Goal: Transaction & Acquisition: Subscribe to service/newsletter

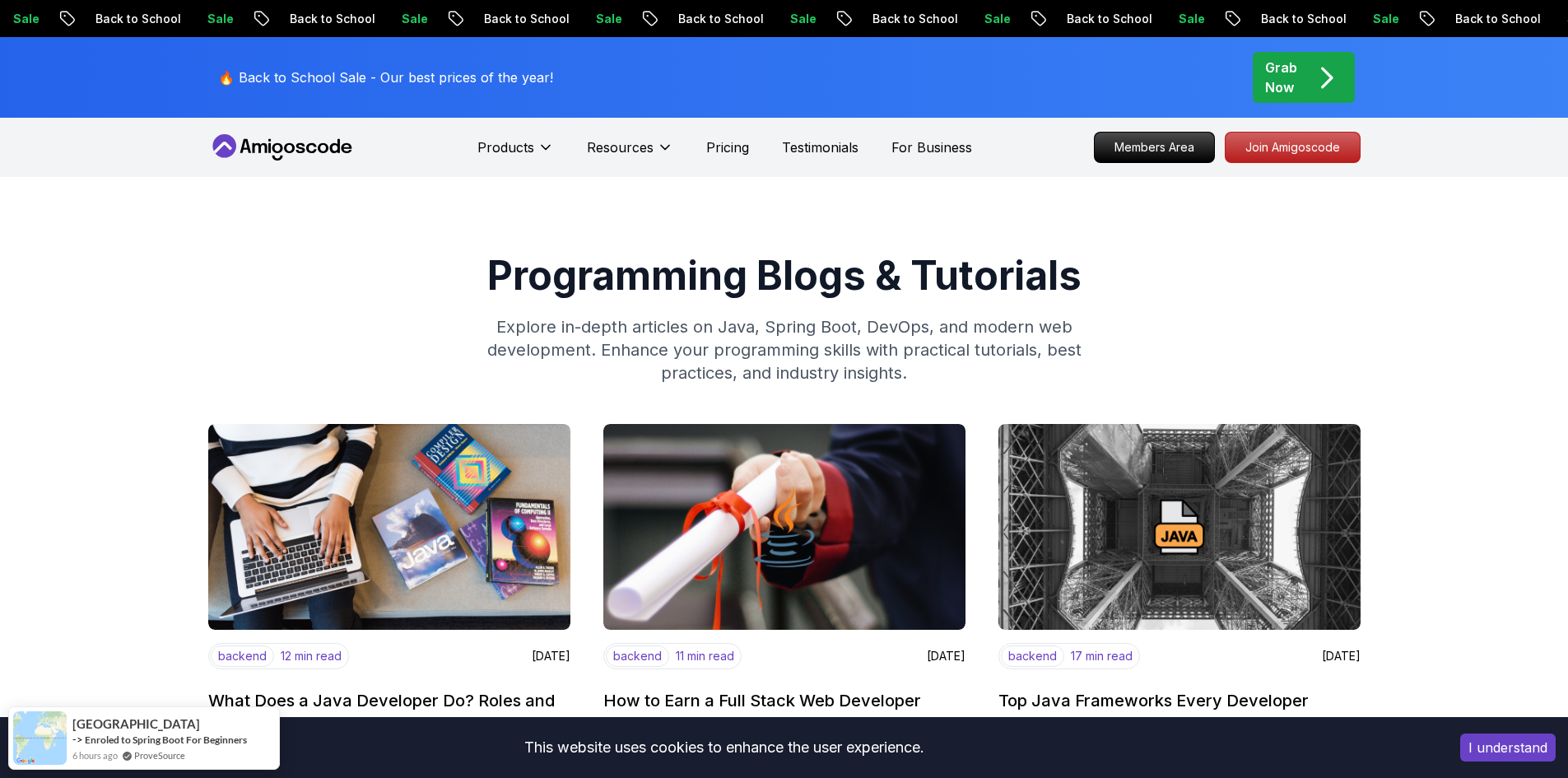
click at [876, 23] on div "Sale Back to School" at bounding box center [973, 18] width 194 height 17
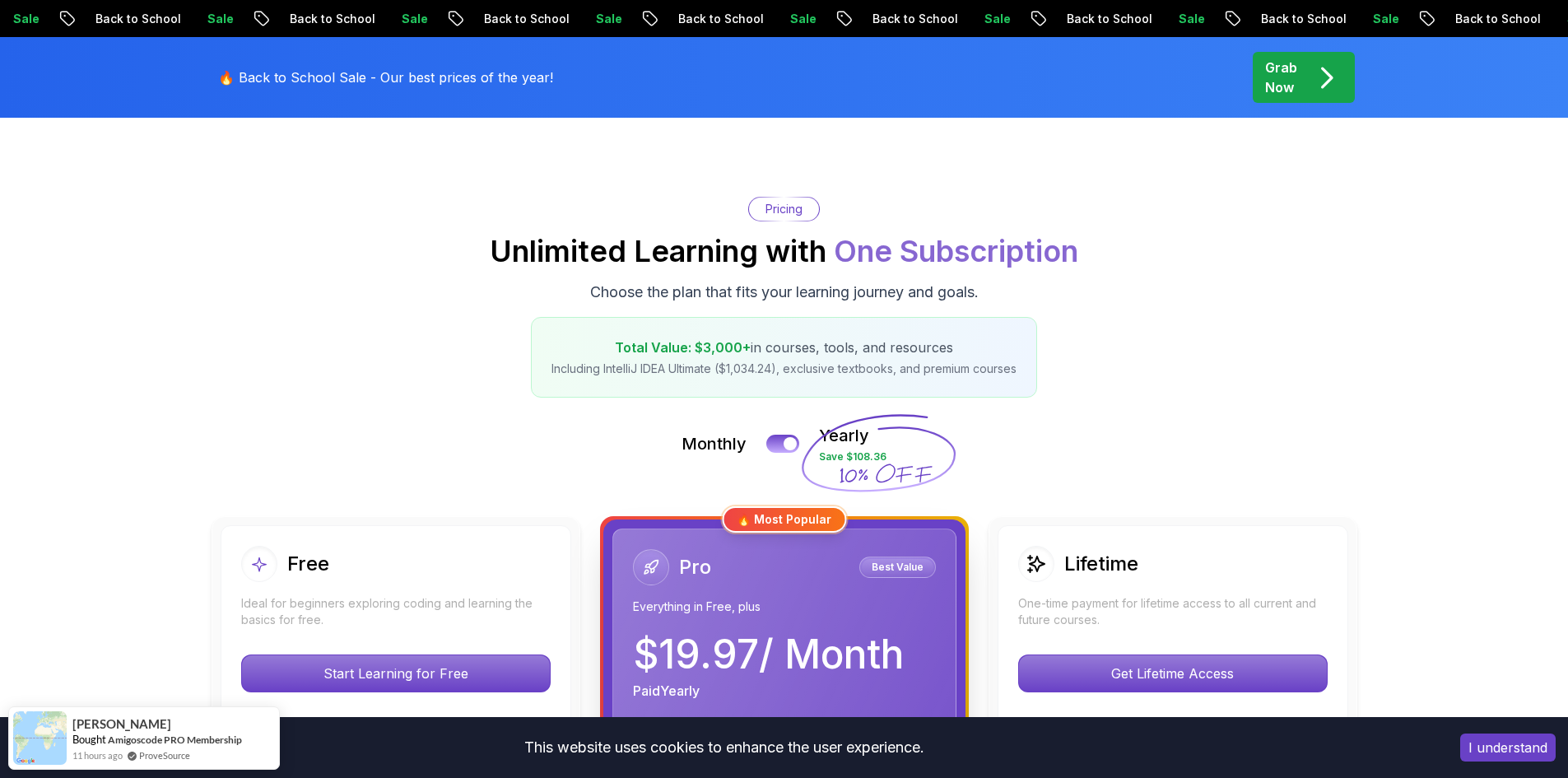
scroll to position [247, 0]
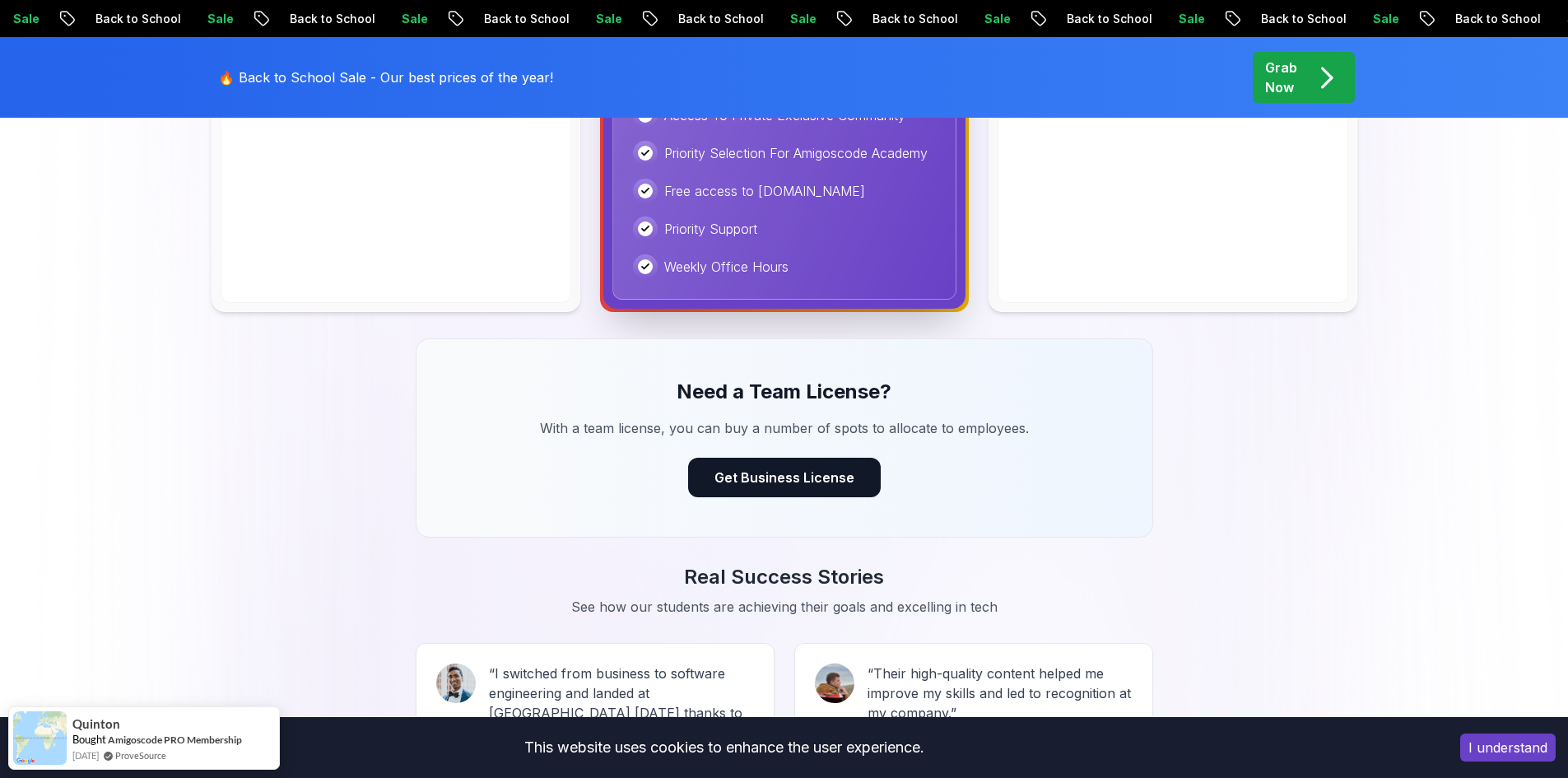
scroll to position [741, 0]
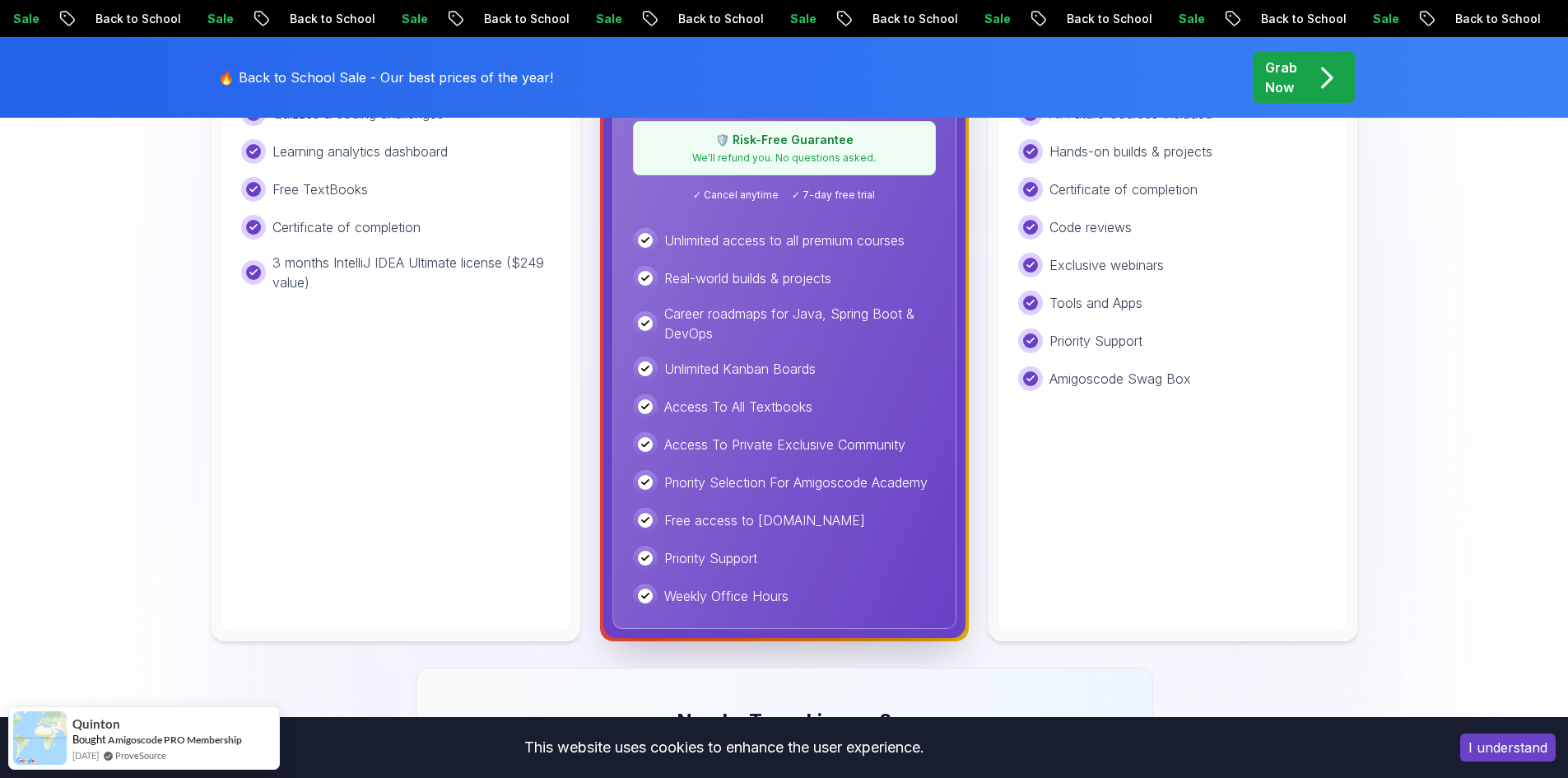
click at [841, 345] on div "Unlimited access to all premium courses Real-world builds & projects Career roa…" at bounding box center [784, 419] width 303 height 380
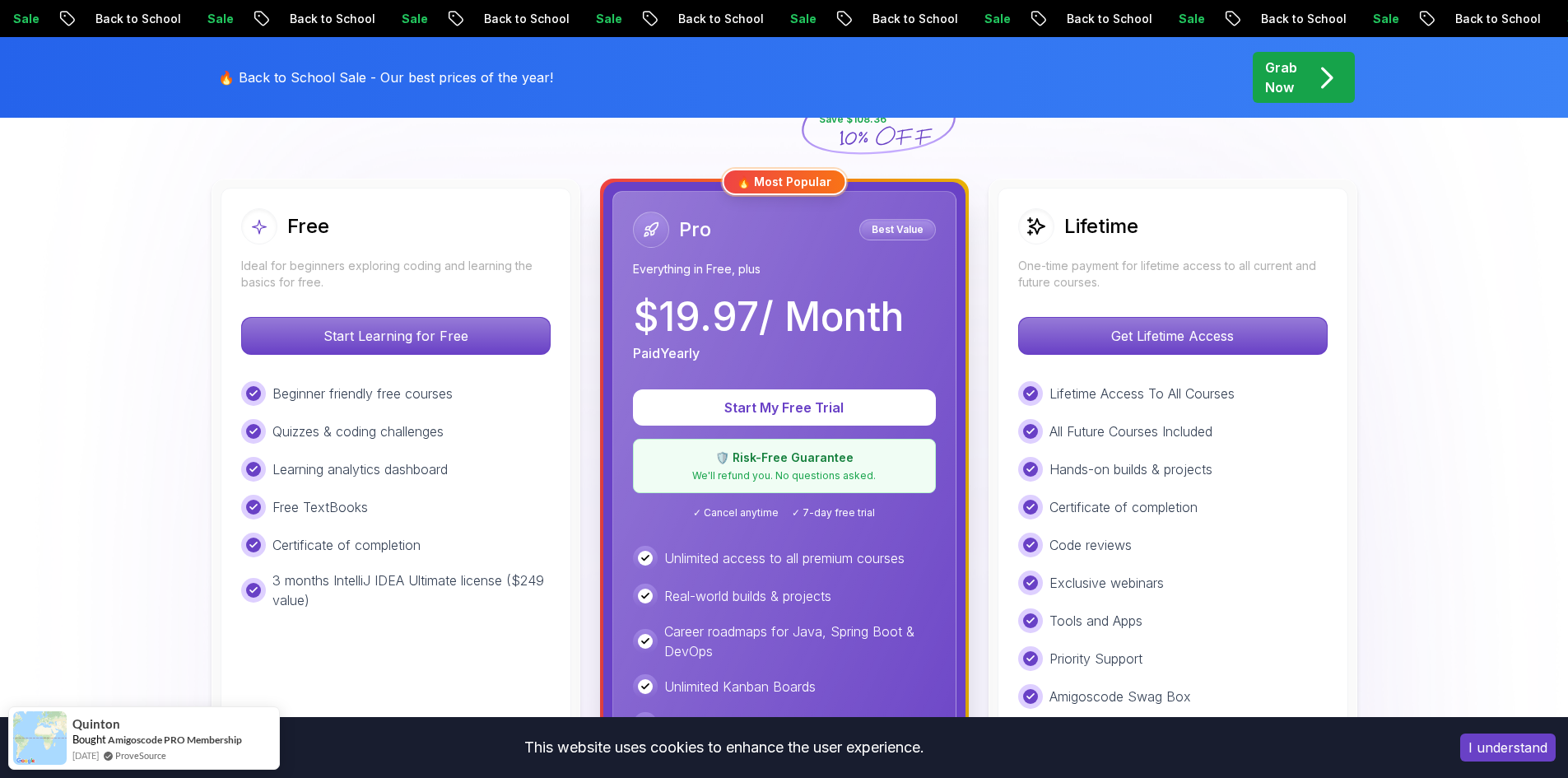
scroll to position [412, 0]
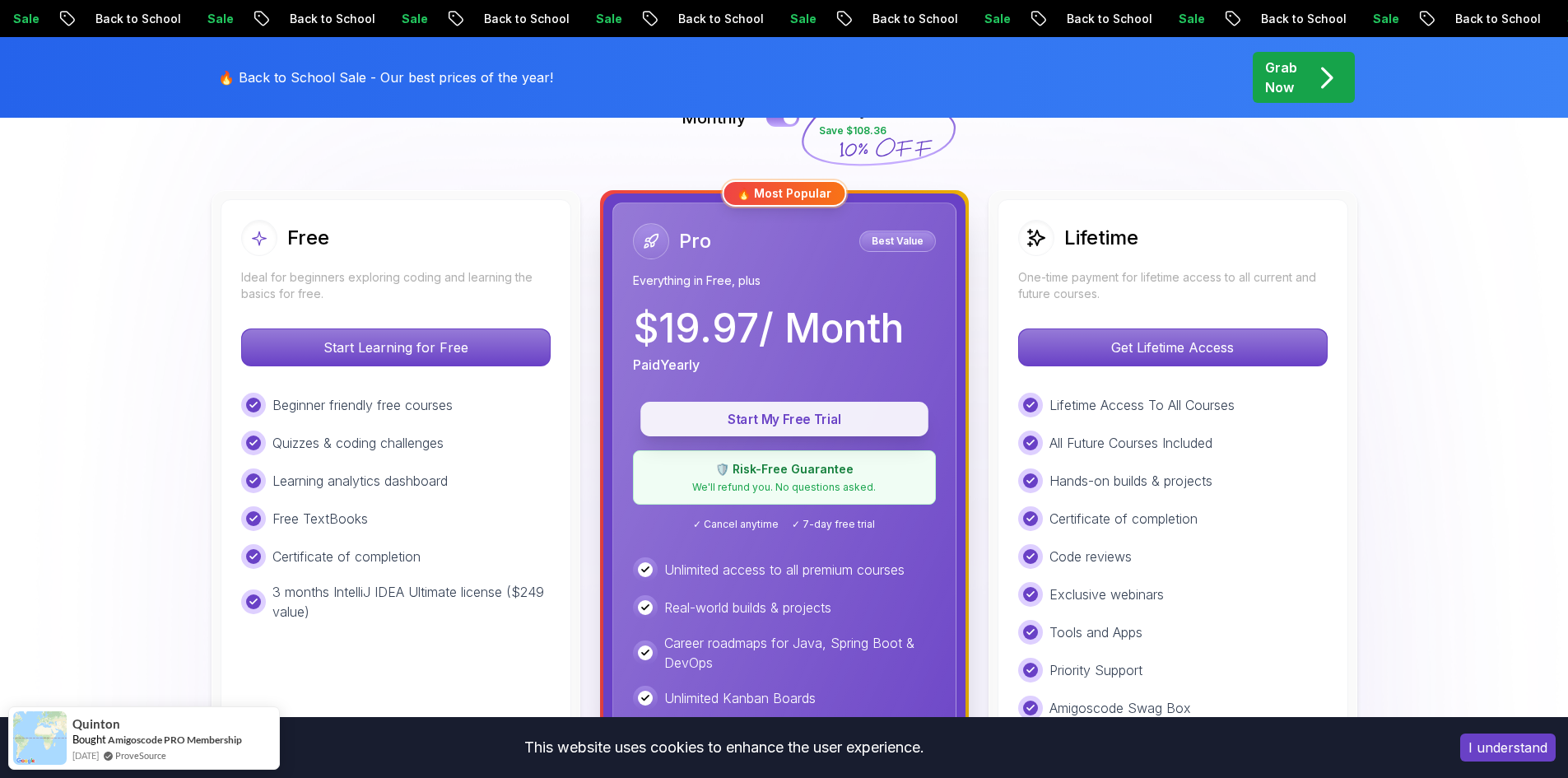
click at [811, 425] on p "Start My Free Trial" at bounding box center [784, 419] width 250 height 19
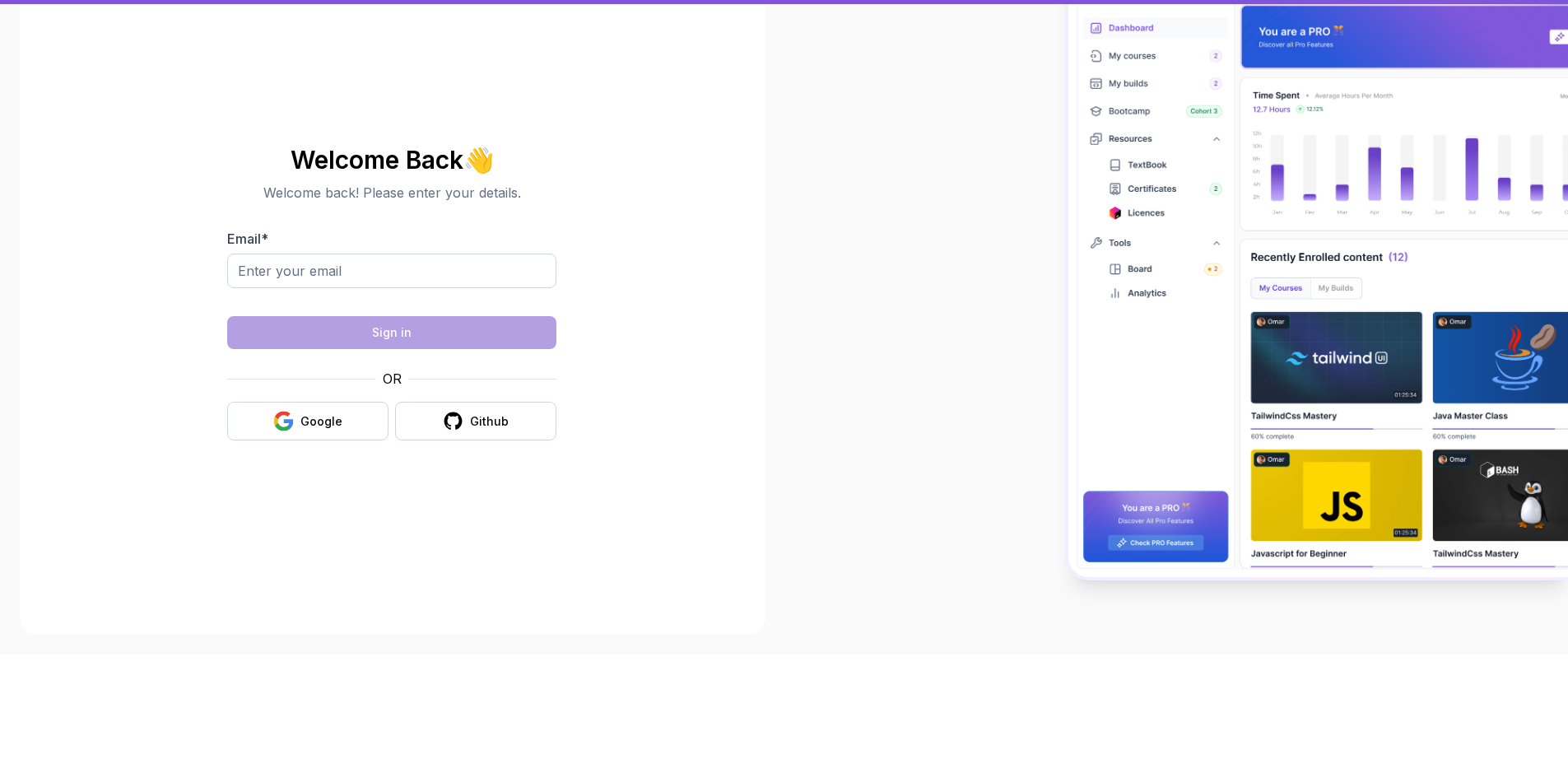
scroll to position [21, 0]
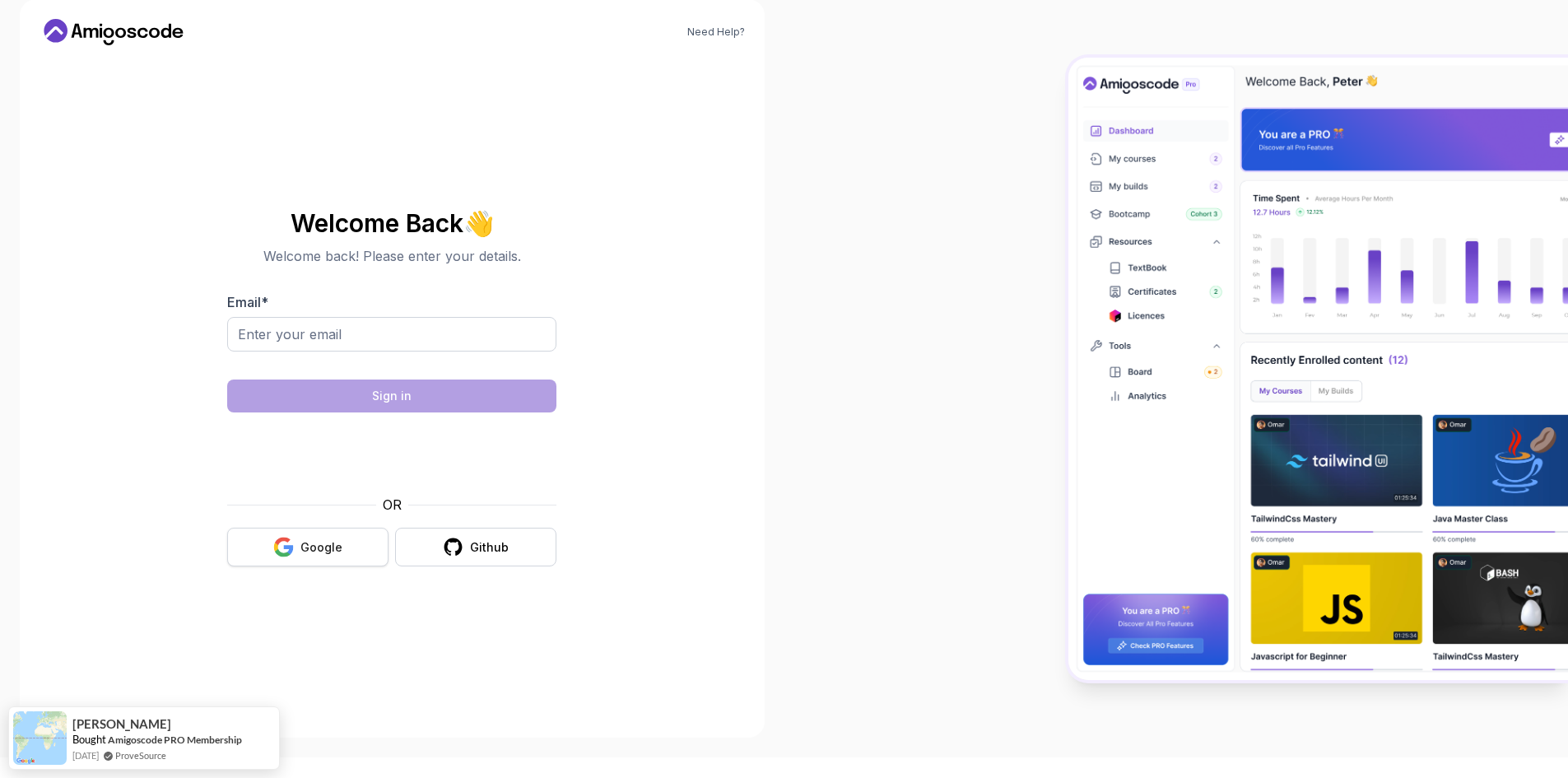
click at [309, 543] on div "Google" at bounding box center [321, 547] width 42 height 16
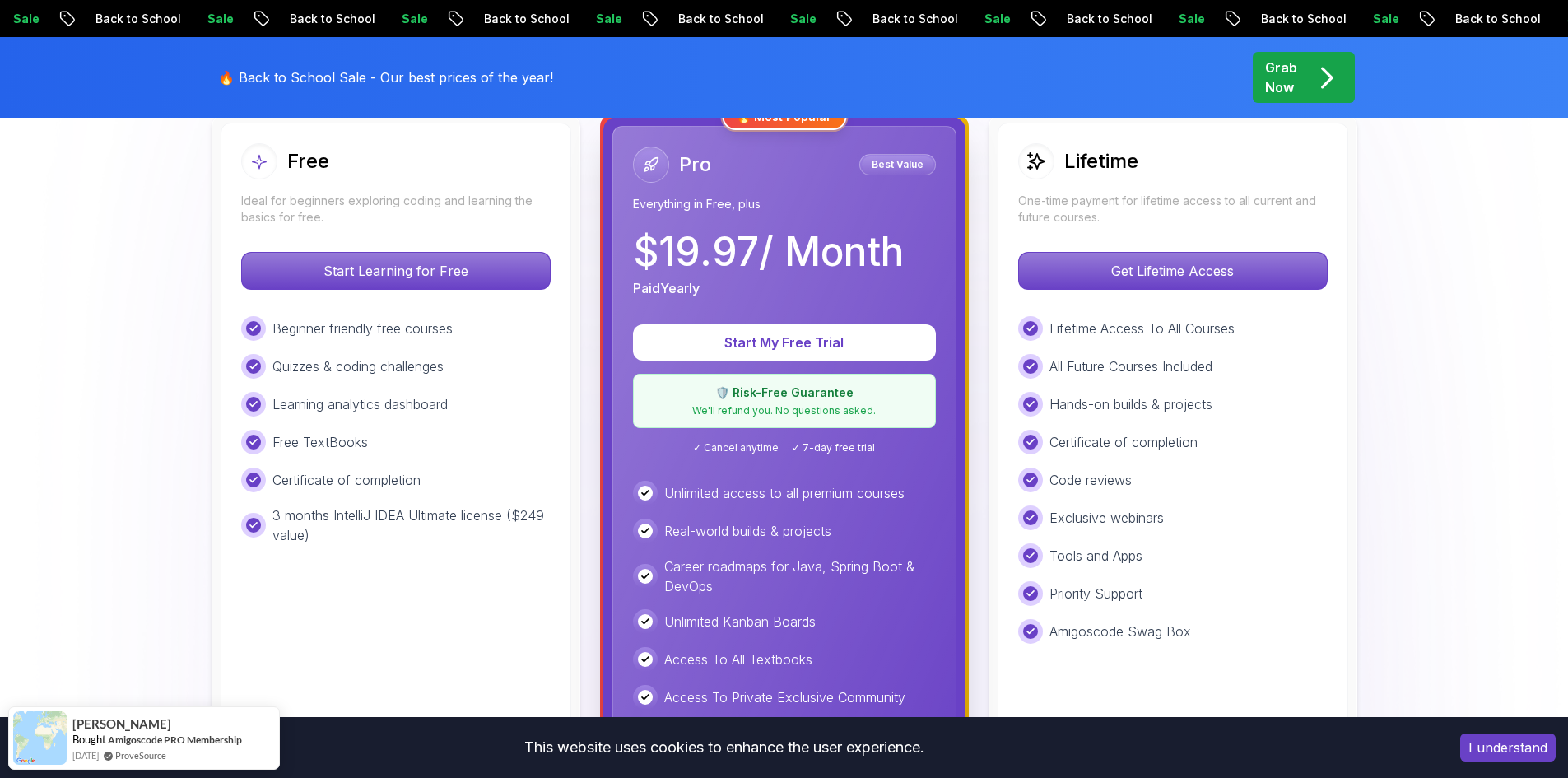
scroll to position [494, 0]
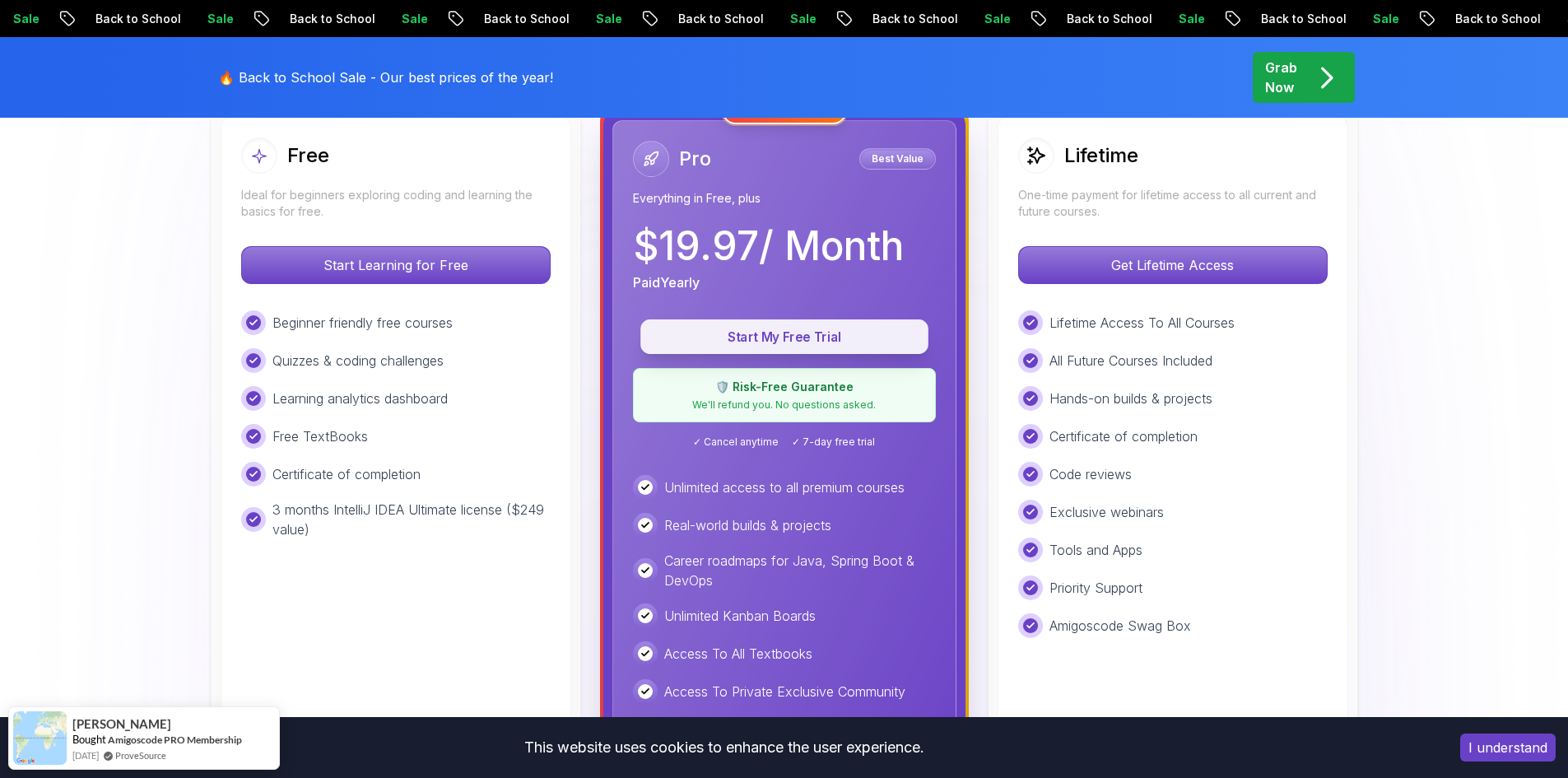
click at [836, 337] on p "Start My Free Trial" at bounding box center [784, 337] width 250 height 19
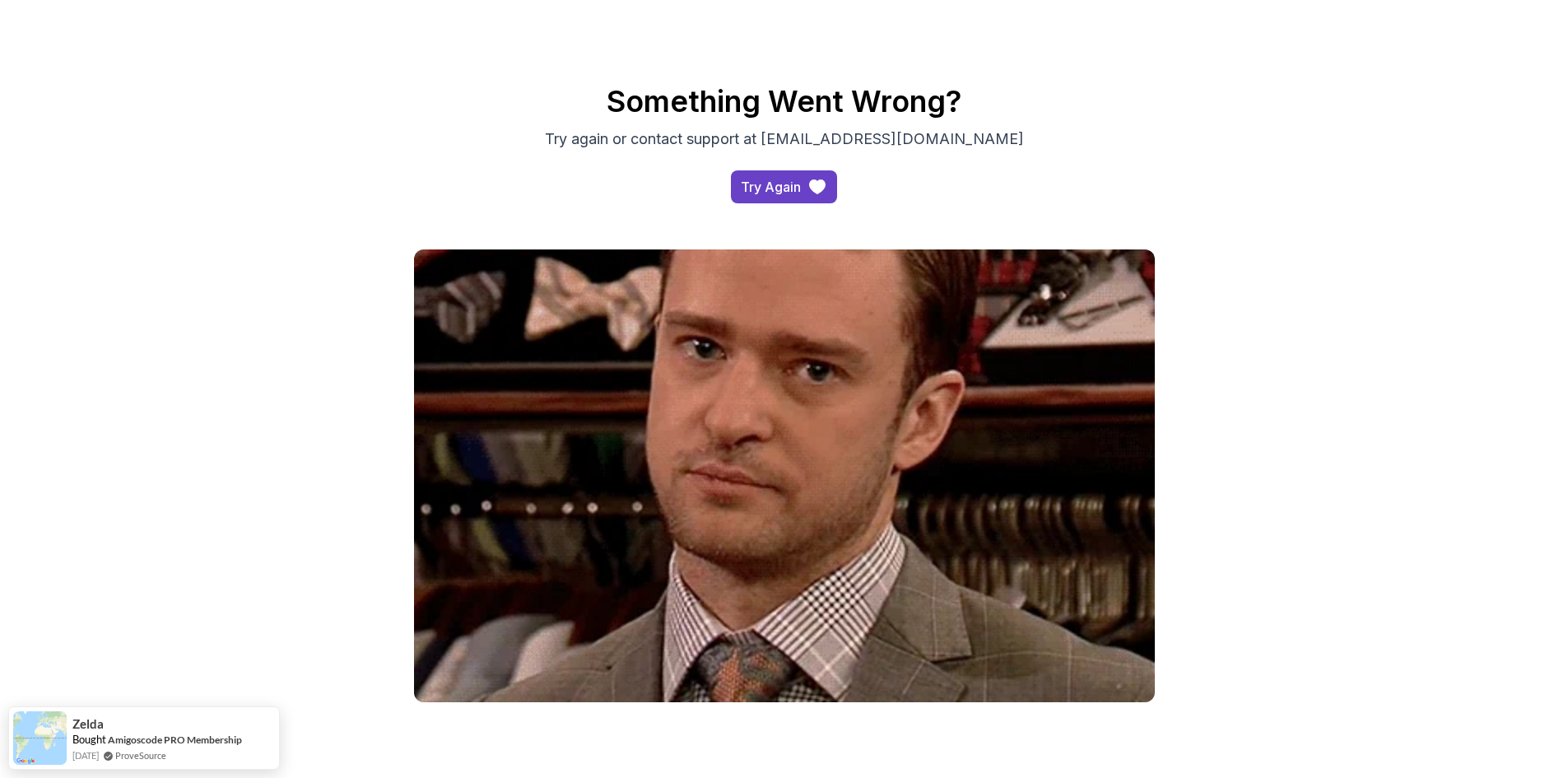
scroll to position [17, 0]
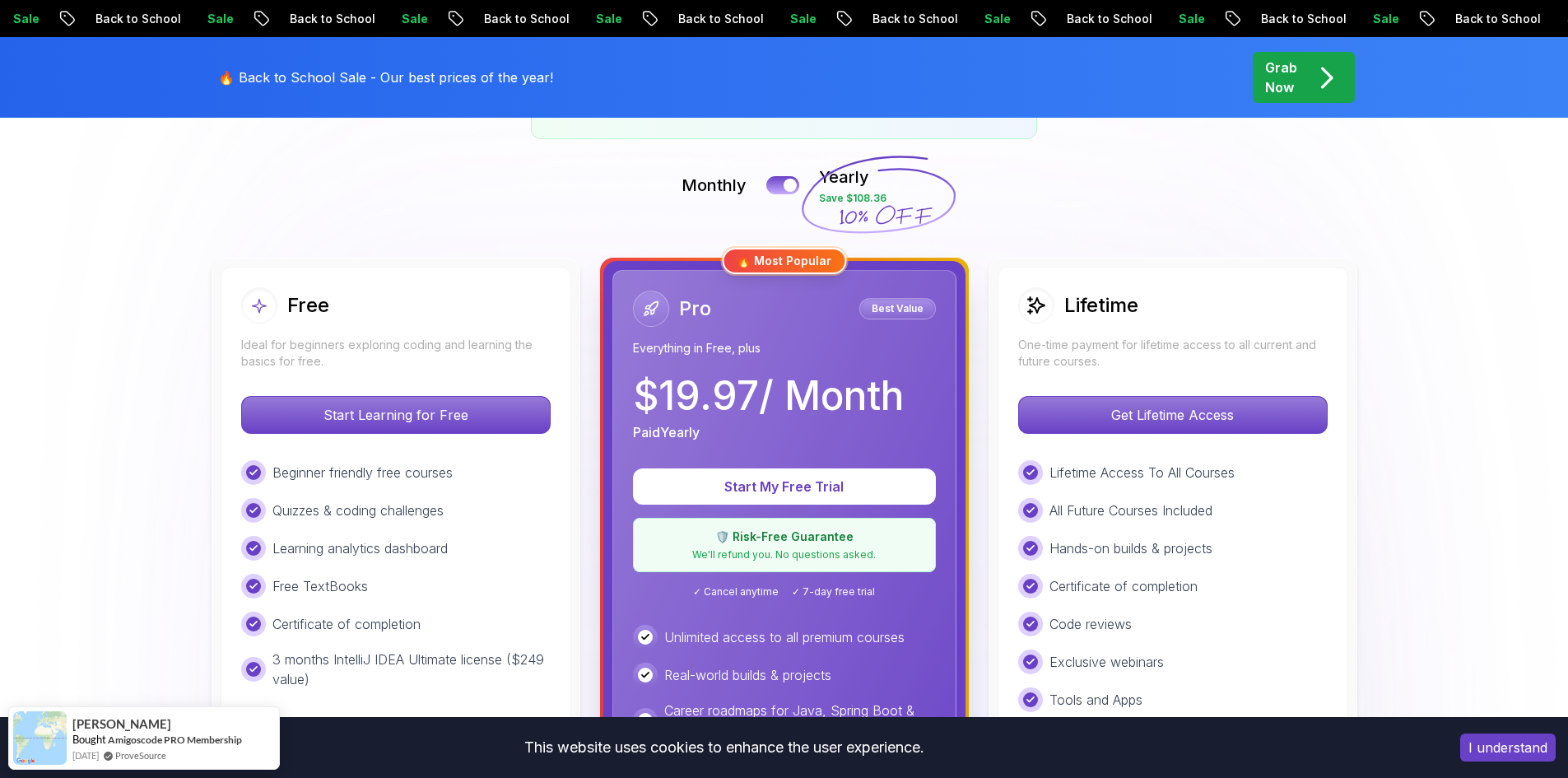
scroll to position [329, 0]
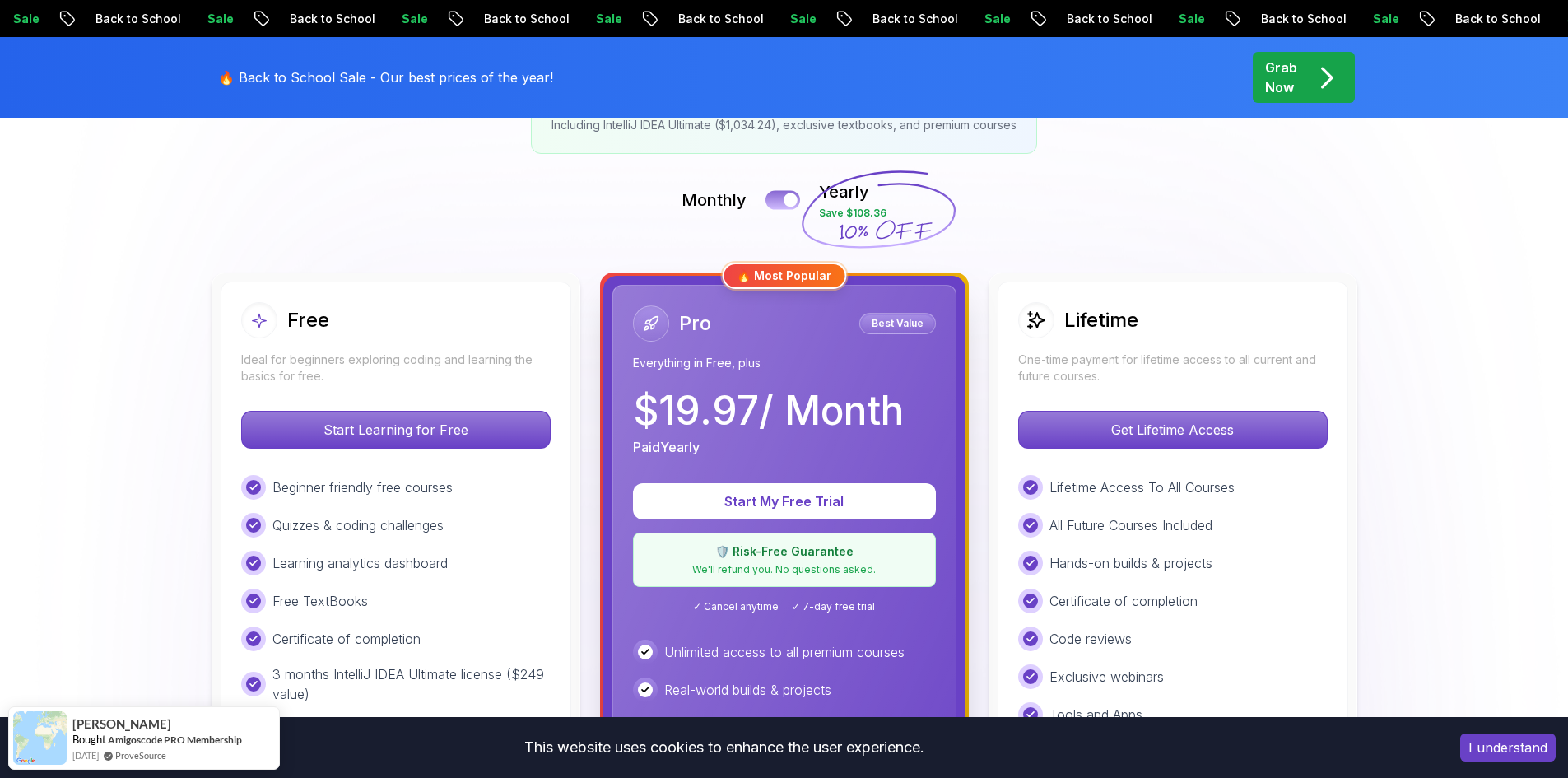
click at [777, 193] on button at bounding box center [783, 200] width 35 height 19
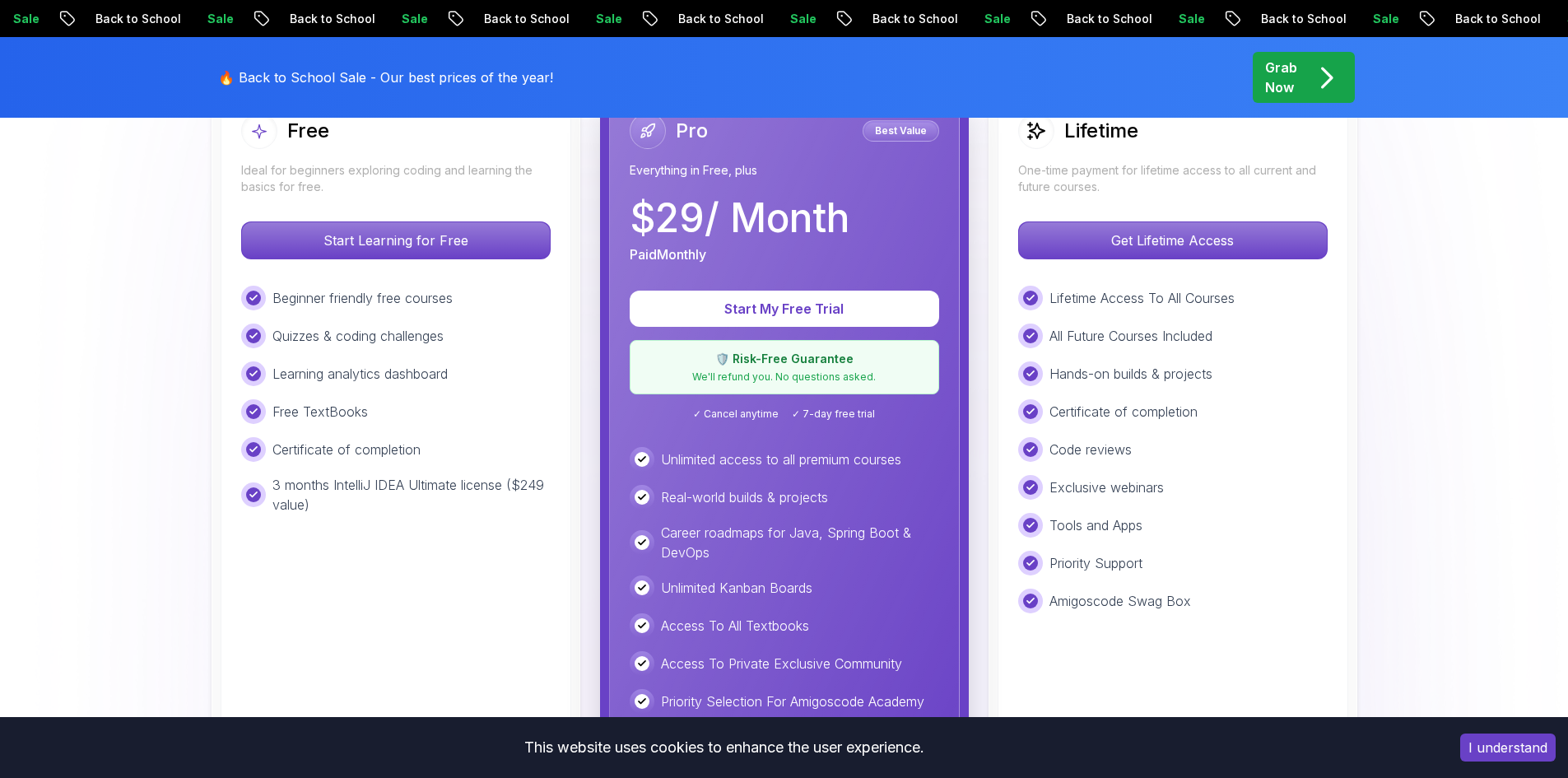
scroll to position [494, 0]
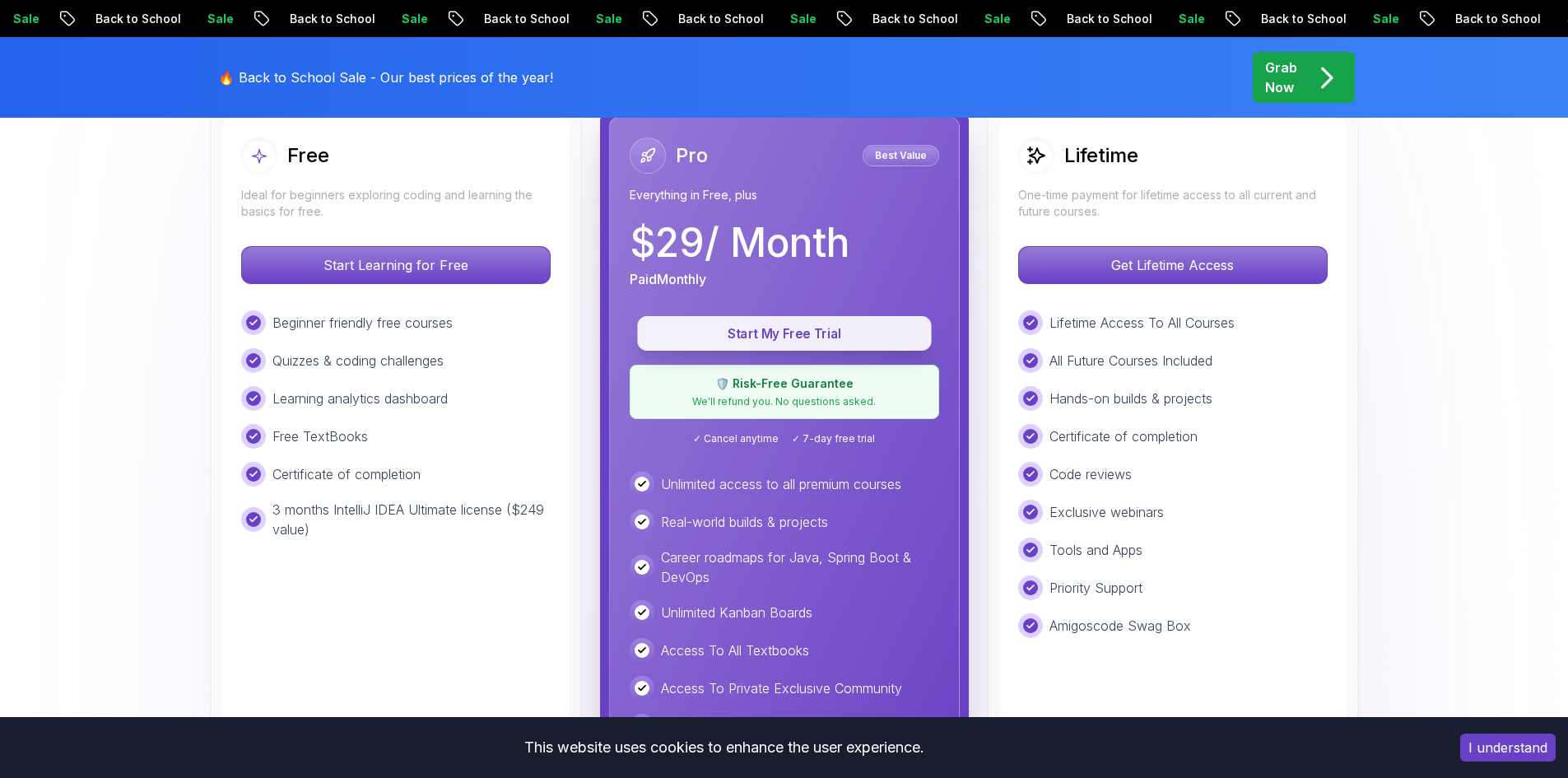
click at [840, 337] on p "Start My Free Trial" at bounding box center [784, 333] width 257 height 19
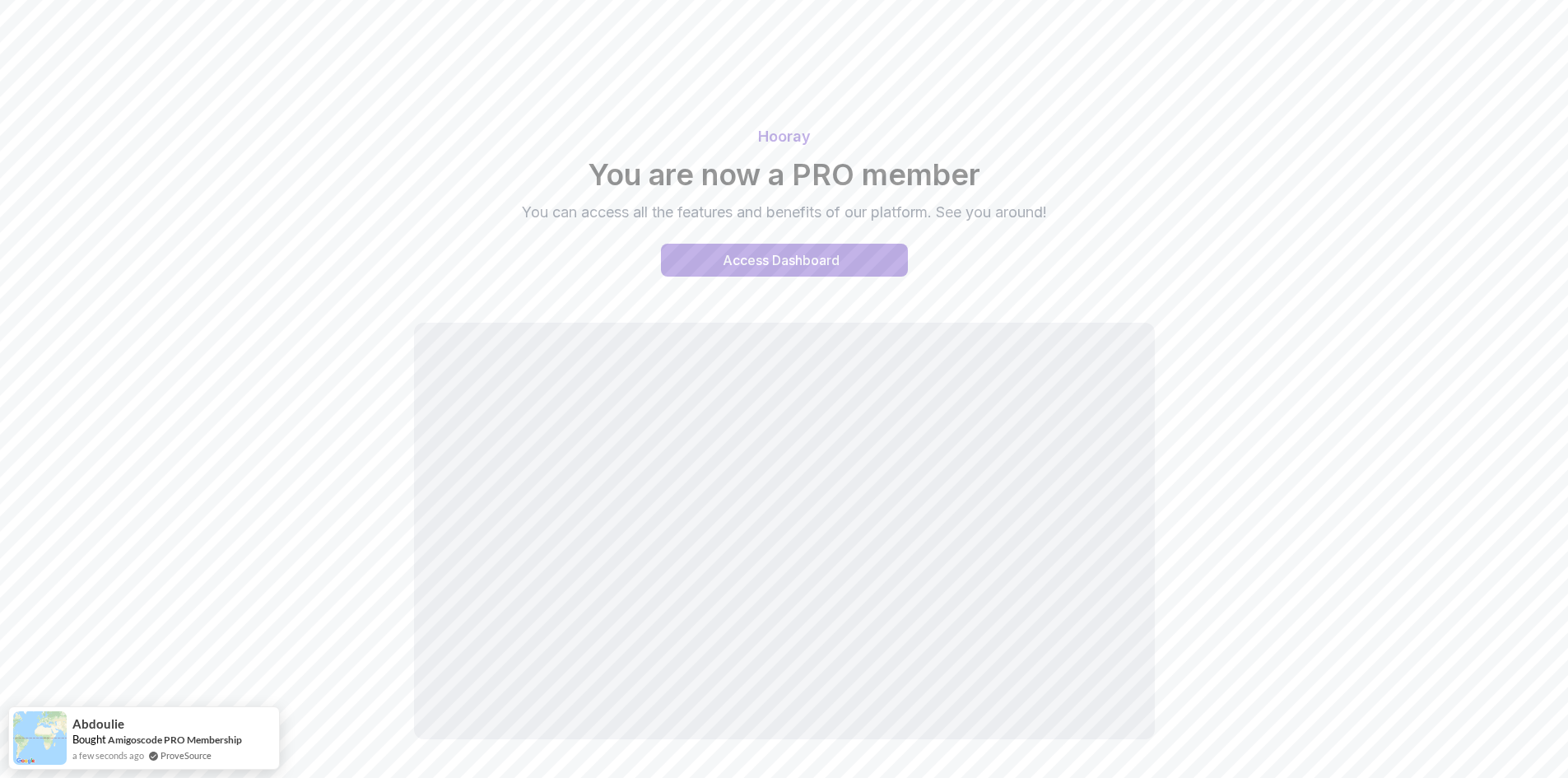
click at [1168, 151] on div "Hooray You are now a PRO member You can access all the features and benefits of…" at bounding box center [784, 175] width 1152 height 99
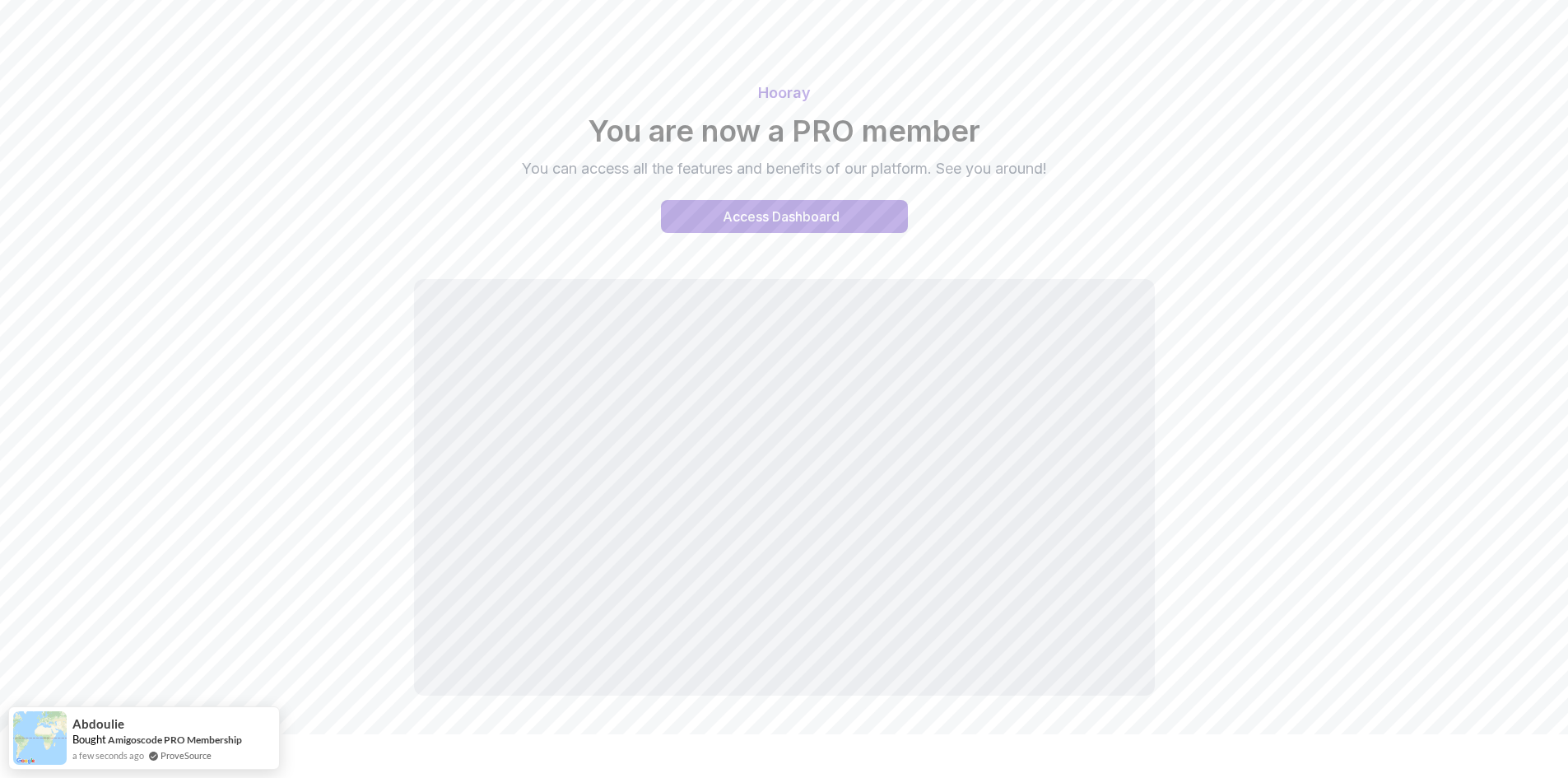
scroll to position [67, 0]
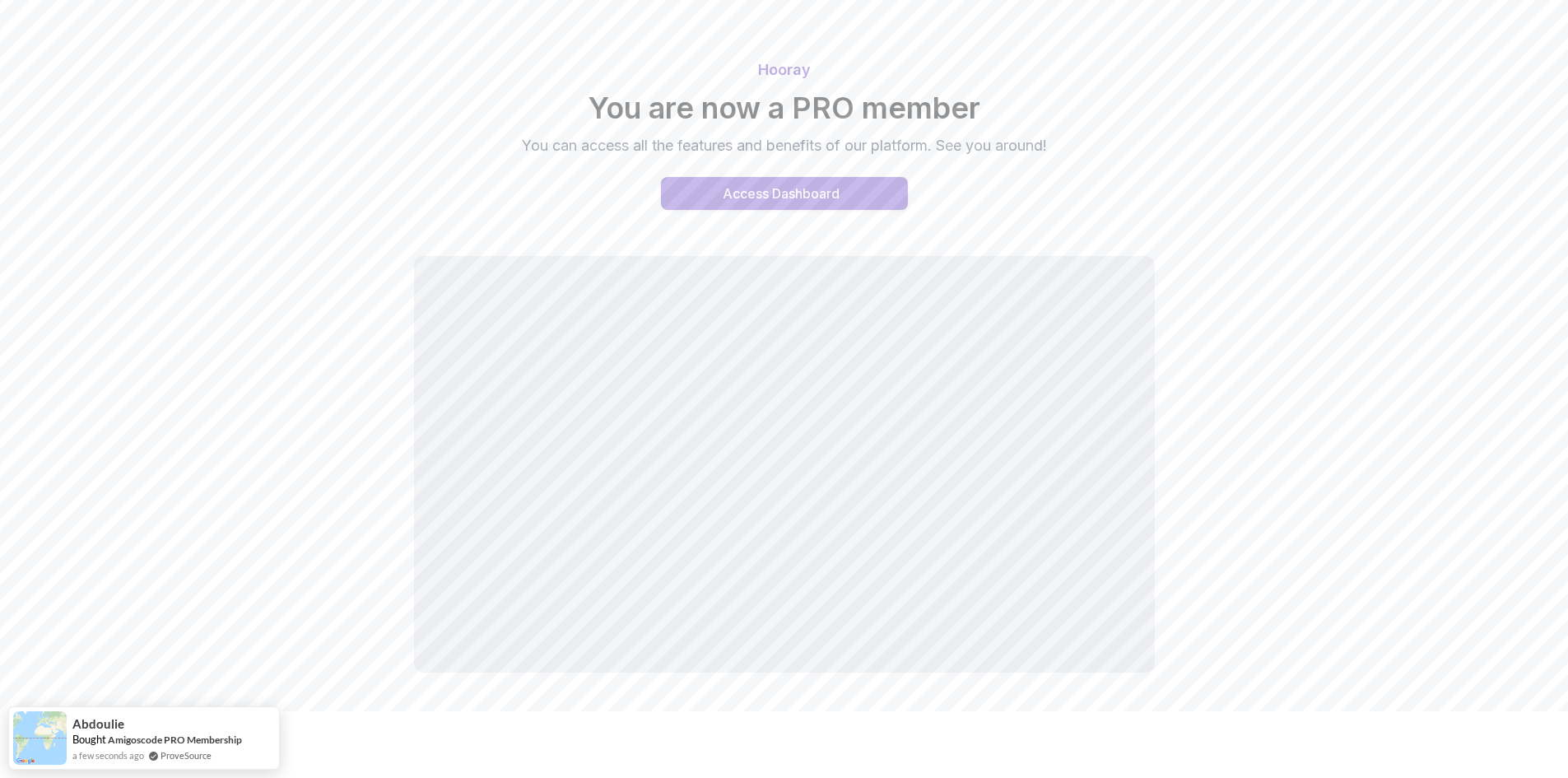
click at [848, 185] on button "Access Dashboard" at bounding box center [784, 194] width 247 height 33
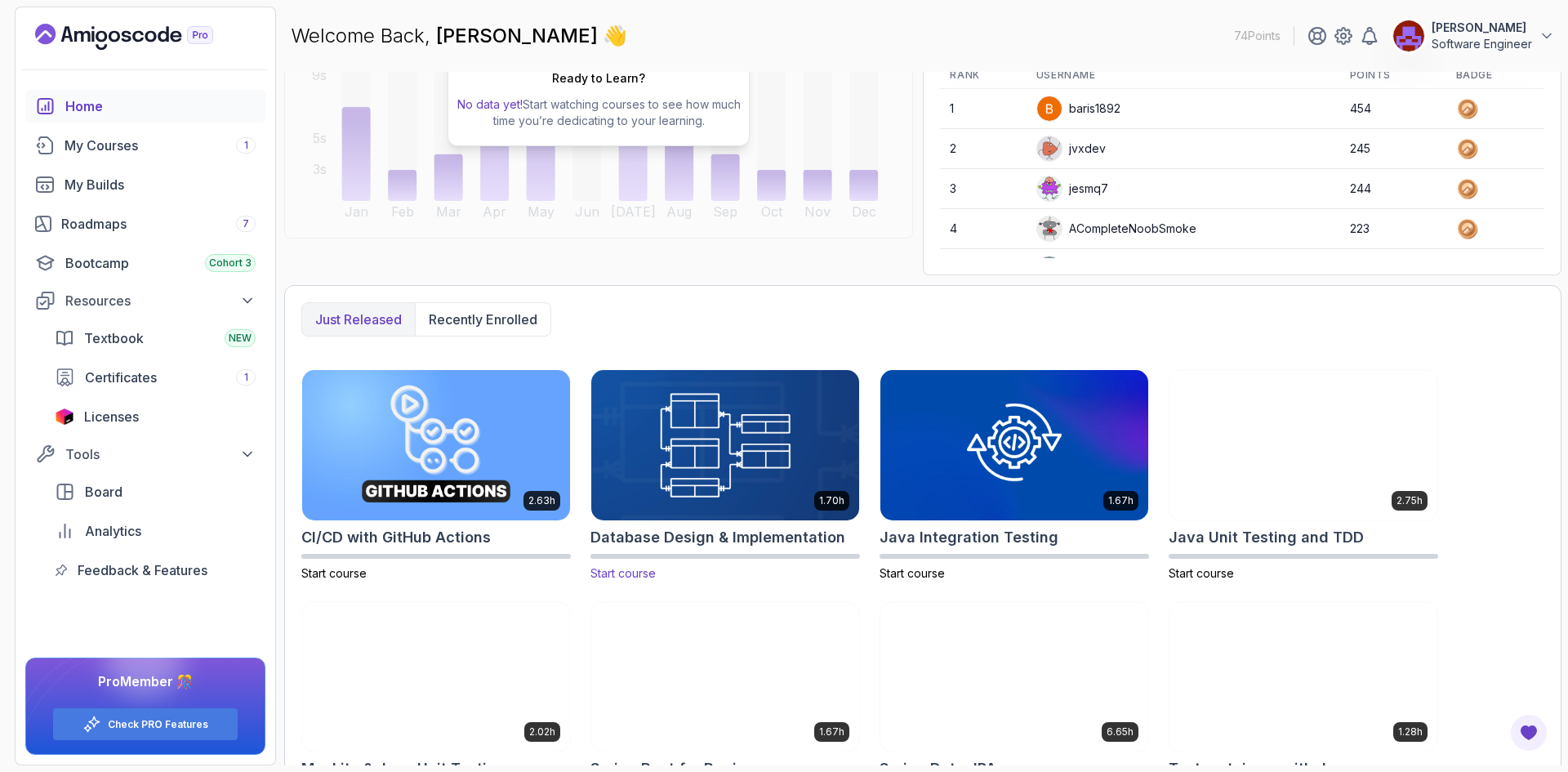
scroll to position [275, 0]
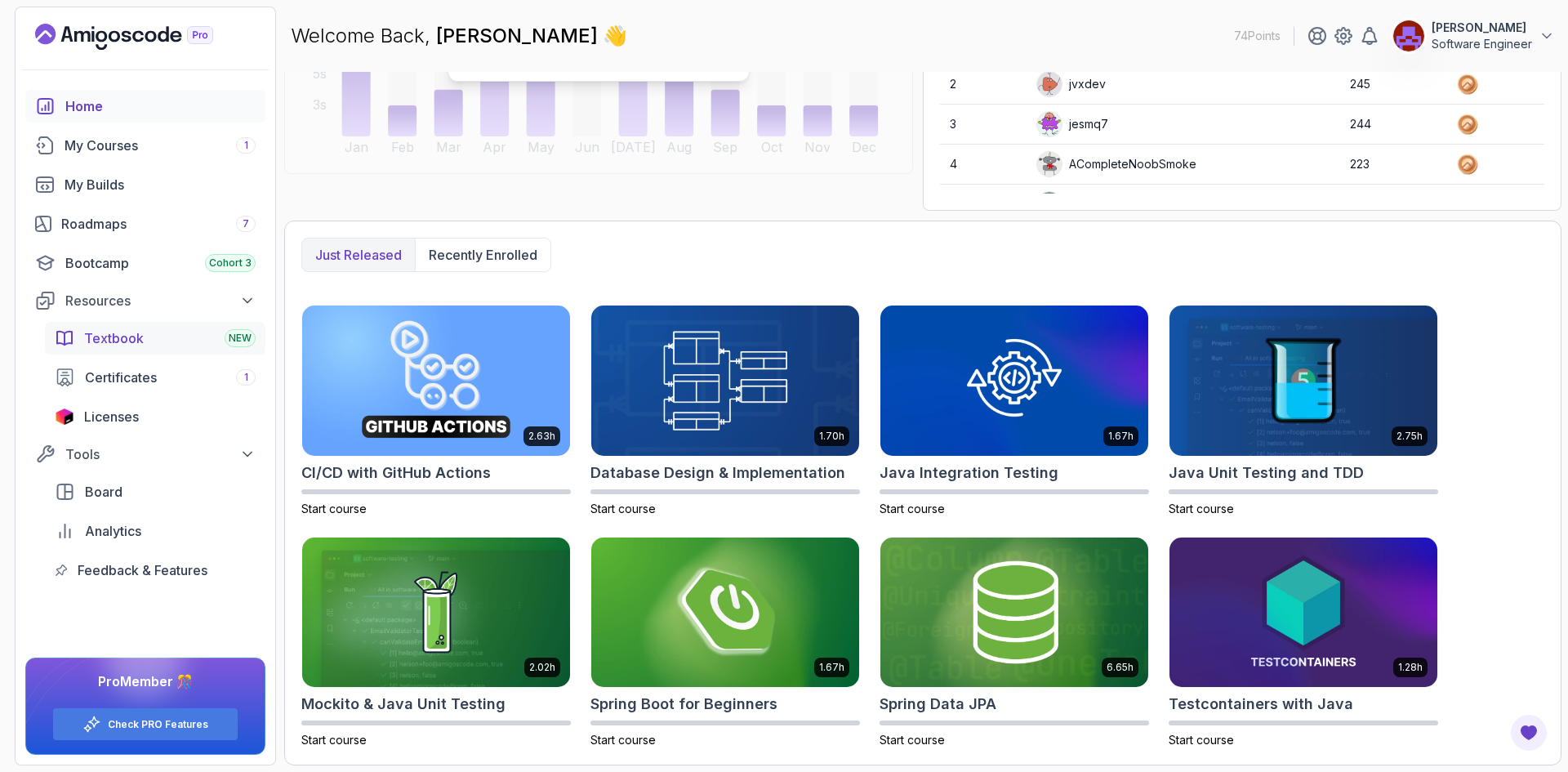
click at [215, 331] on div "Textbook NEW" at bounding box center [170, 338] width 171 height 20
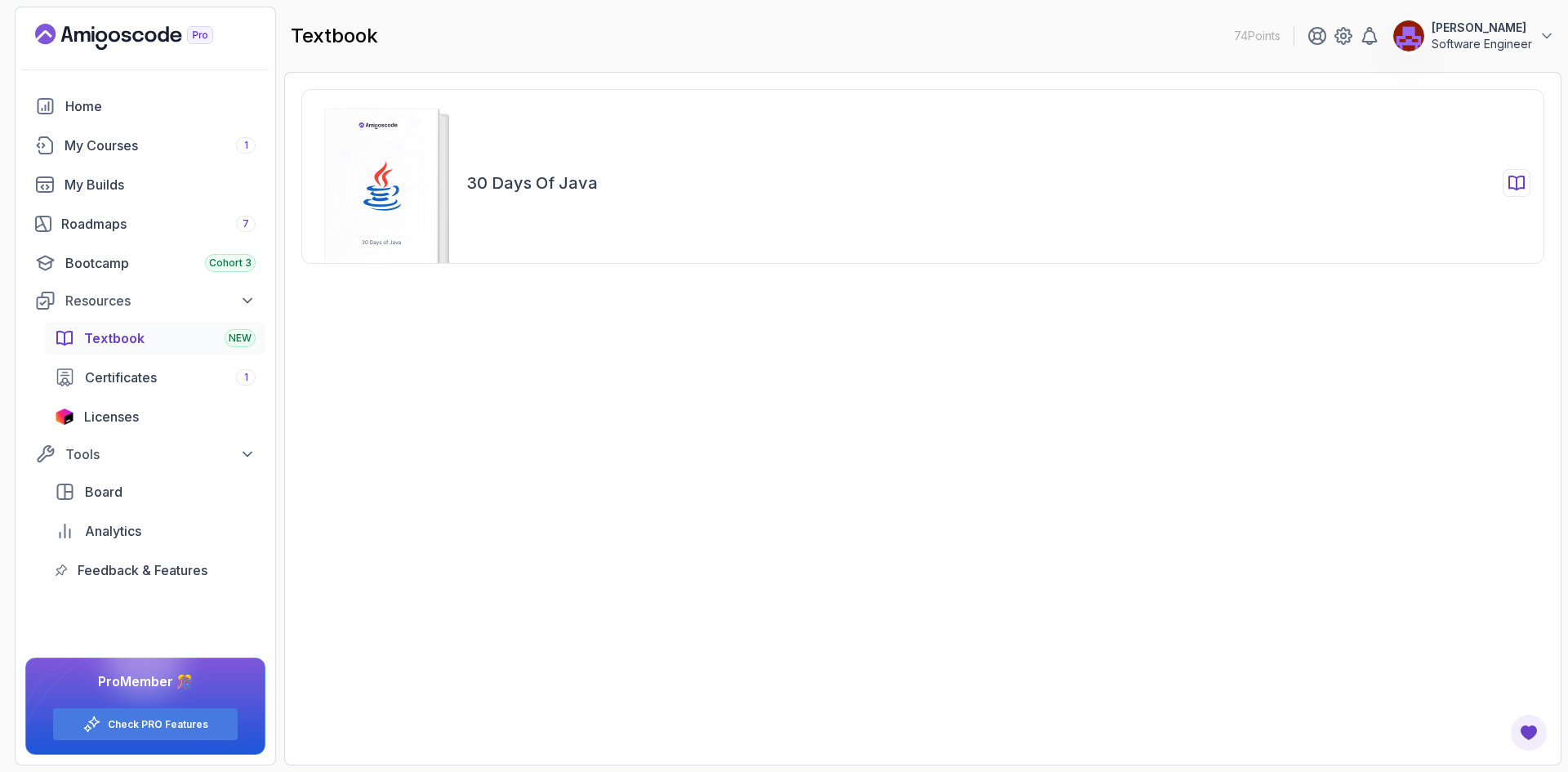
click at [396, 176] on rect at bounding box center [382, 193] width 114 height 170
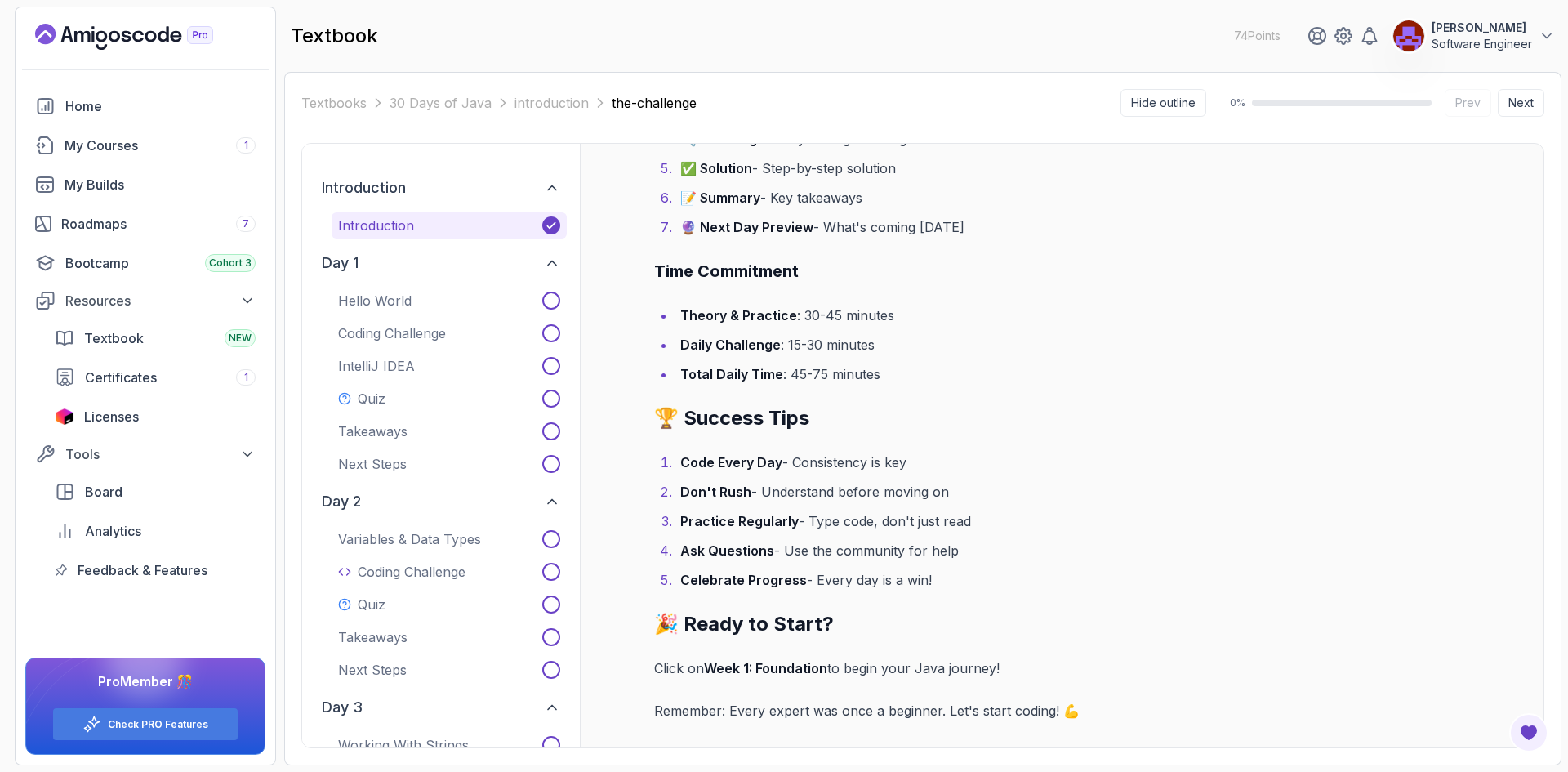
scroll to position [2484, 0]
click at [1478, 462] on div "30 Days of Java Challenge Welcome to the 30 Days of Java Challenge ! 🚀 This is …" at bounding box center [1061, 445] width 964 height 603
click at [1525, 101] on button "Next" at bounding box center [1521, 103] width 47 height 28
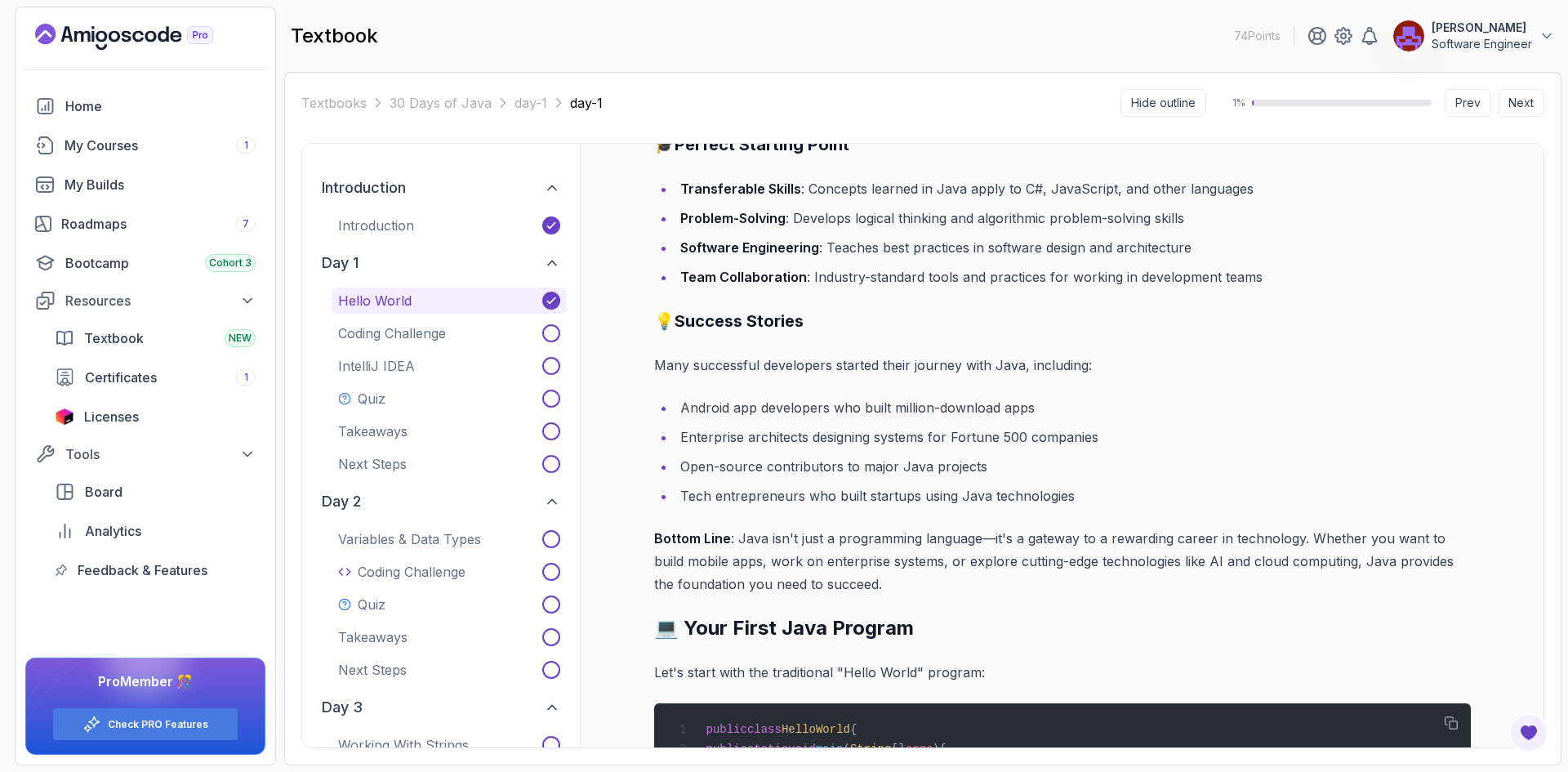
scroll to position [3816, 0]
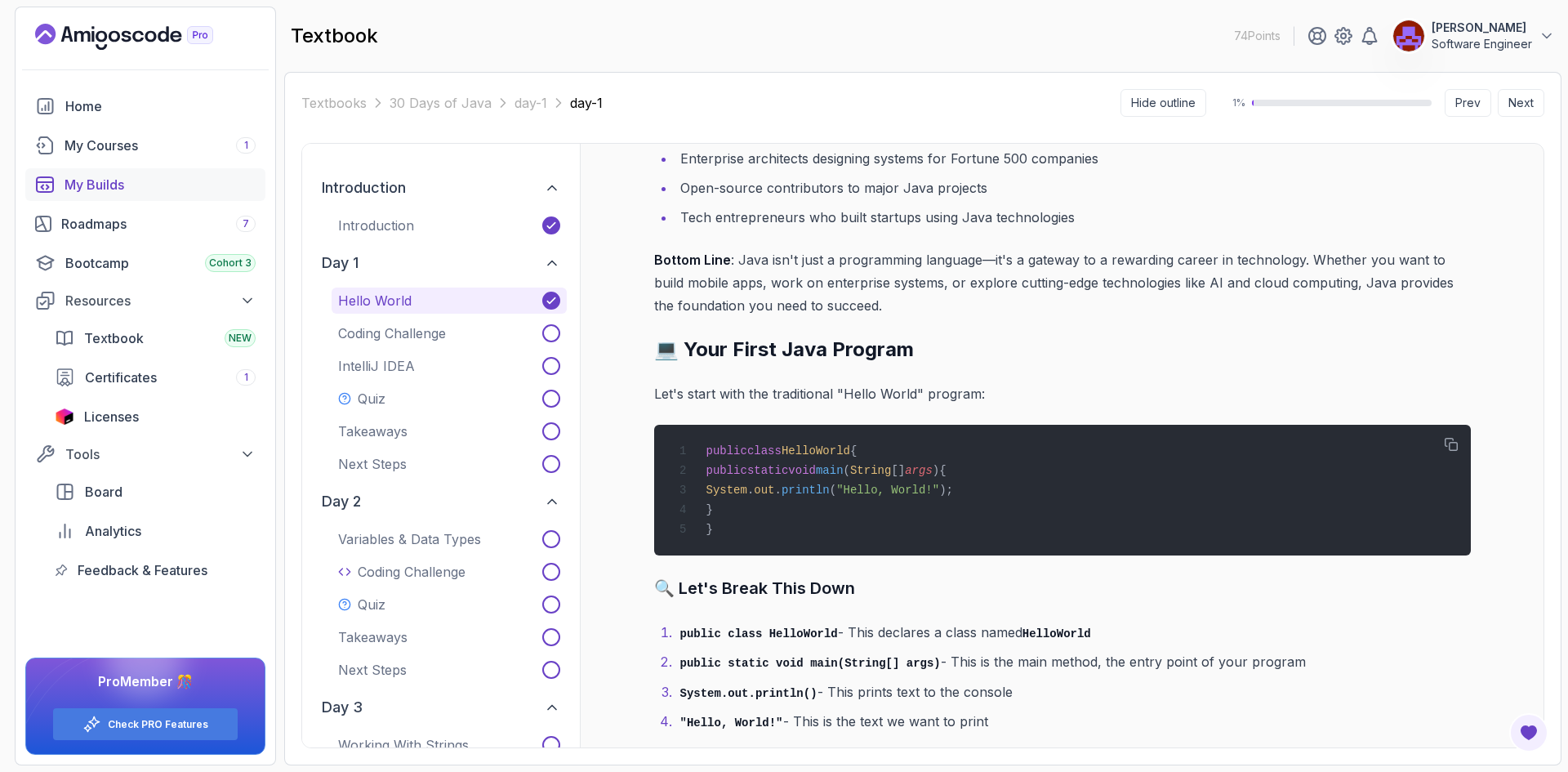
click at [125, 185] on div "My Builds" at bounding box center [160, 184] width 191 height 20
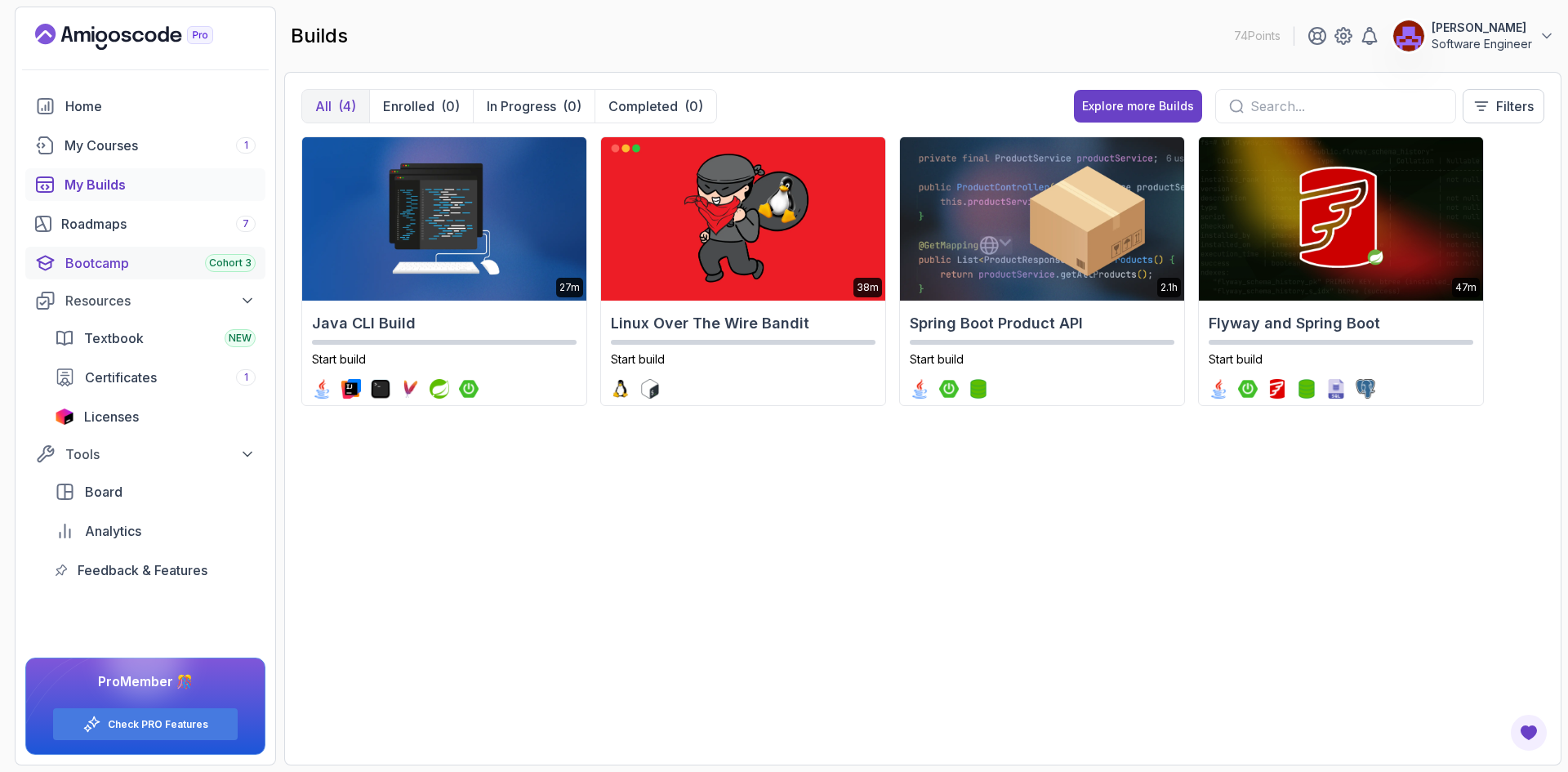
click at [116, 262] on div "Bootcamp Cohort 3" at bounding box center [160, 263] width 190 height 20
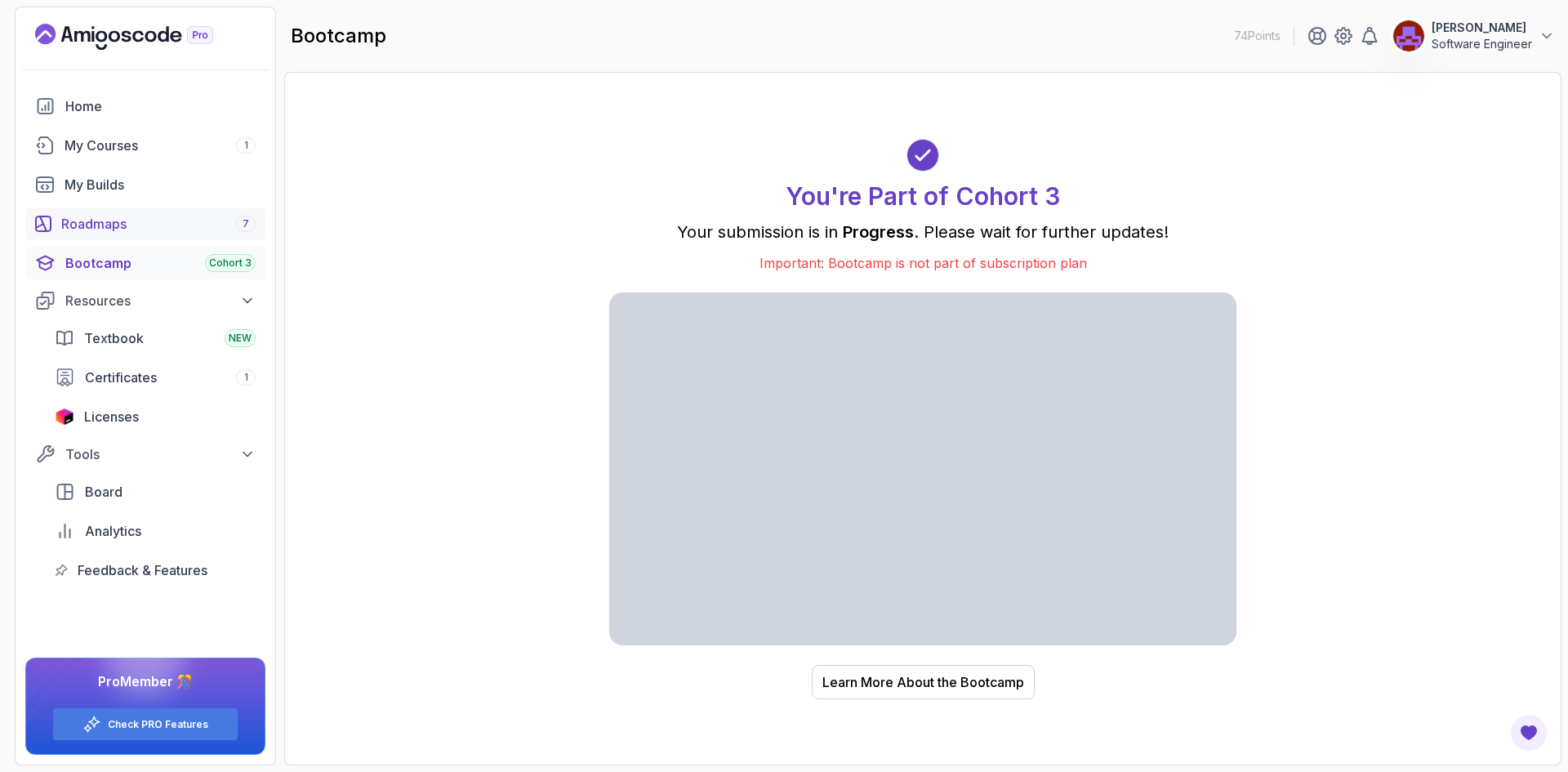
click at [151, 215] on div "Roadmaps 7" at bounding box center [159, 223] width 195 height 20
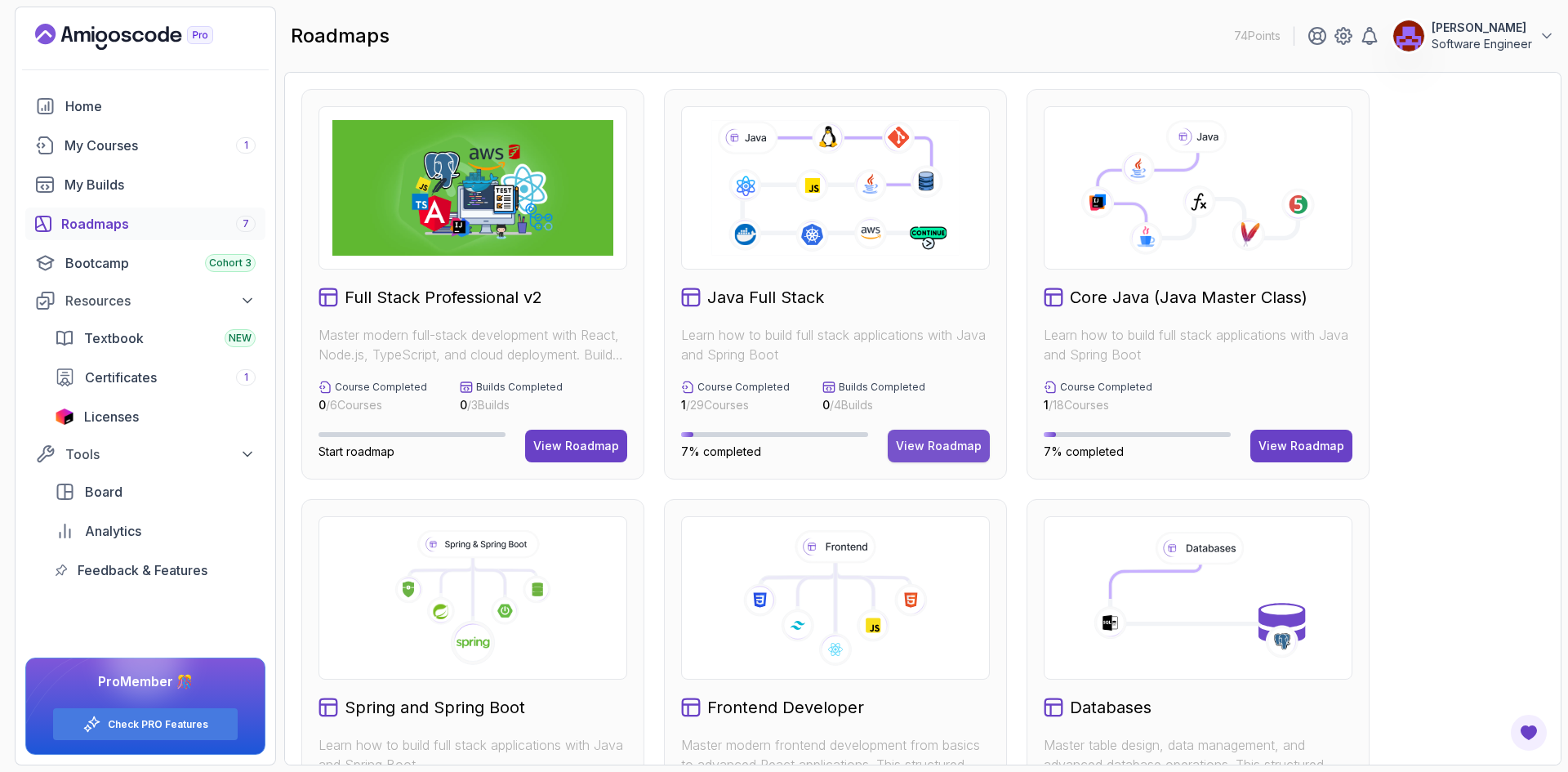
click at [935, 443] on div "View Roadmap" at bounding box center [939, 445] width 86 height 16
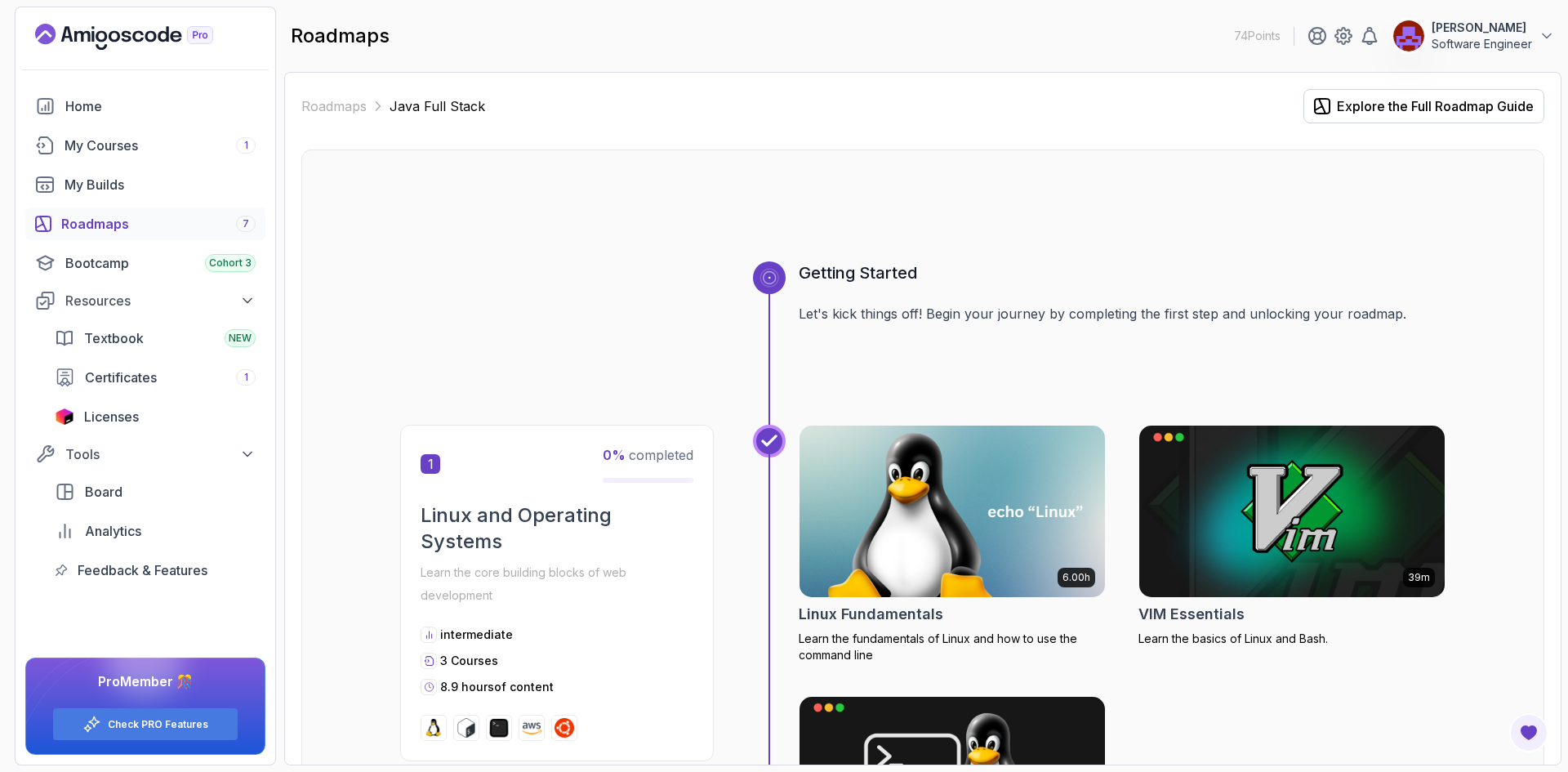
click at [178, 229] on div "Roadmaps 7" at bounding box center [159, 223] width 195 height 20
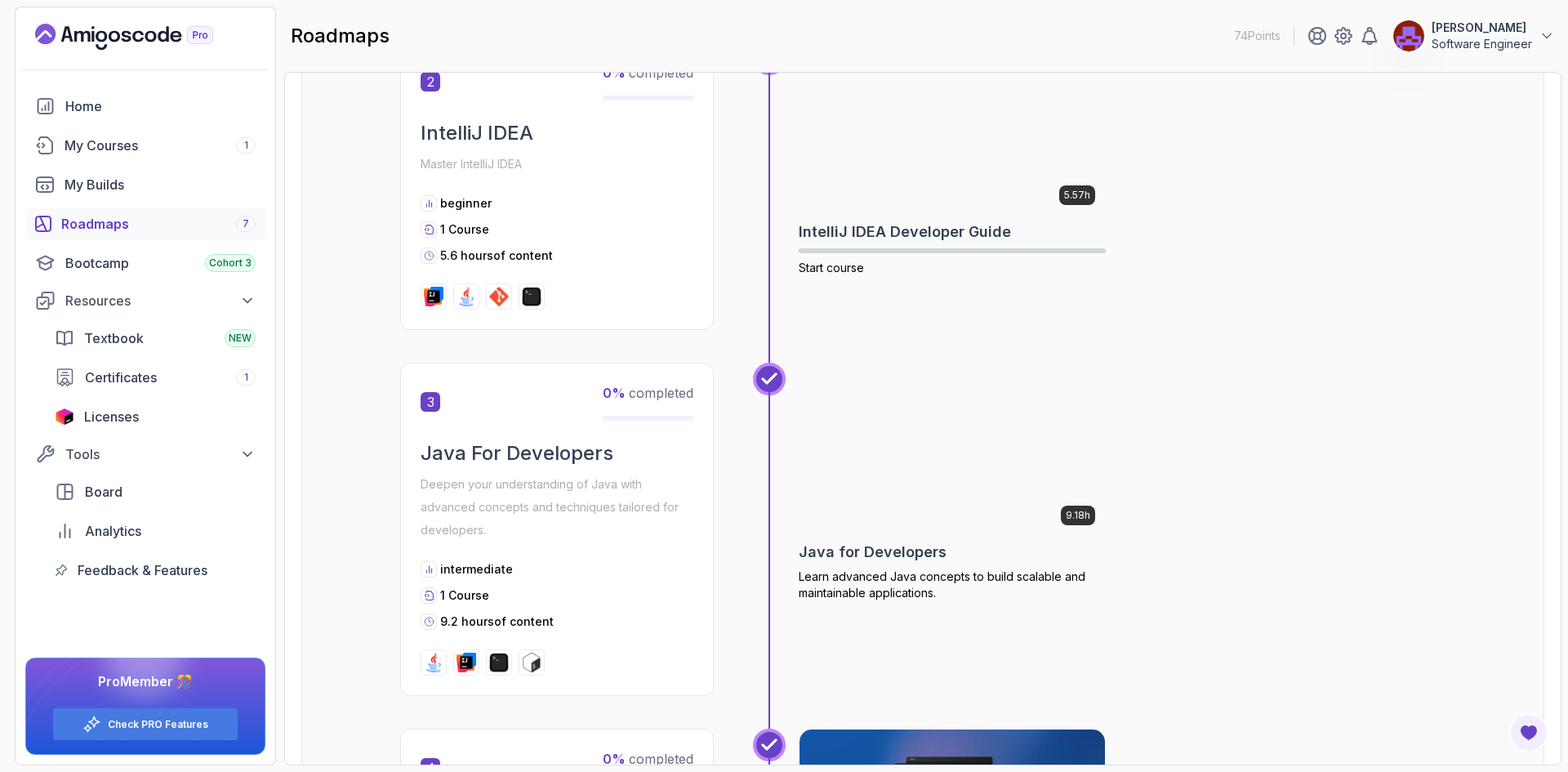
scroll to position [817, 0]
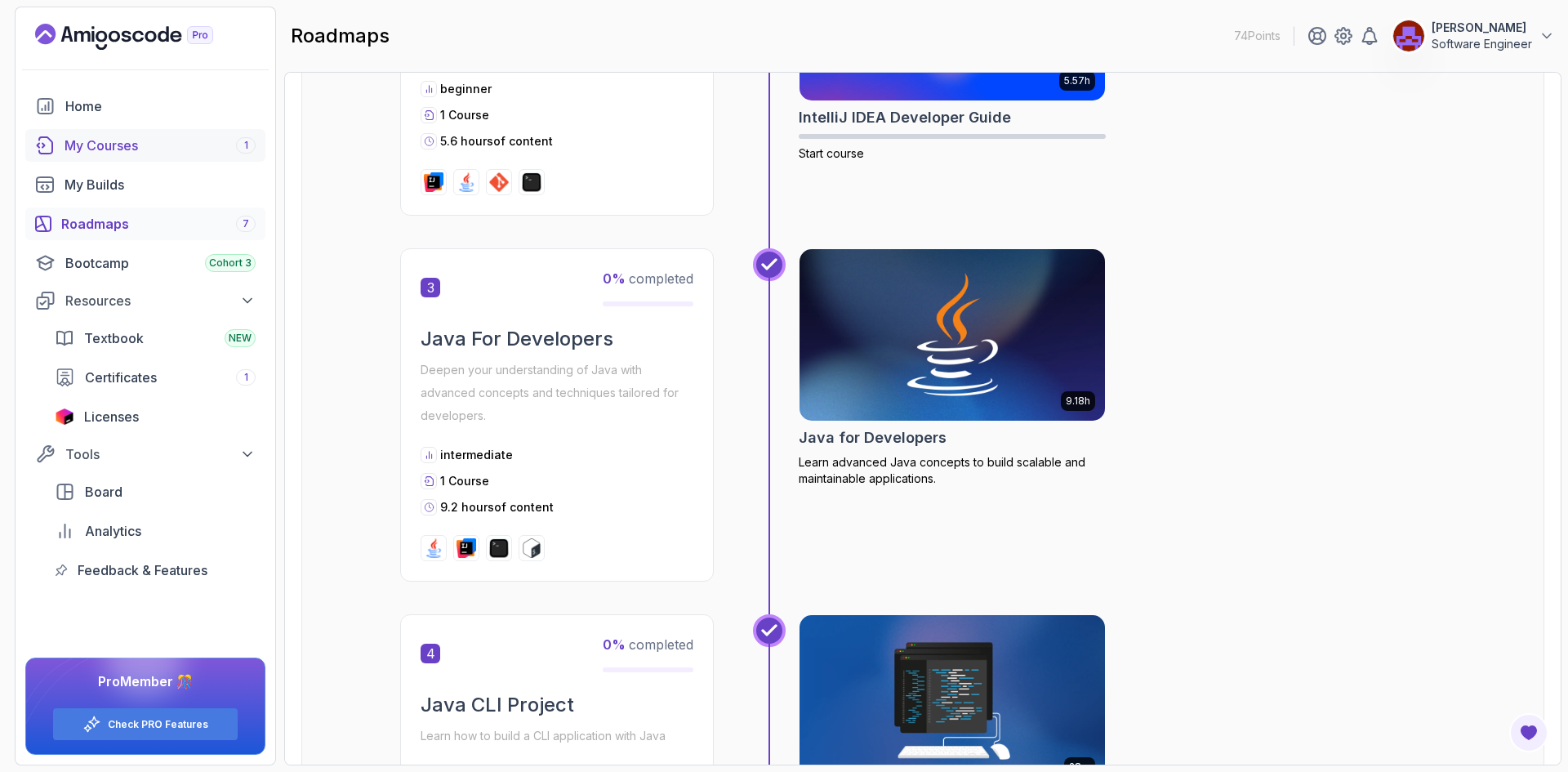
click at [203, 152] on div "My Courses 1" at bounding box center [160, 145] width 191 height 20
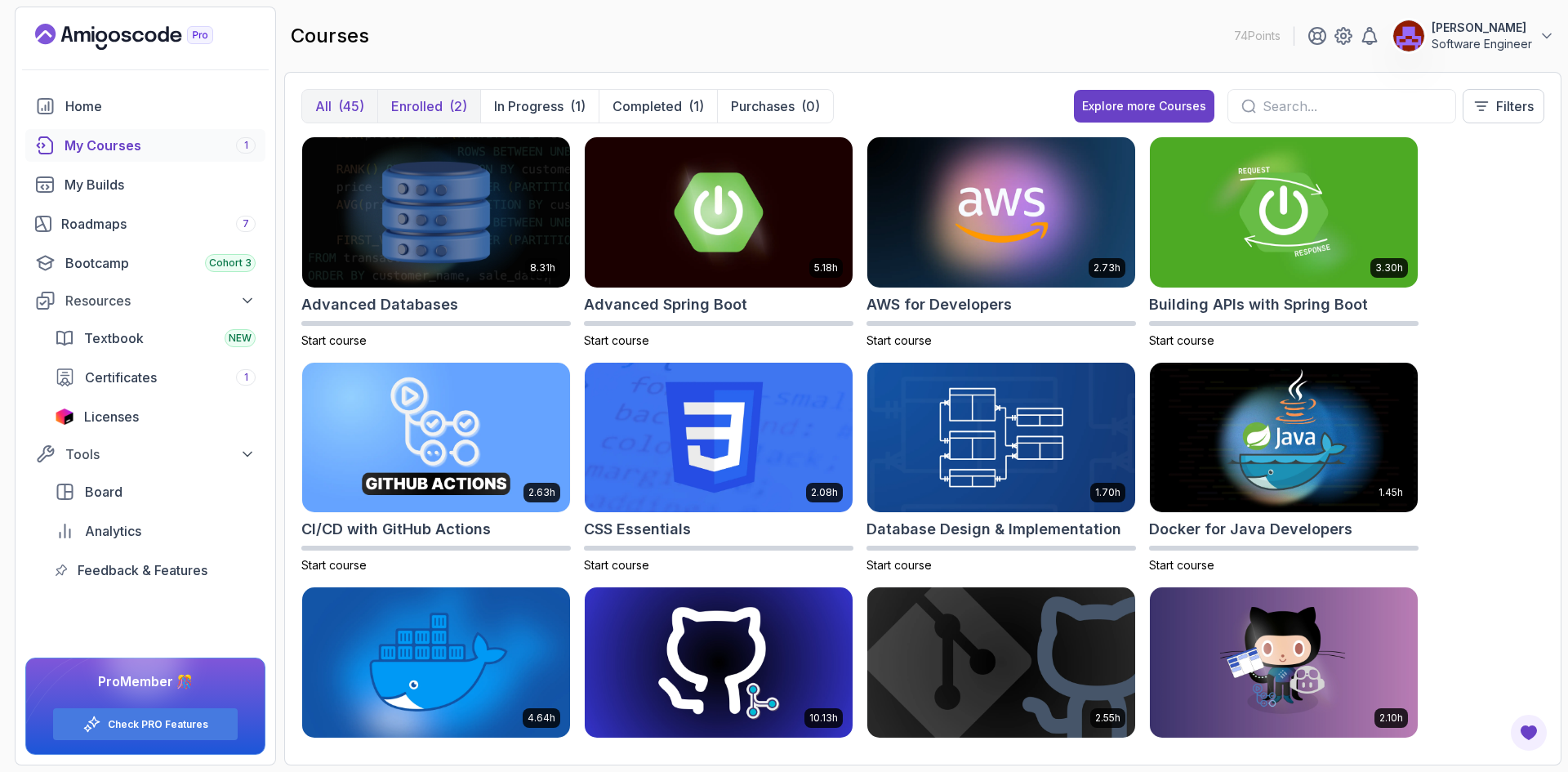
click at [438, 98] on p "Enrolled" at bounding box center [417, 106] width 52 height 20
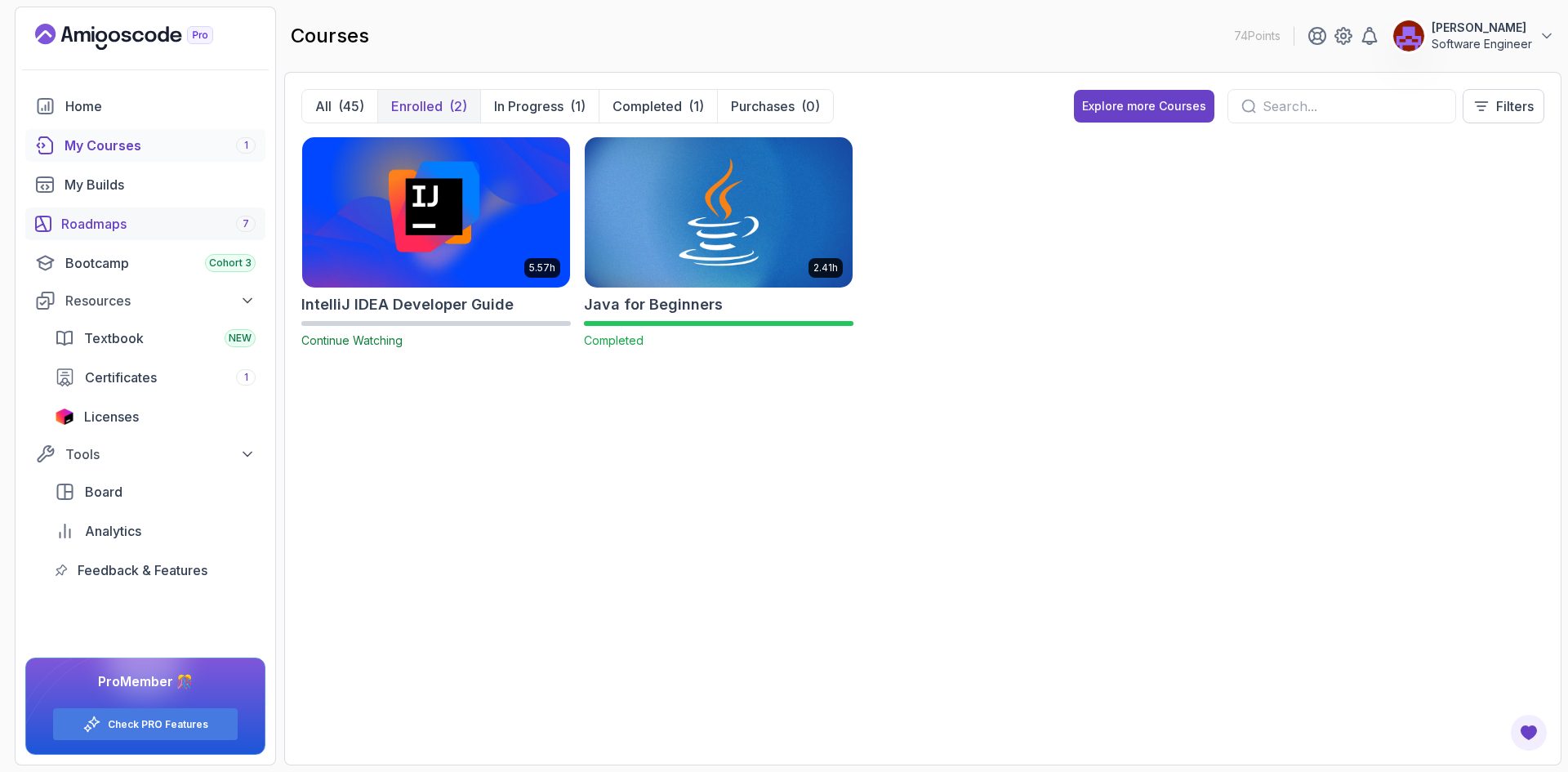
click at [244, 227] on span "7" at bounding box center [246, 223] width 7 height 13
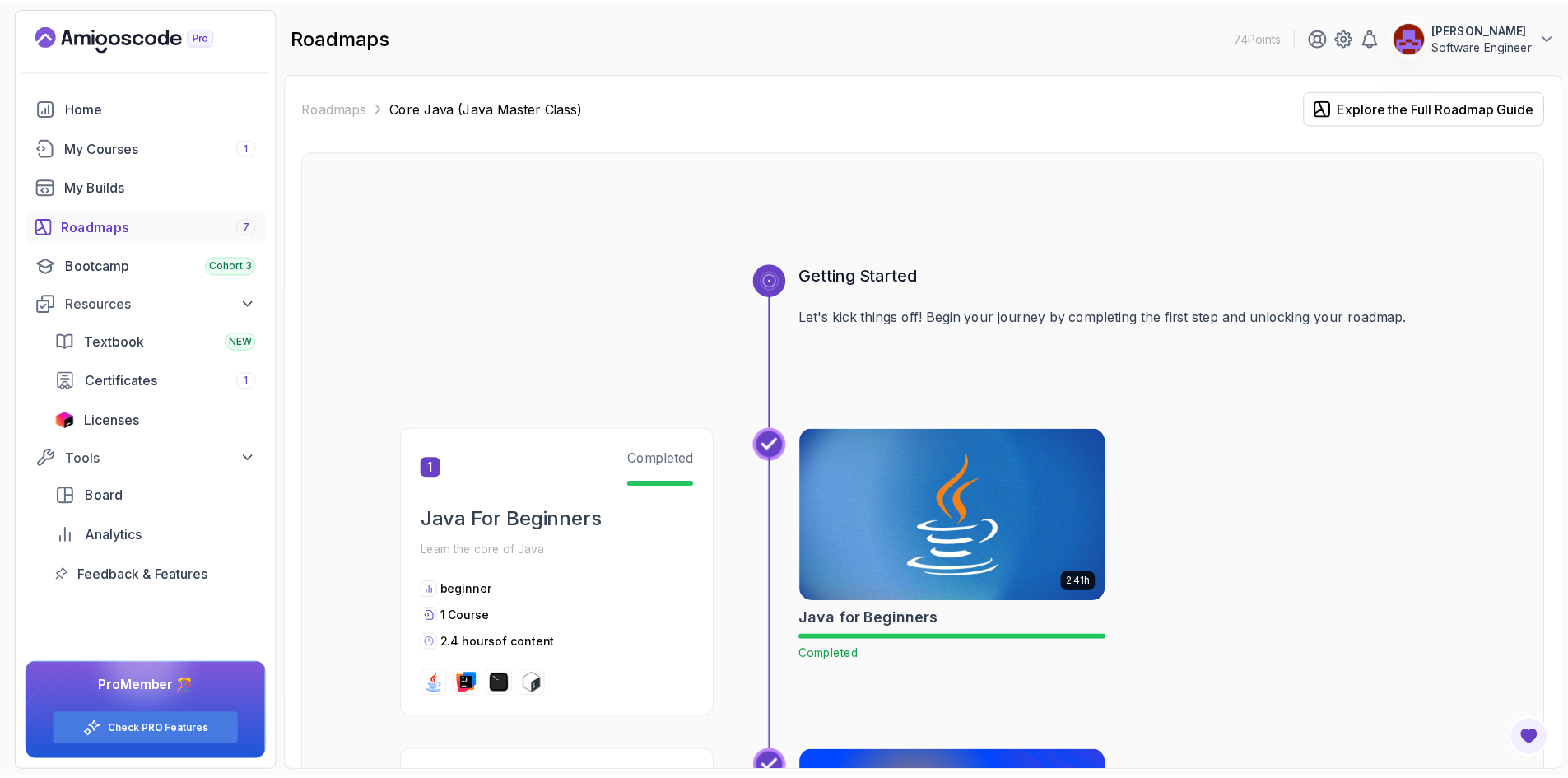
scroll to position [412, 0]
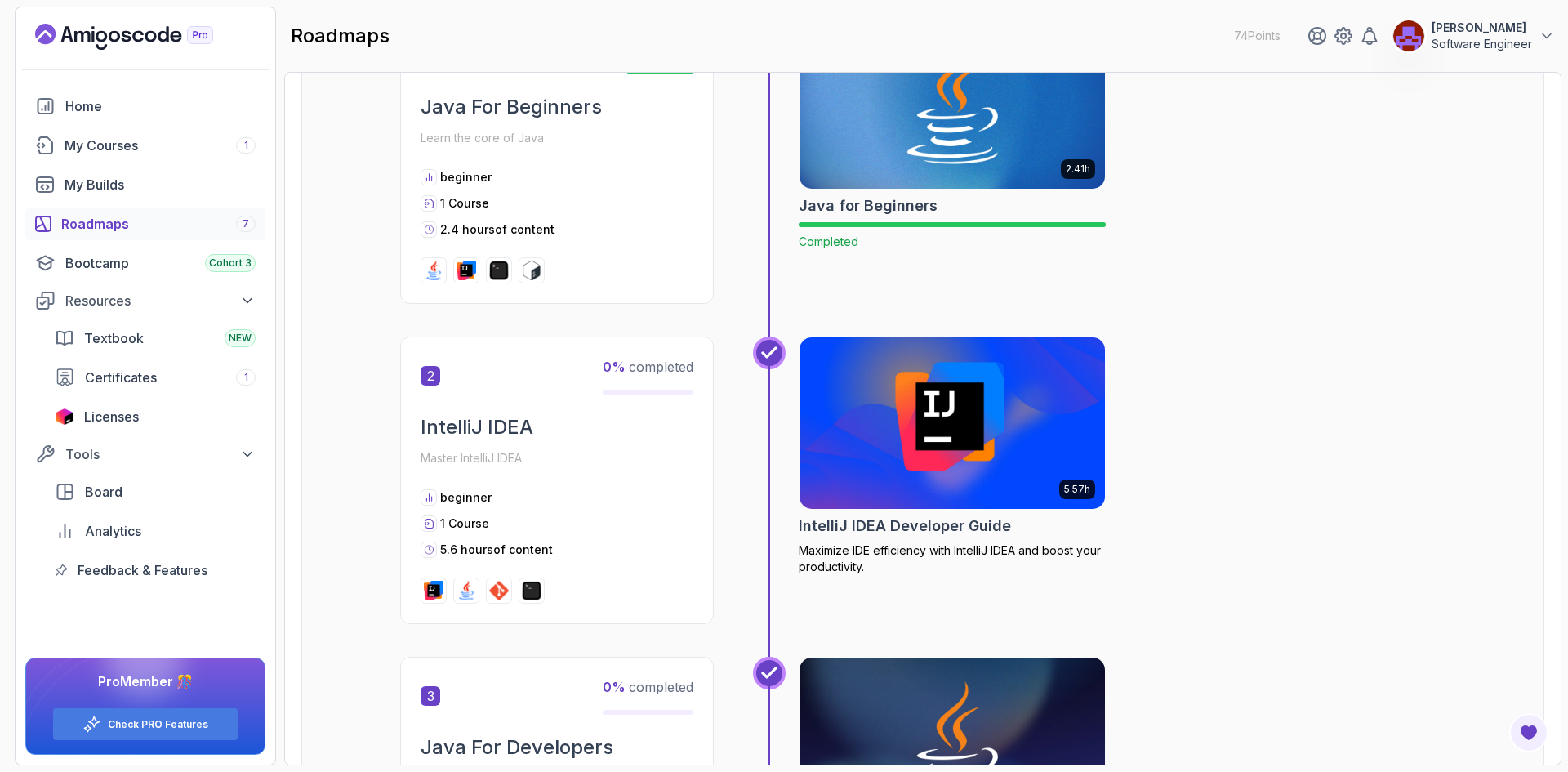
click at [964, 423] on img at bounding box center [952, 423] width 321 height 180
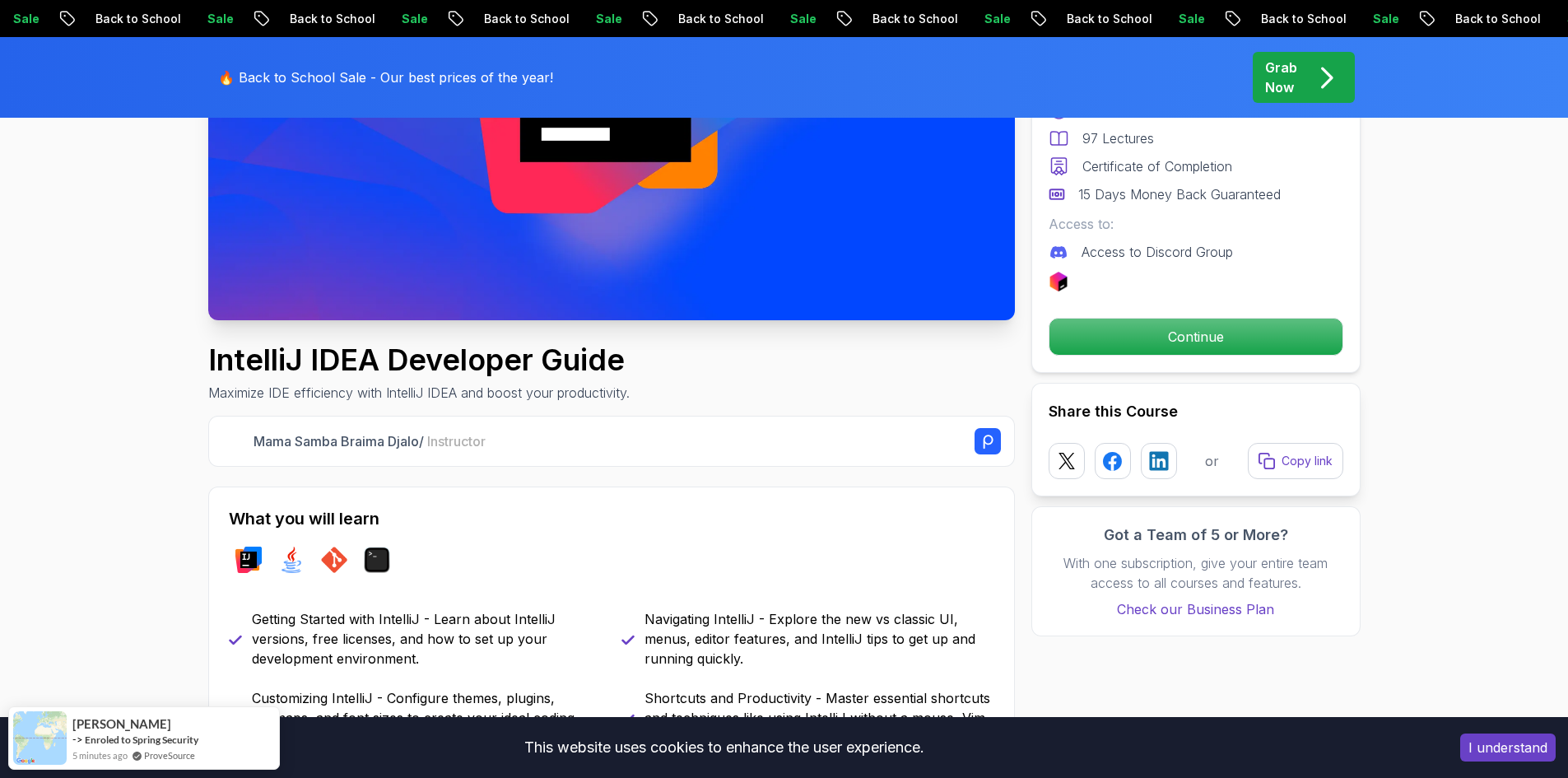
scroll to position [412, 0]
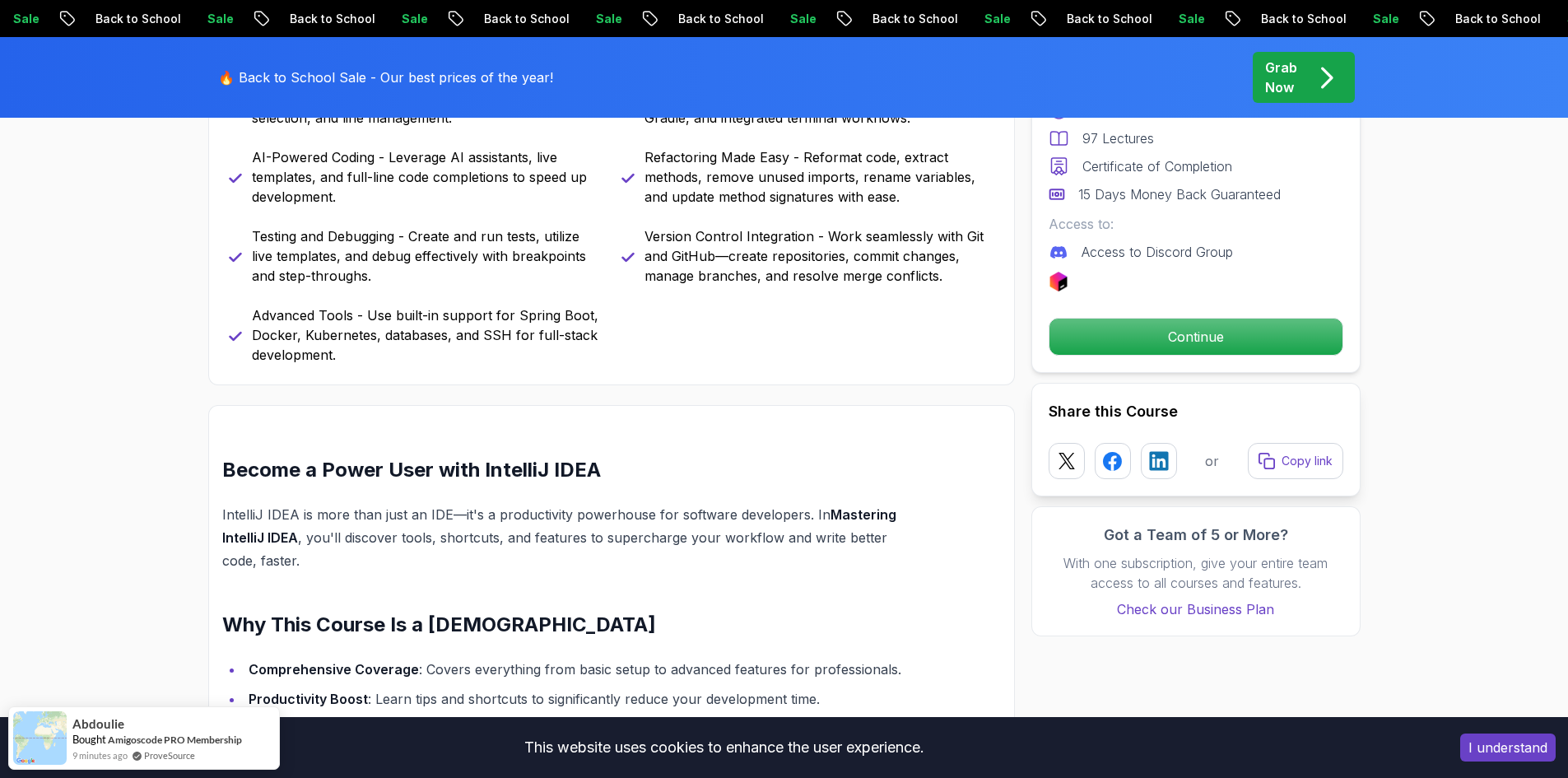
scroll to position [1317, 0]
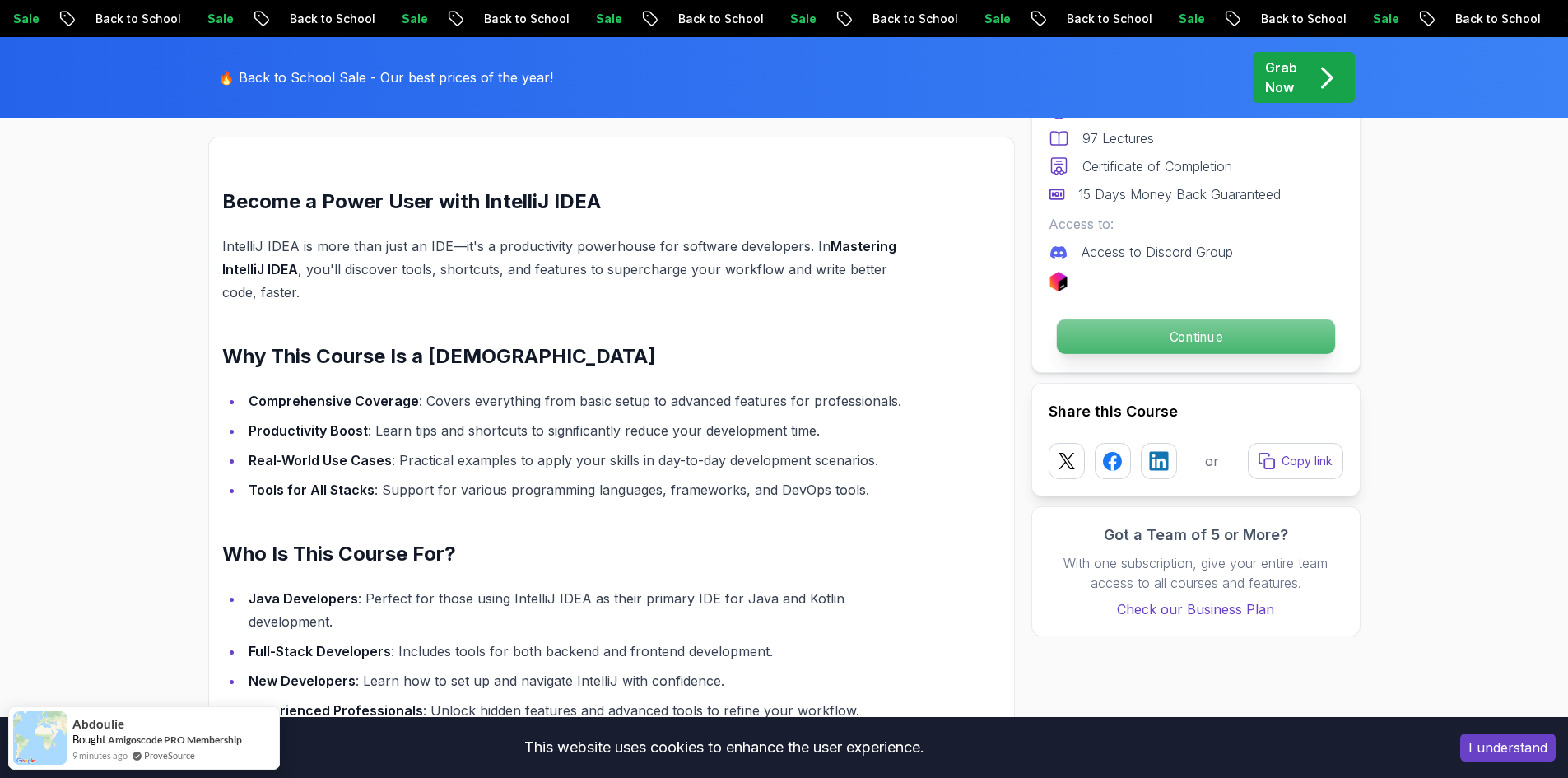
click at [1240, 331] on p "Continue" at bounding box center [1195, 337] width 278 height 35
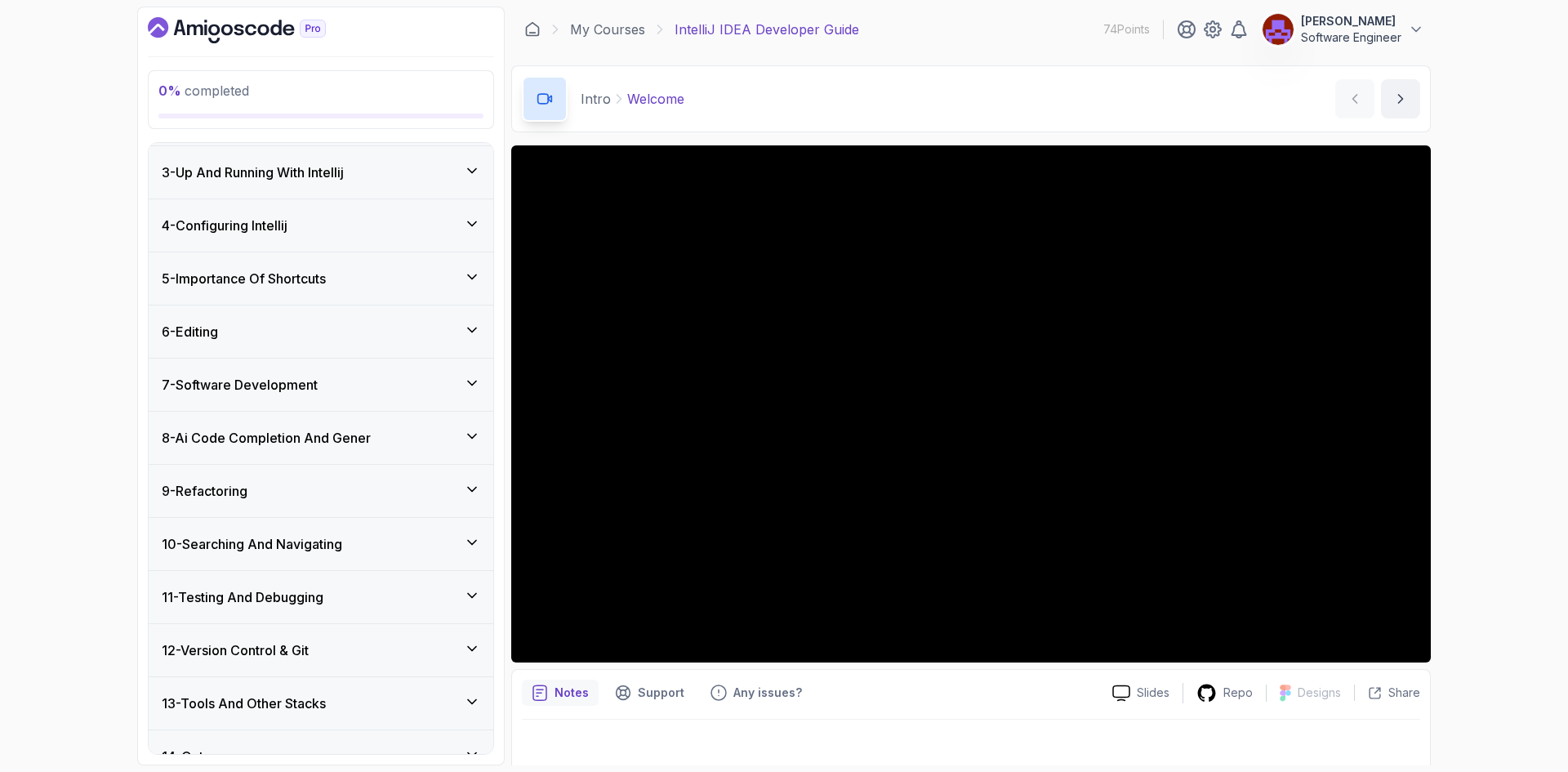
scroll to position [337, 0]
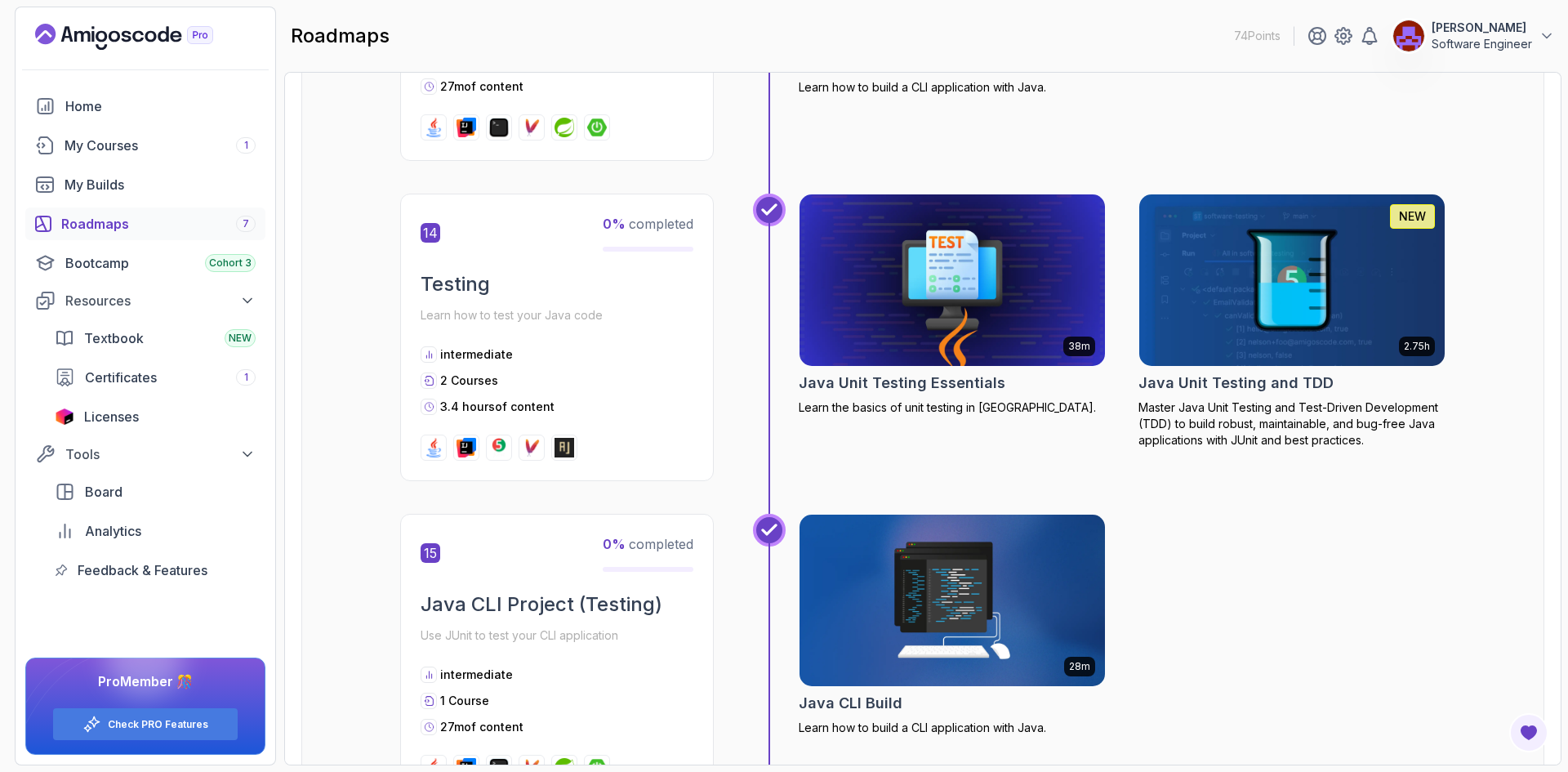
scroll to position [4755, 0]
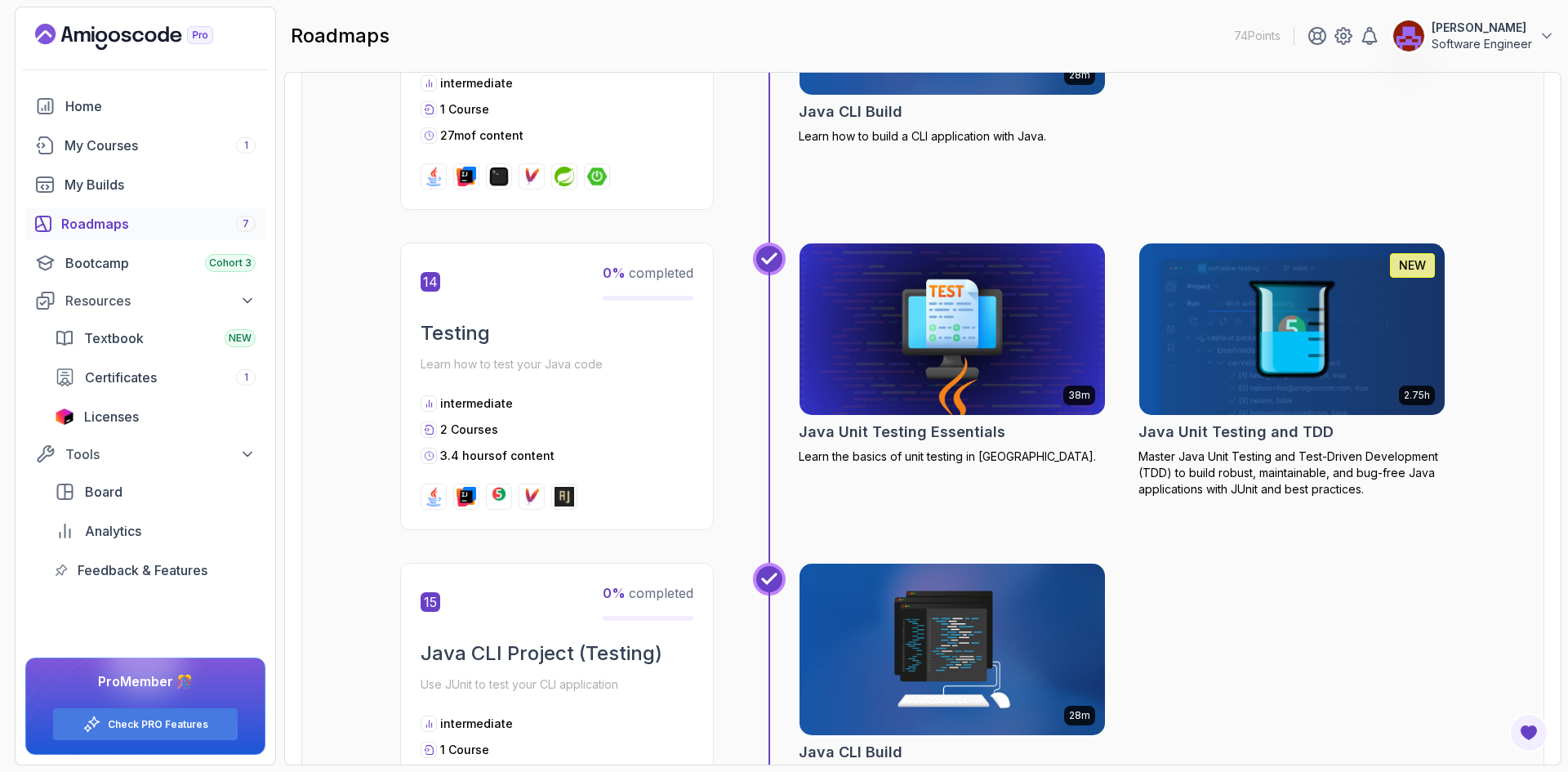
click at [223, 221] on div "Roadmaps 7" at bounding box center [159, 223] width 195 height 20
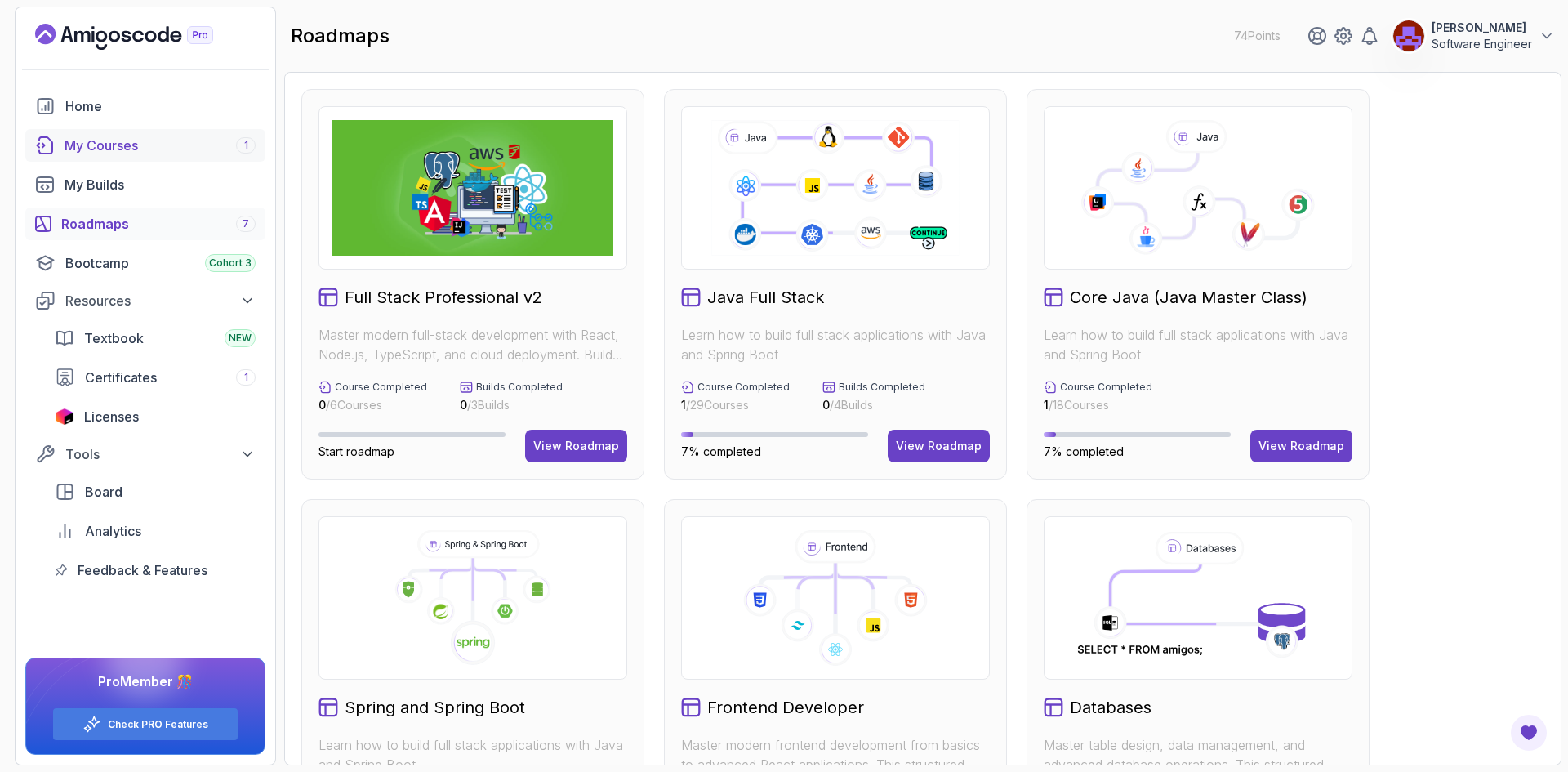
click at [128, 150] on div "My Courses 1" at bounding box center [160, 145] width 191 height 20
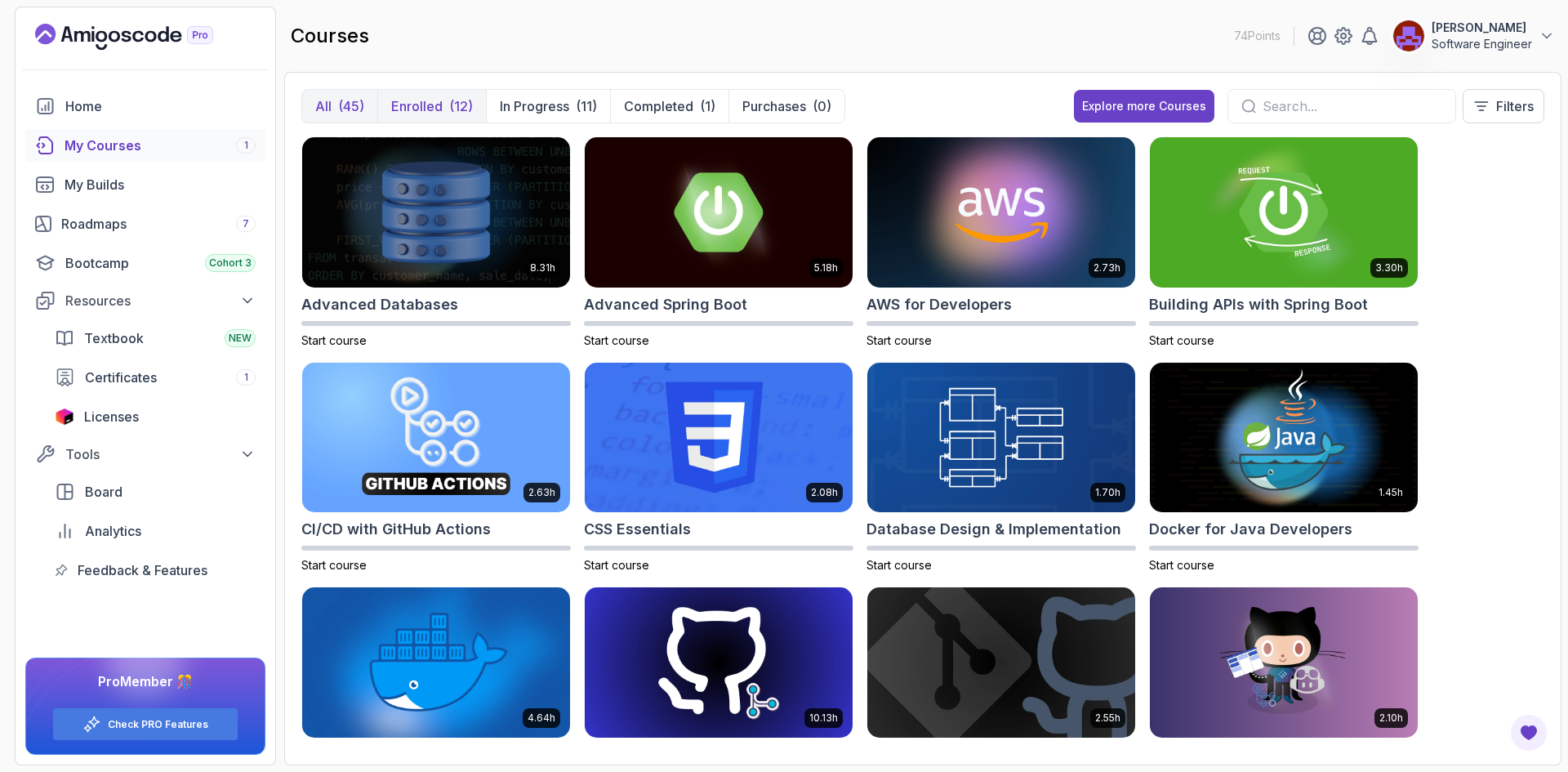
click at [439, 102] on p "Enrolled" at bounding box center [417, 106] width 52 height 20
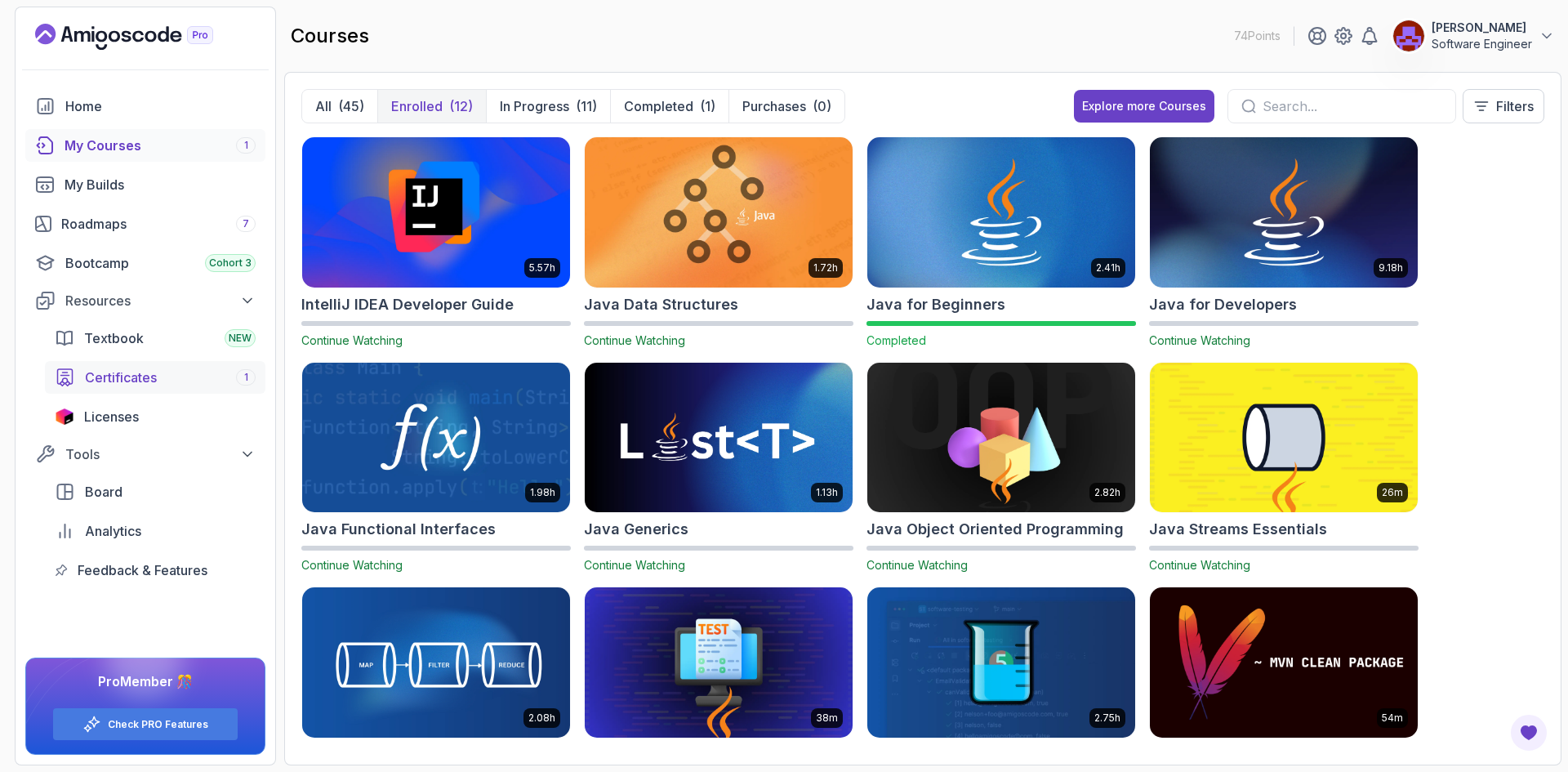
click at [147, 375] on span "Certificates" at bounding box center [121, 377] width 72 height 20
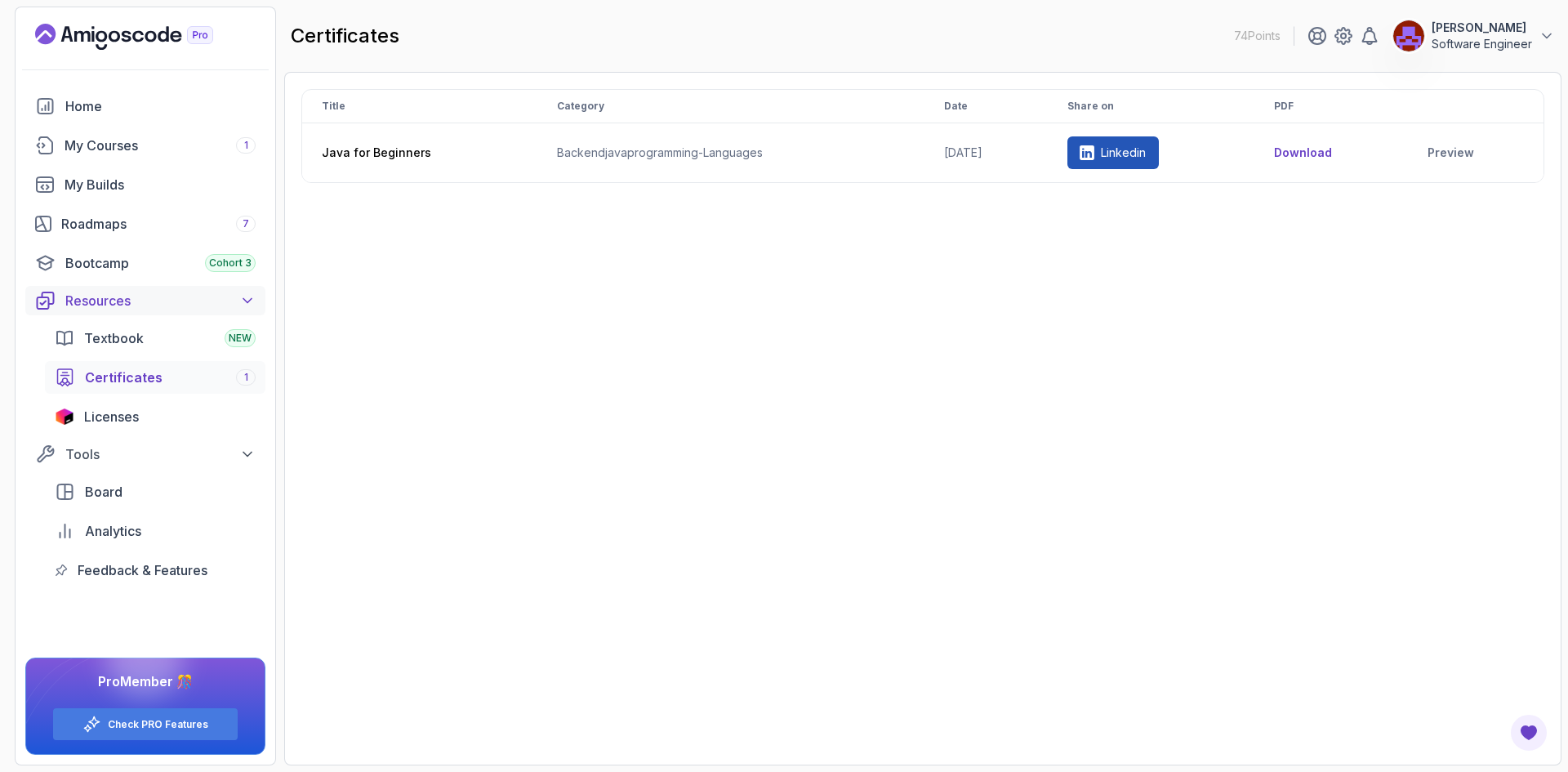
click at [248, 293] on icon at bounding box center [247, 300] width 16 height 16
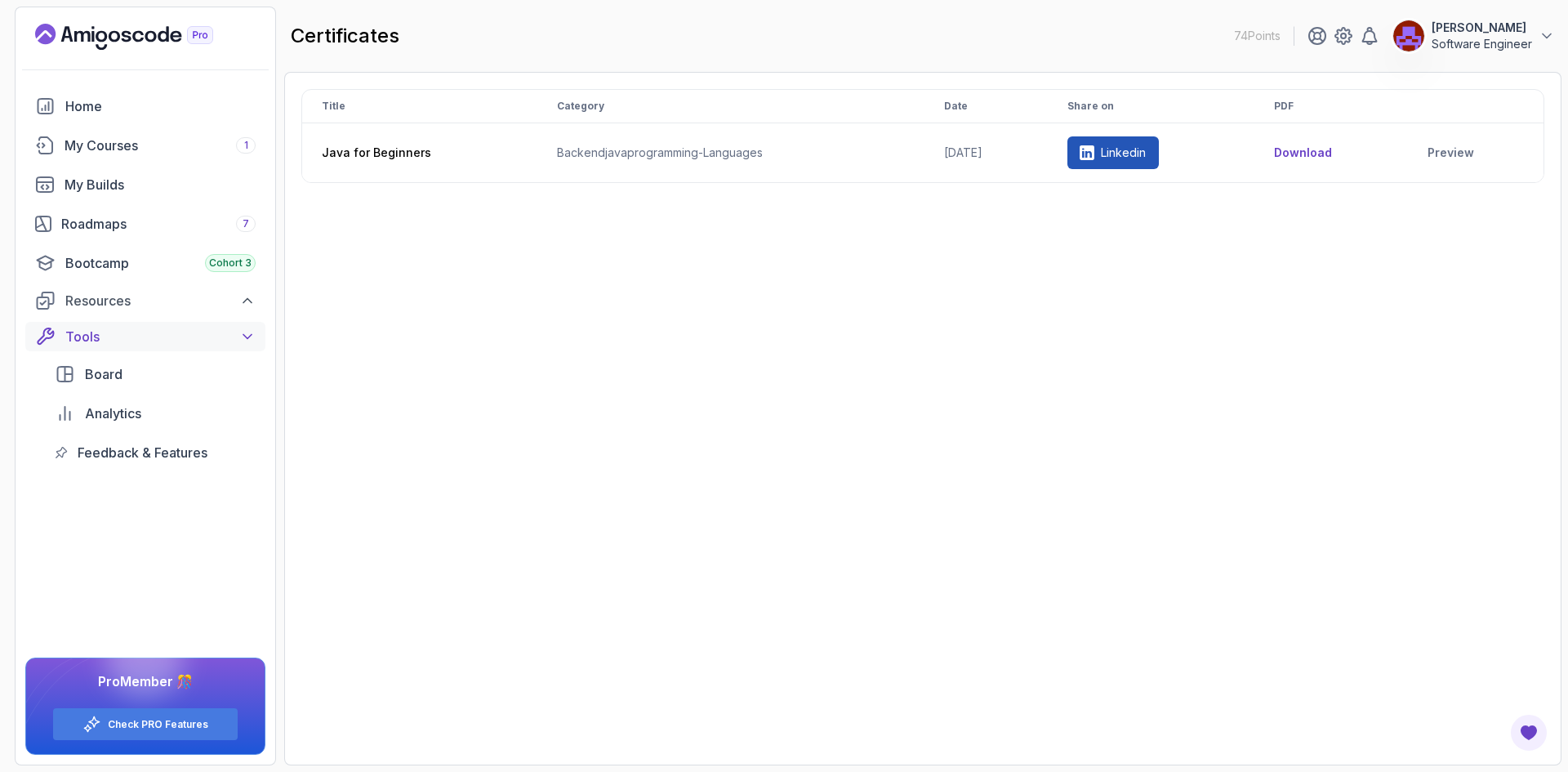
click at [248, 335] on icon at bounding box center [247, 336] width 16 height 16
click at [248, 335] on icon at bounding box center [246, 337] width 8 height 4
click at [120, 376] on span "Board" at bounding box center [104, 374] width 38 height 20
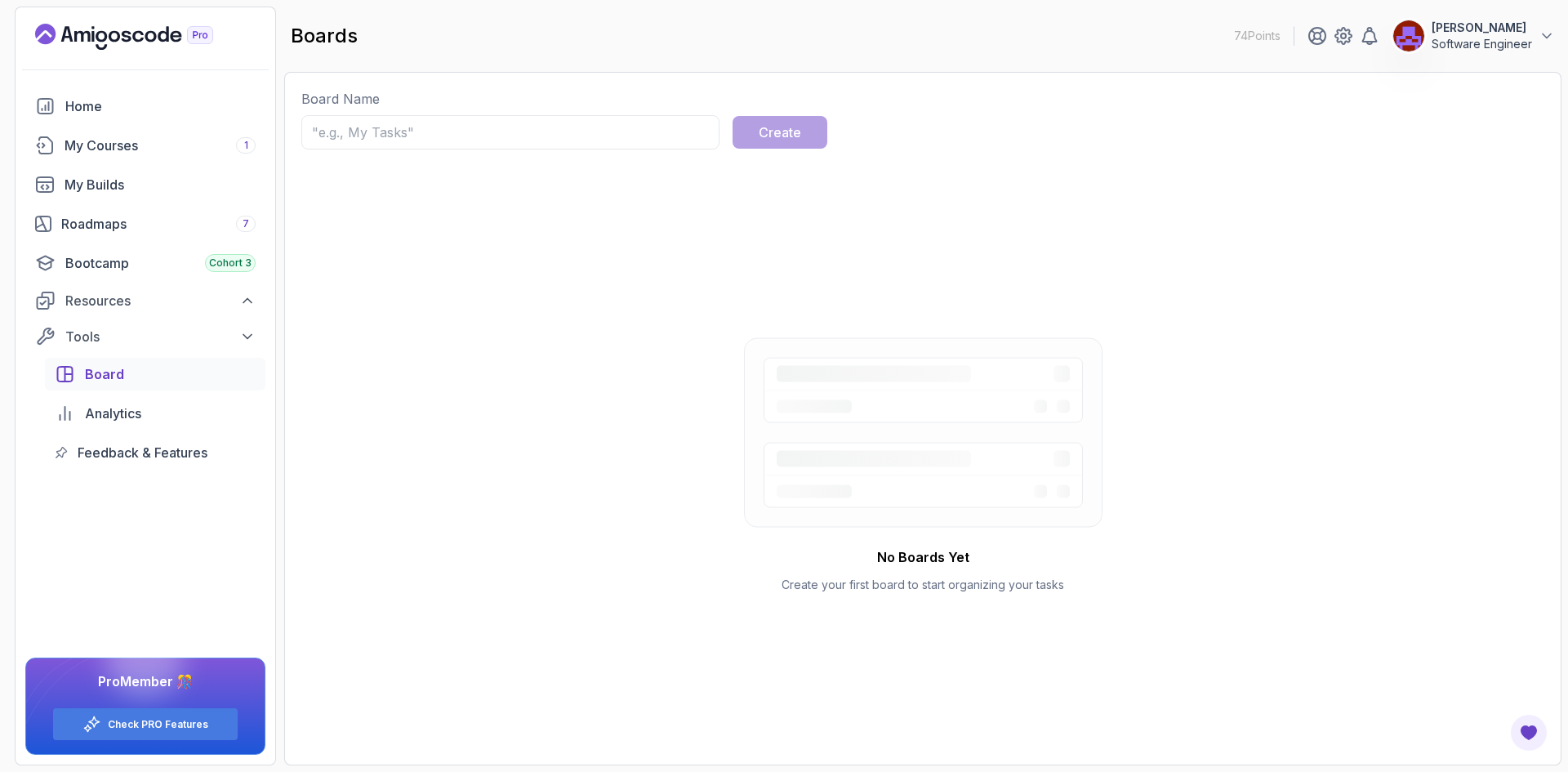
click at [395, 127] on input "text" at bounding box center [510, 133] width 418 height 34
type input "AB"
click at [776, 128] on div "Create" at bounding box center [780, 132] width 42 height 20
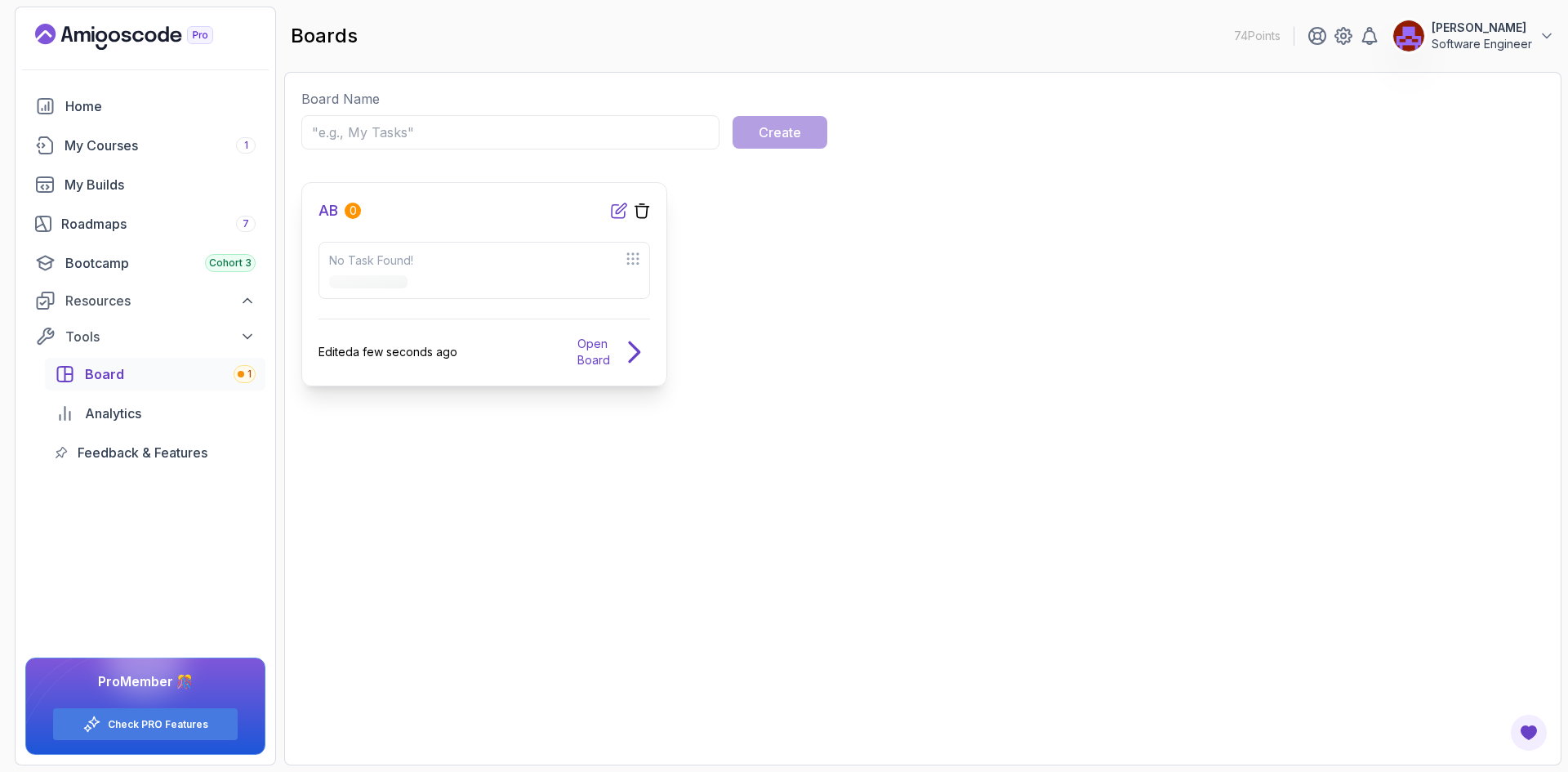
click at [620, 212] on icon at bounding box center [619, 210] width 15 height 15
click at [540, 260] on div "No Task Found!" at bounding box center [484, 260] width 310 height 16
click at [630, 263] on icon at bounding box center [632, 258] width 13 height 13
click at [540, 294] on div "No Task Found!" at bounding box center [484, 271] width 332 height 57
click at [615, 345] on link "Open Board" at bounding box center [613, 352] width 72 height 34
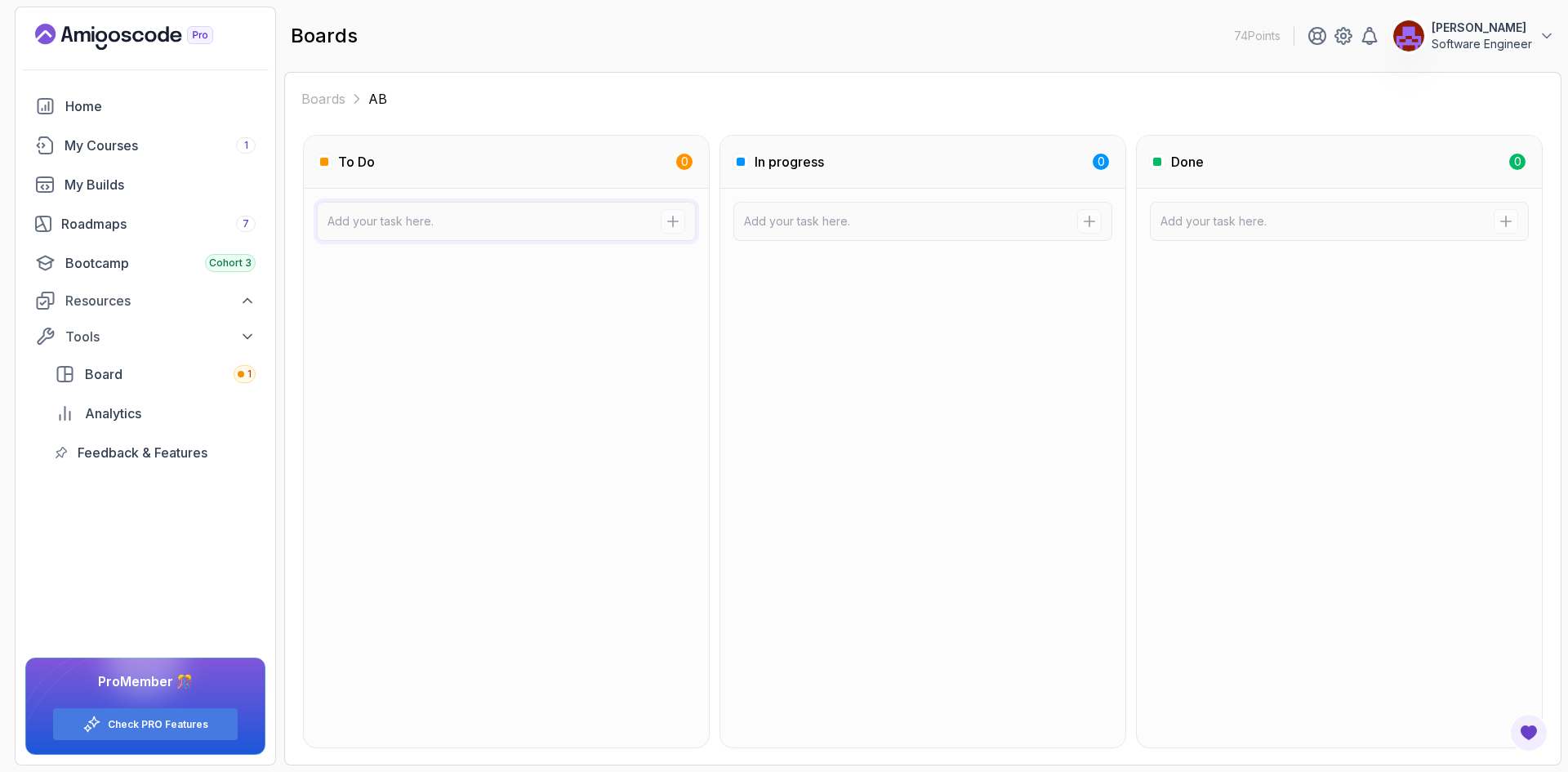
click at [611, 229] on div at bounding box center [507, 221] width 379 height 39
click at [531, 221] on input at bounding box center [494, 221] width 333 height 16
click at [129, 415] on span "Analytics" at bounding box center [113, 413] width 56 height 20
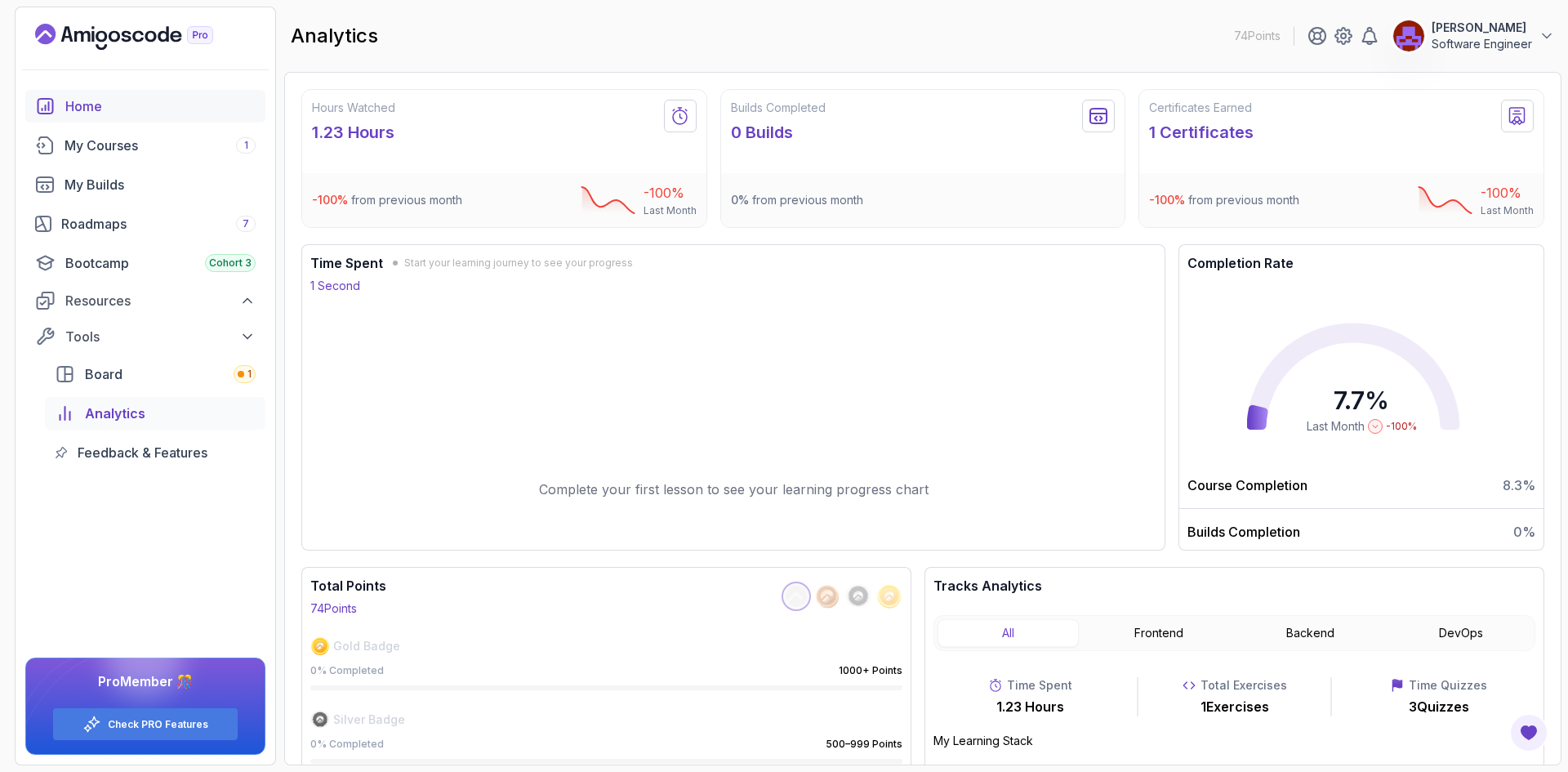
click at [90, 114] on div "Home" at bounding box center [160, 106] width 190 height 20
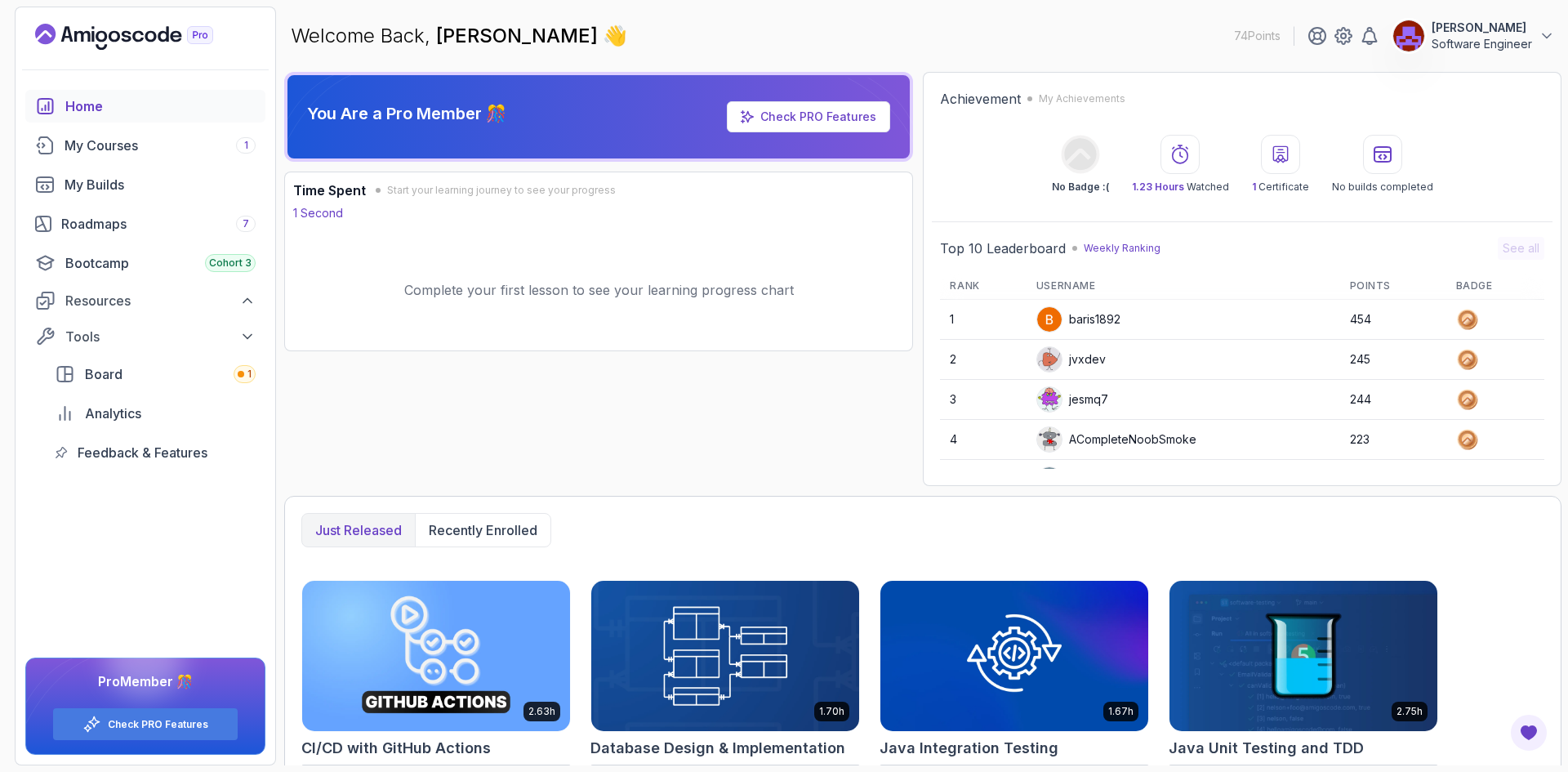
click at [775, 117] on link "Check PRO Features" at bounding box center [818, 116] width 116 height 14
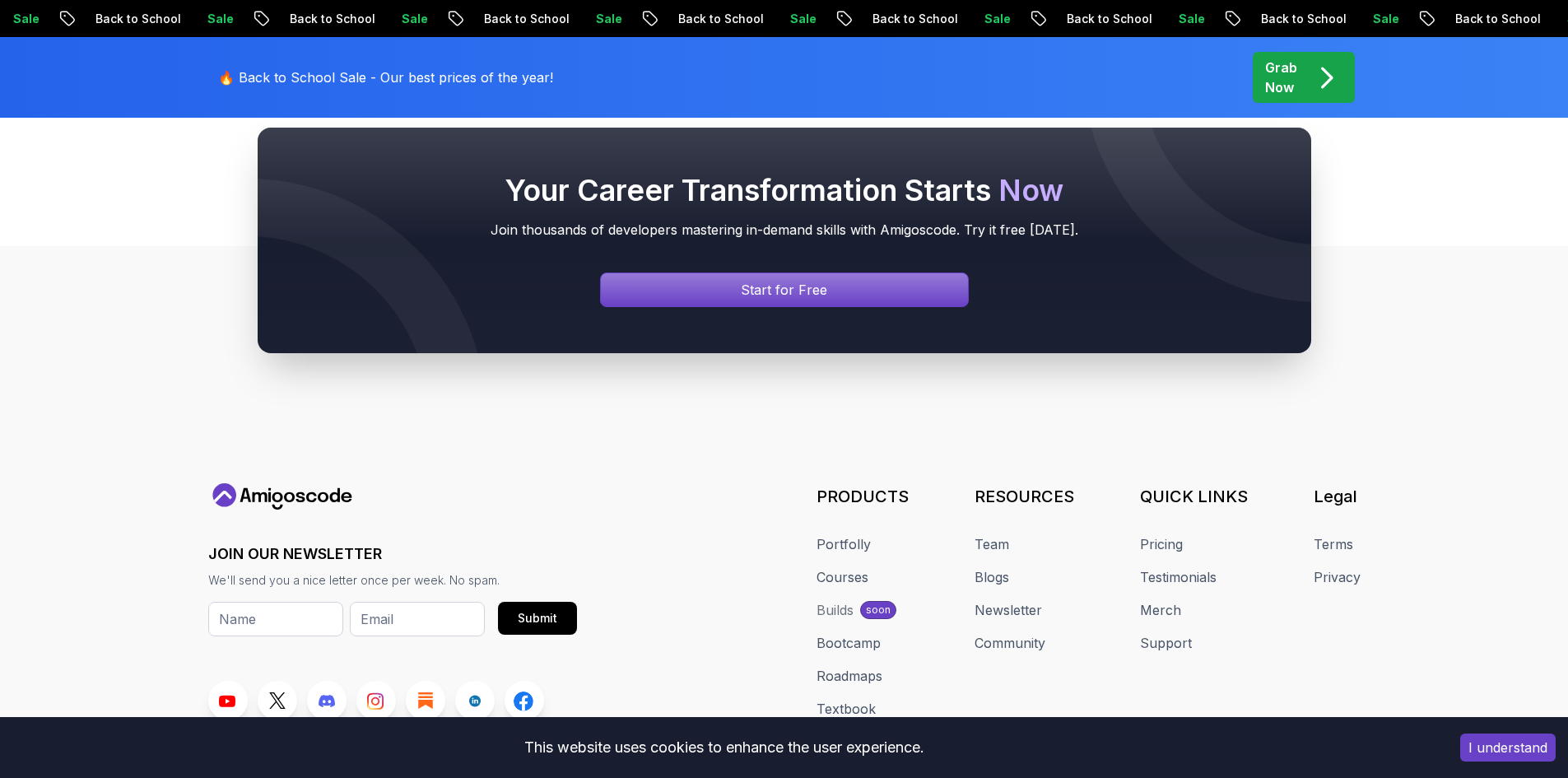
scroll to position [4078, 0]
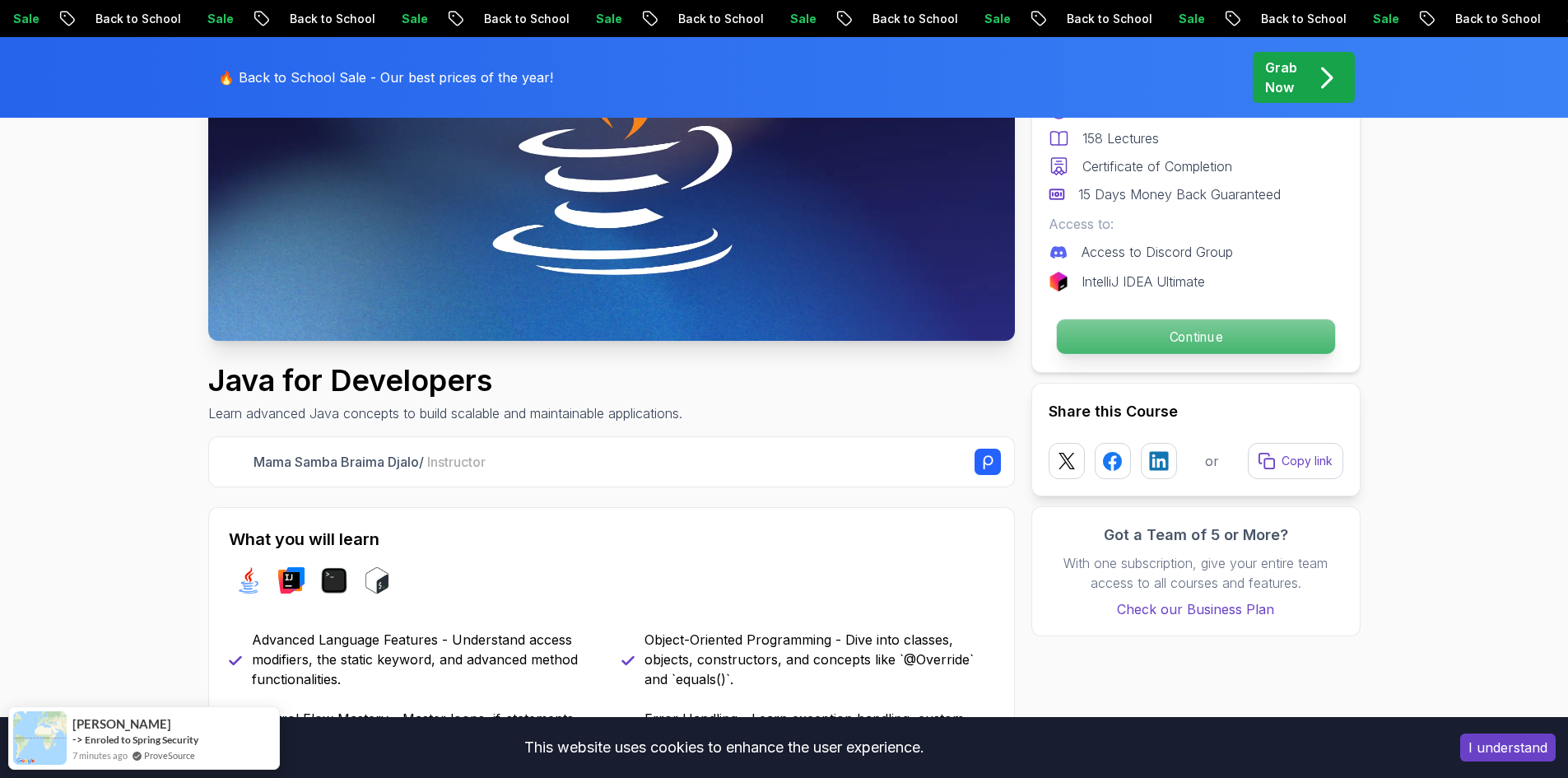
scroll to position [412, 0]
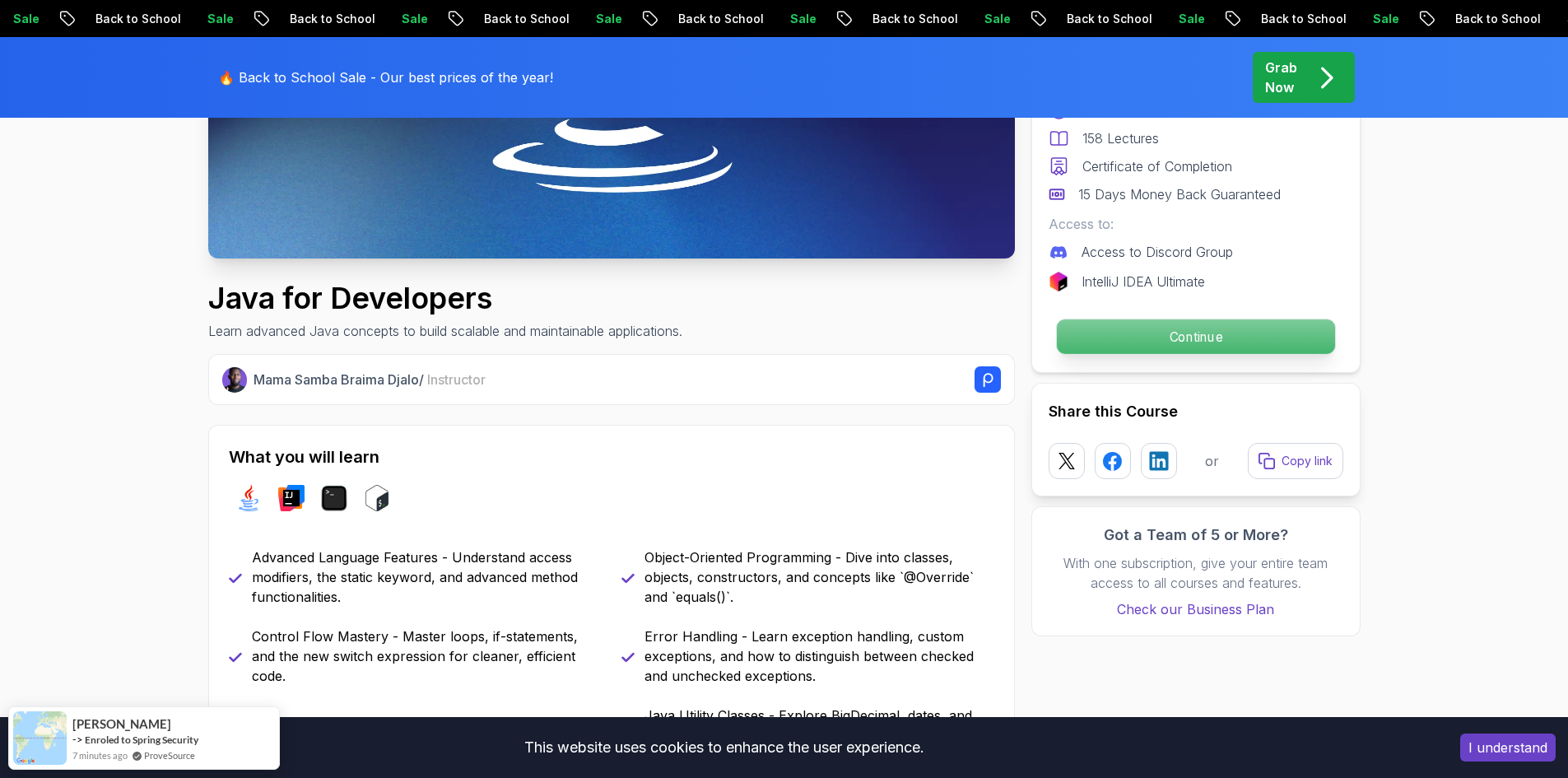
click at [1192, 340] on p "Continue" at bounding box center [1195, 337] width 278 height 35
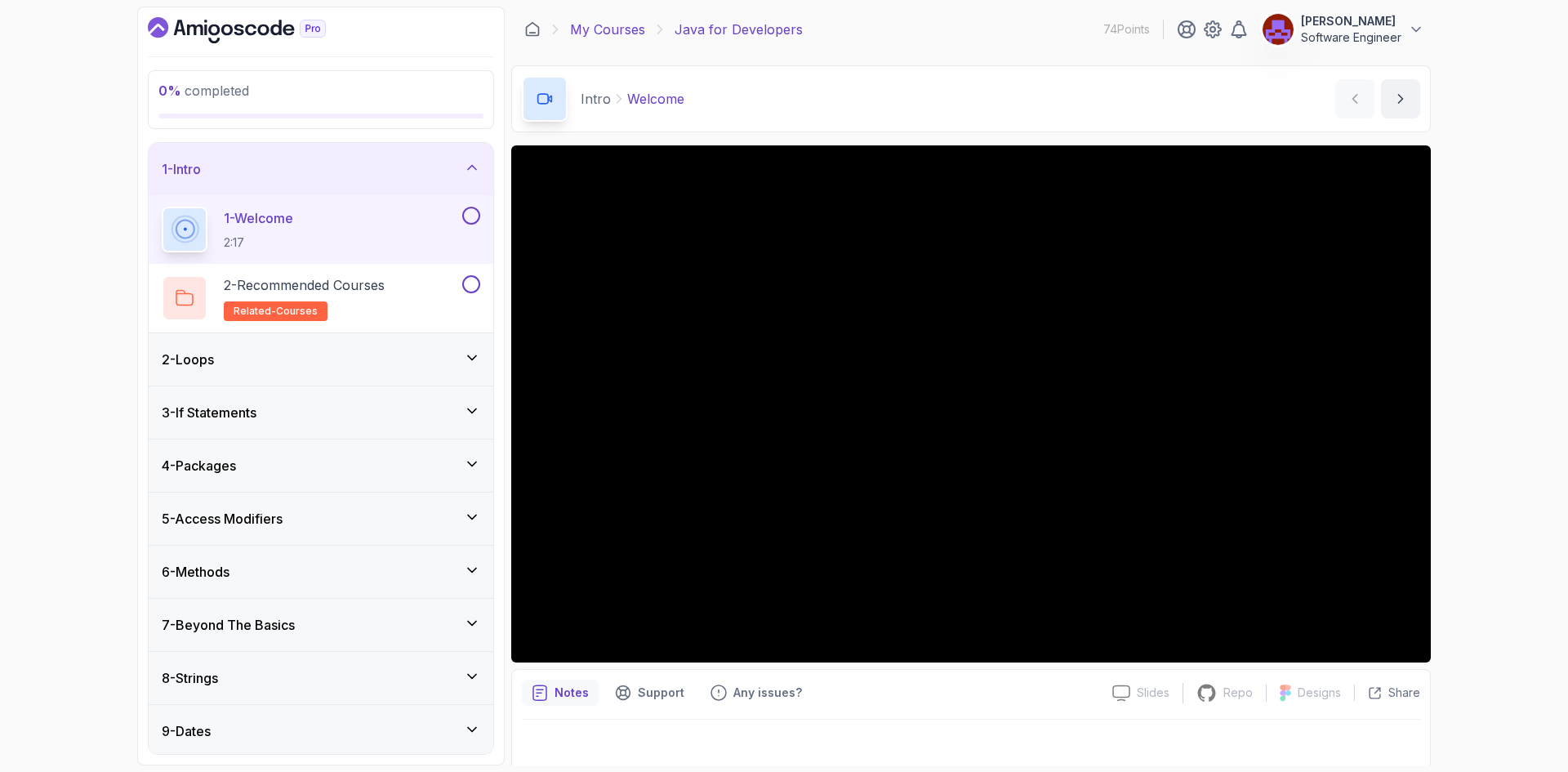
click at [624, 31] on link "My Courses" at bounding box center [607, 29] width 75 height 20
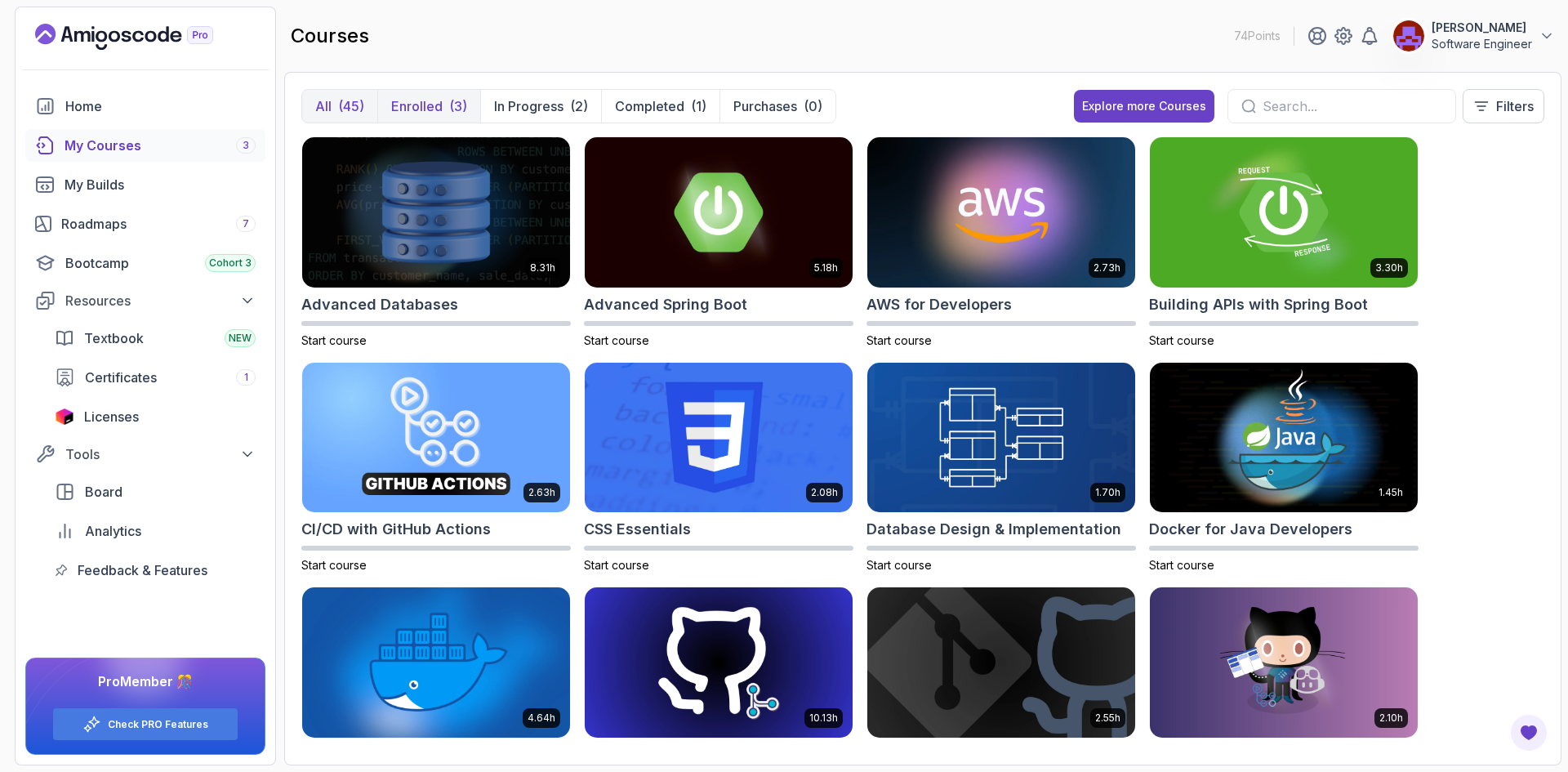
click at [440, 102] on p "Enrolled" at bounding box center [417, 106] width 52 height 20
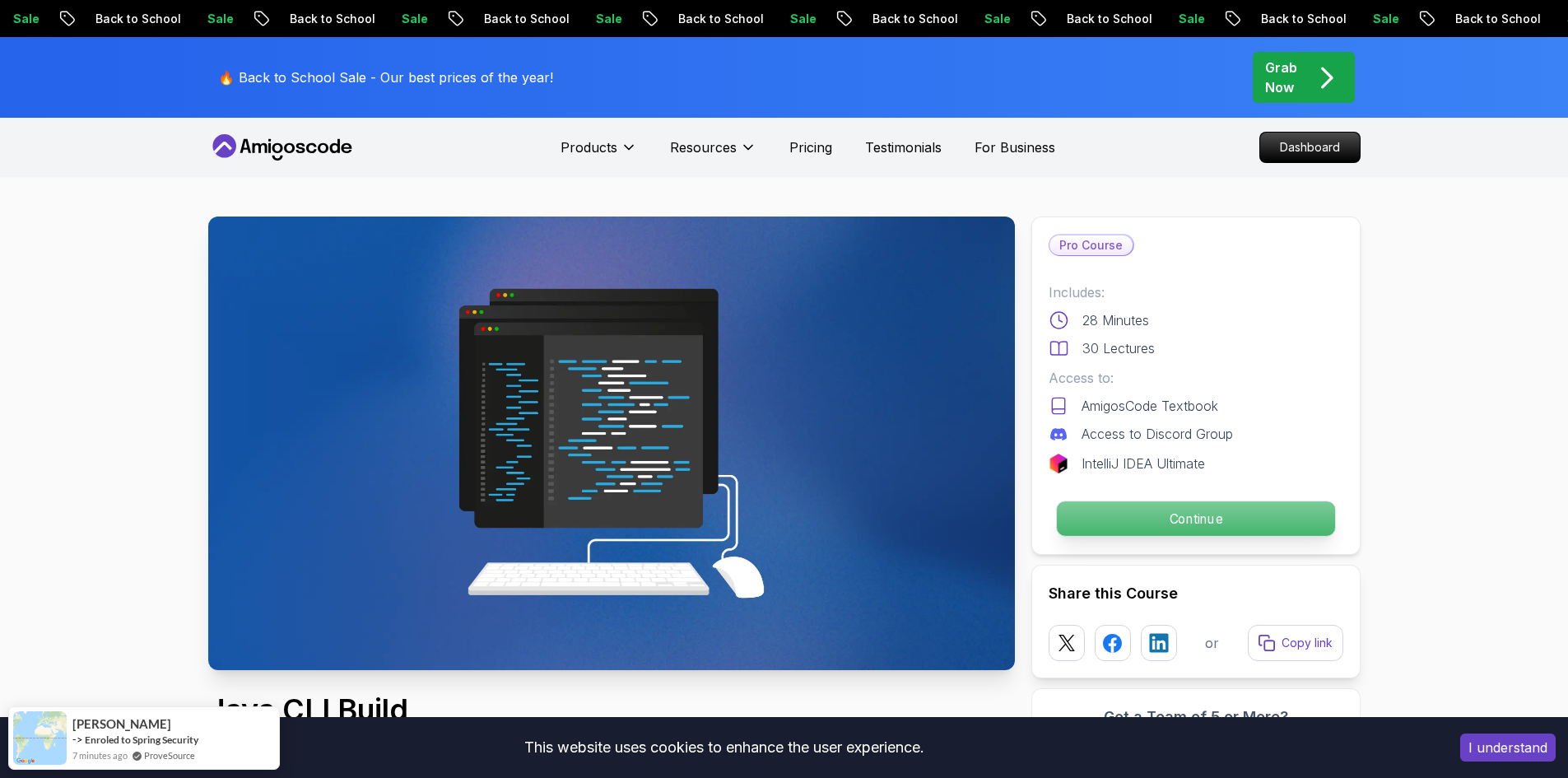
click at [1271, 522] on p "Continue" at bounding box center [1195, 518] width 278 height 35
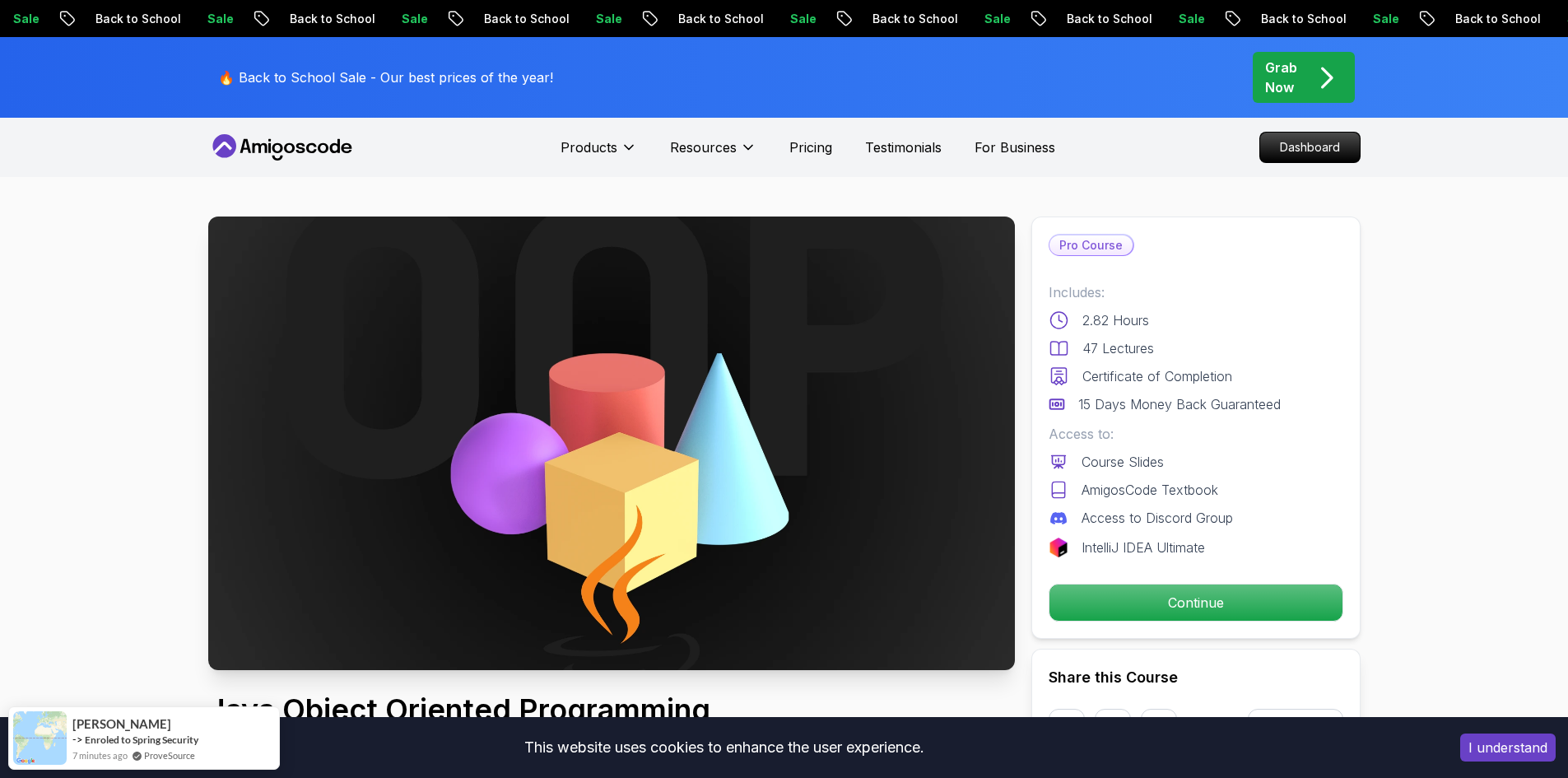
click at [1282, 598] on p "Continue" at bounding box center [1195, 603] width 278 height 35
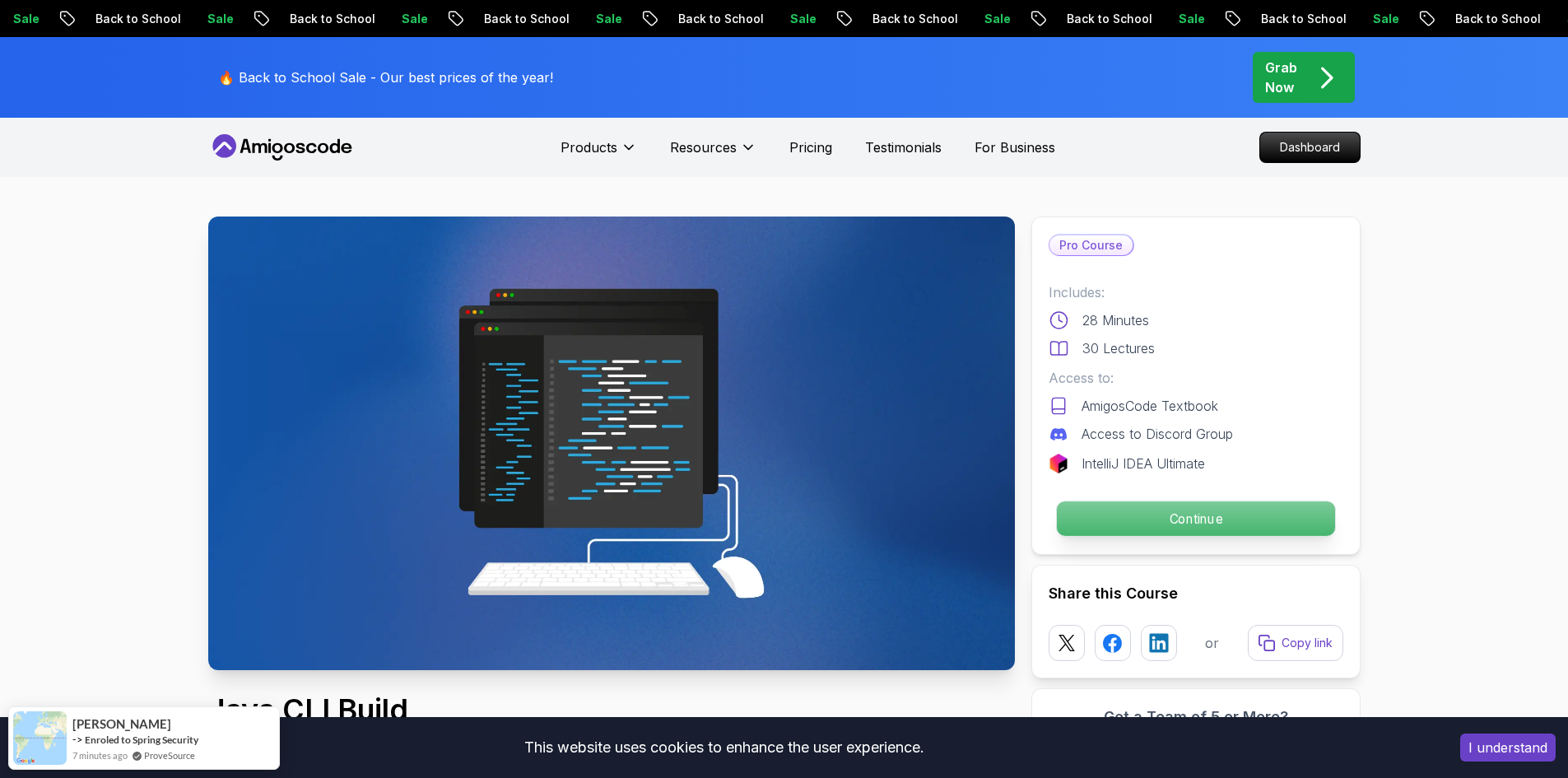
click at [1230, 520] on p "Continue" at bounding box center [1195, 518] width 278 height 35
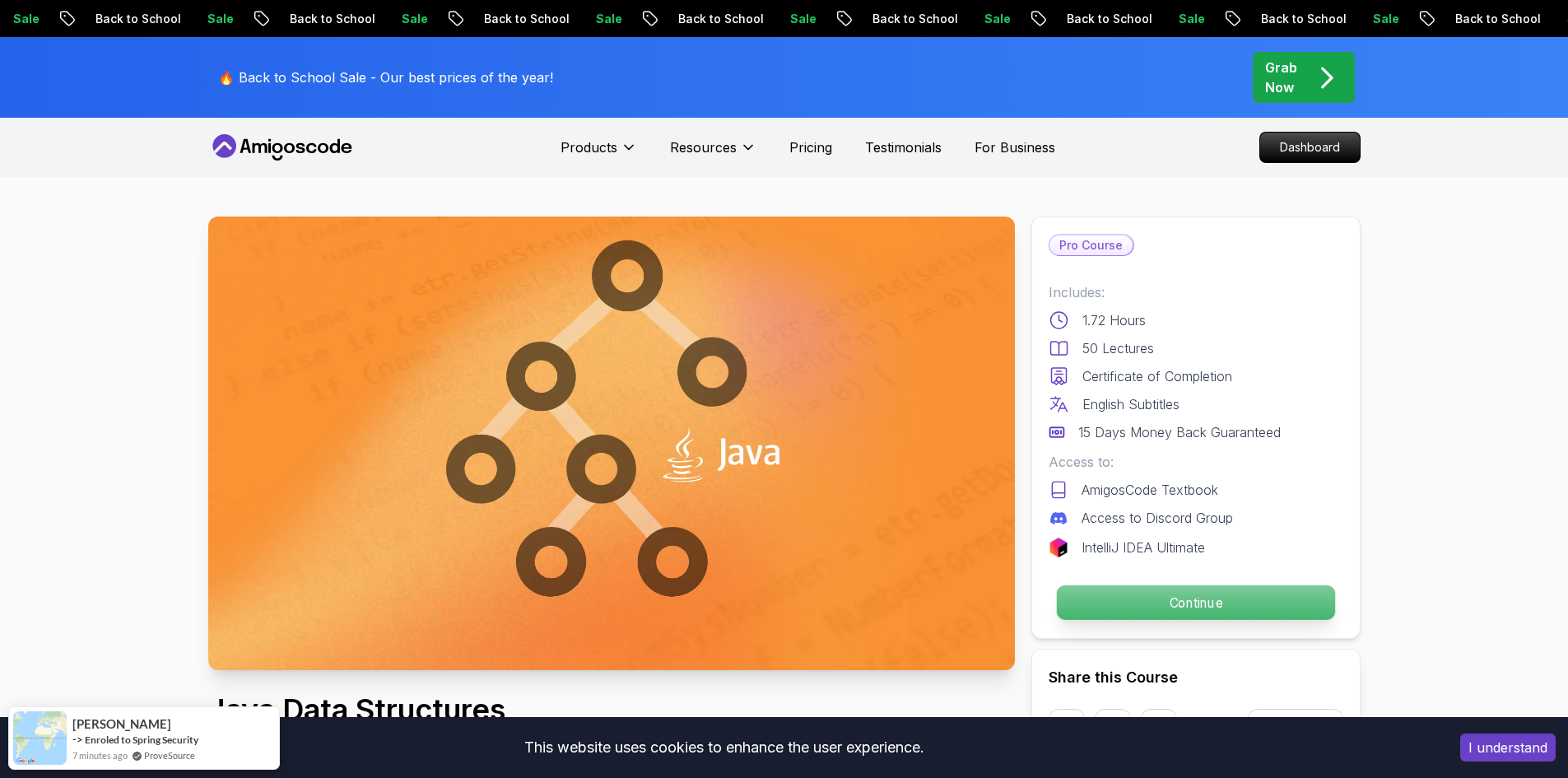
click at [1240, 594] on p "Continue" at bounding box center [1195, 603] width 278 height 35
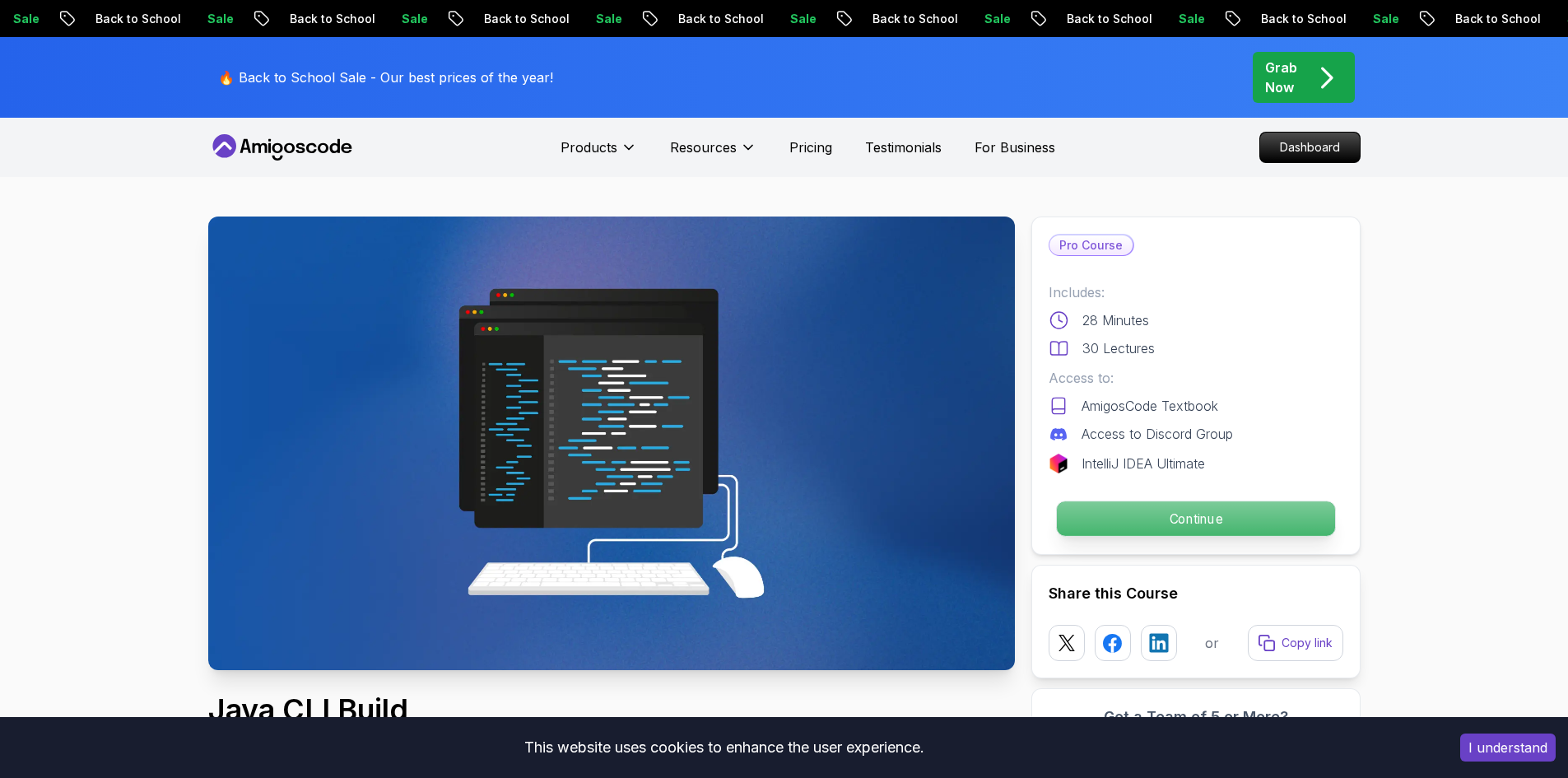
click at [1279, 527] on p "Continue" at bounding box center [1195, 518] width 278 height 35
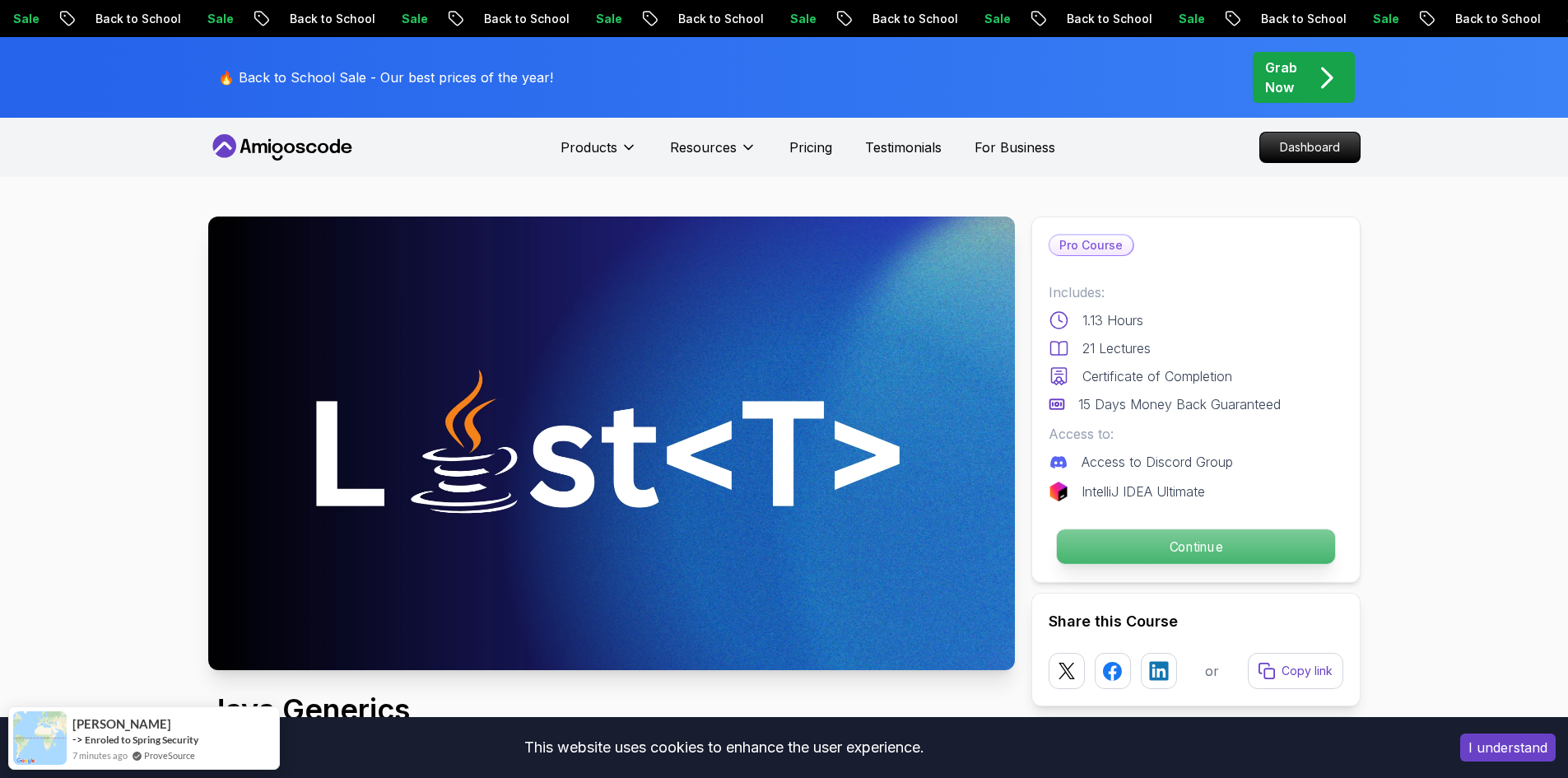
click at [1263, 554] on p "Continue" at bounding box center [1195, 546] width 278 height 35
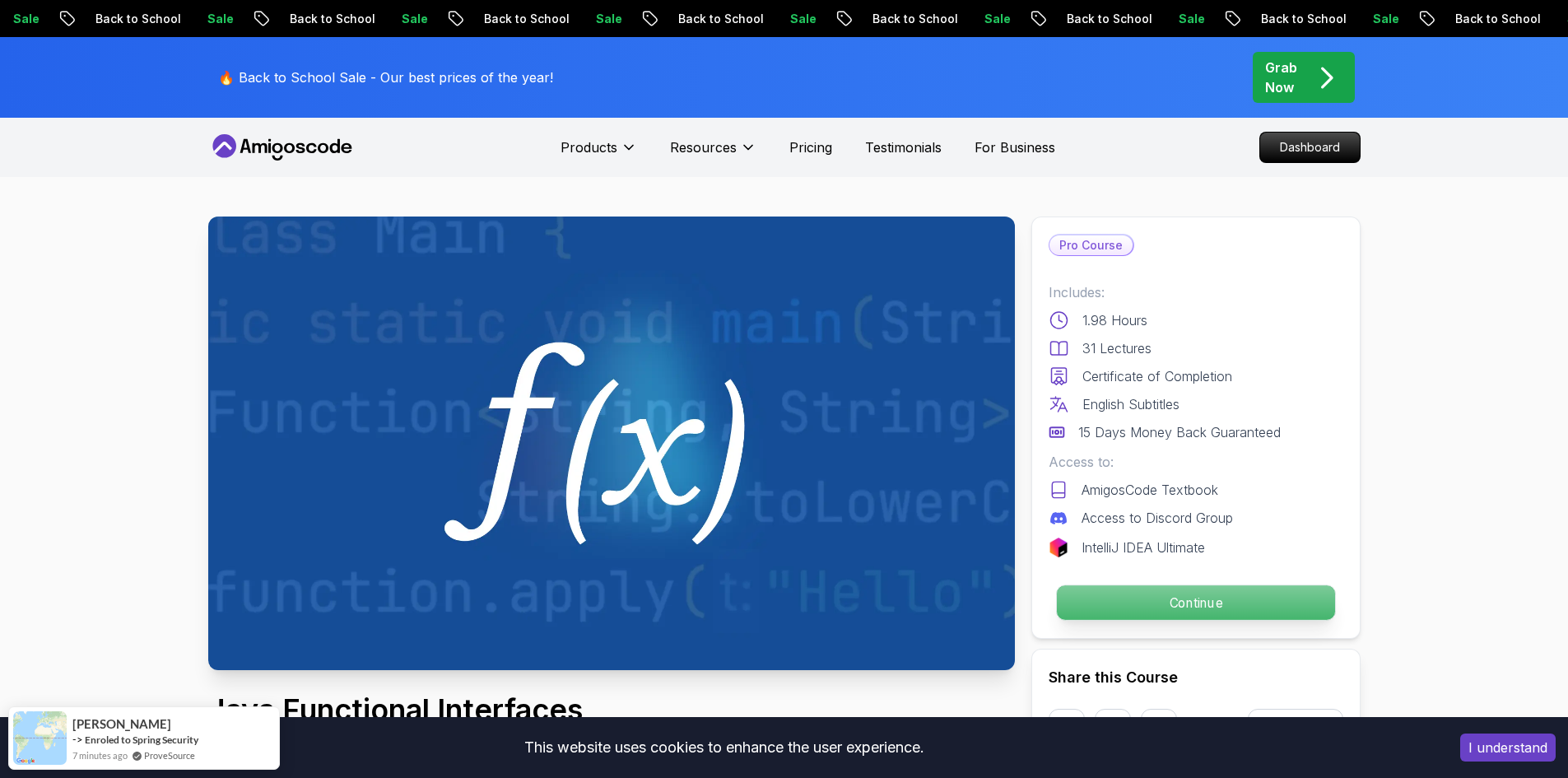
click at [1310, 612] on p "Continue" at bounding box center [1195, 603] width 278 height 35
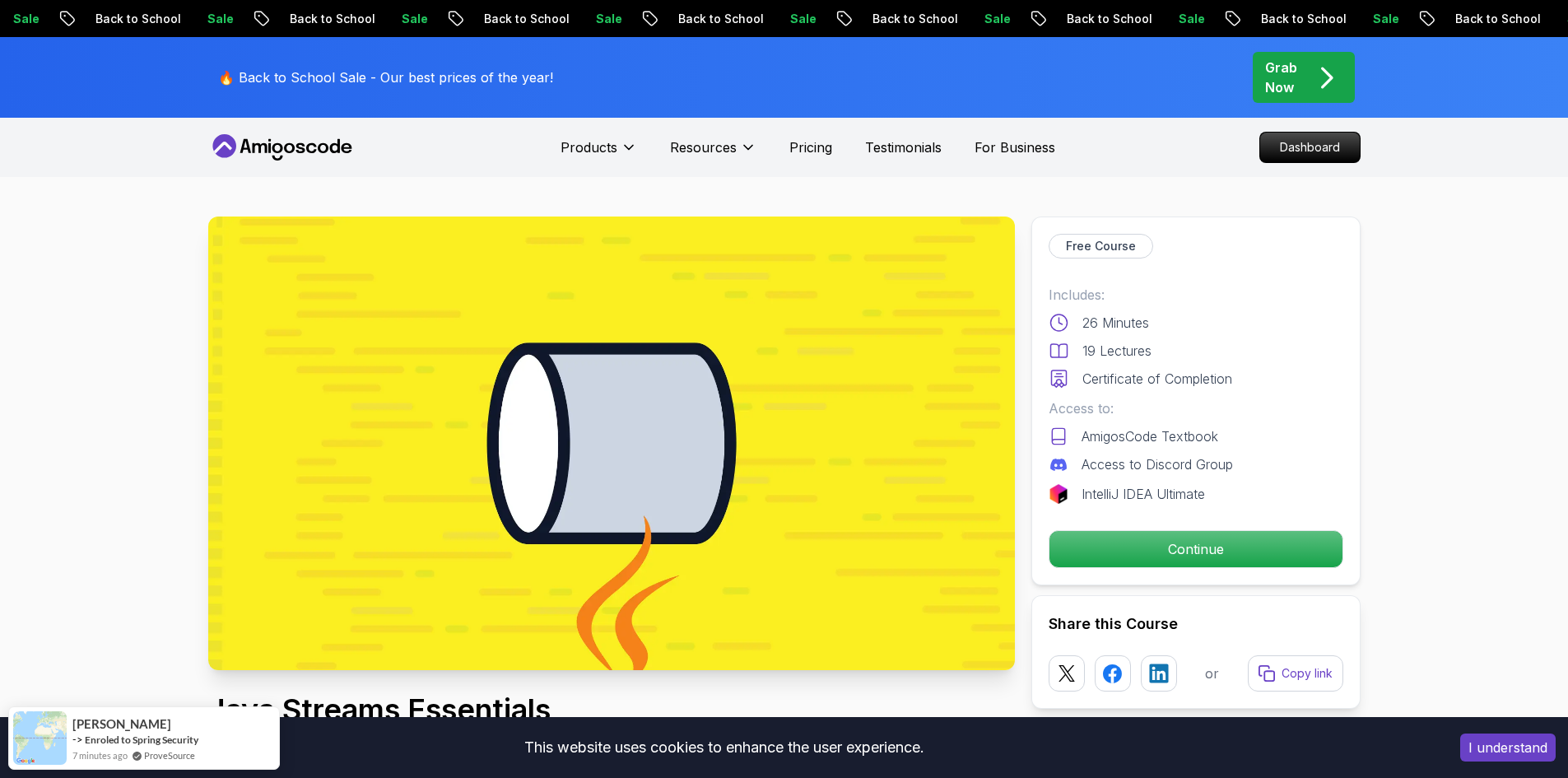
click at [1295, 547] on p "Continue" at bounding box center [1195, 549] width 278 height 35
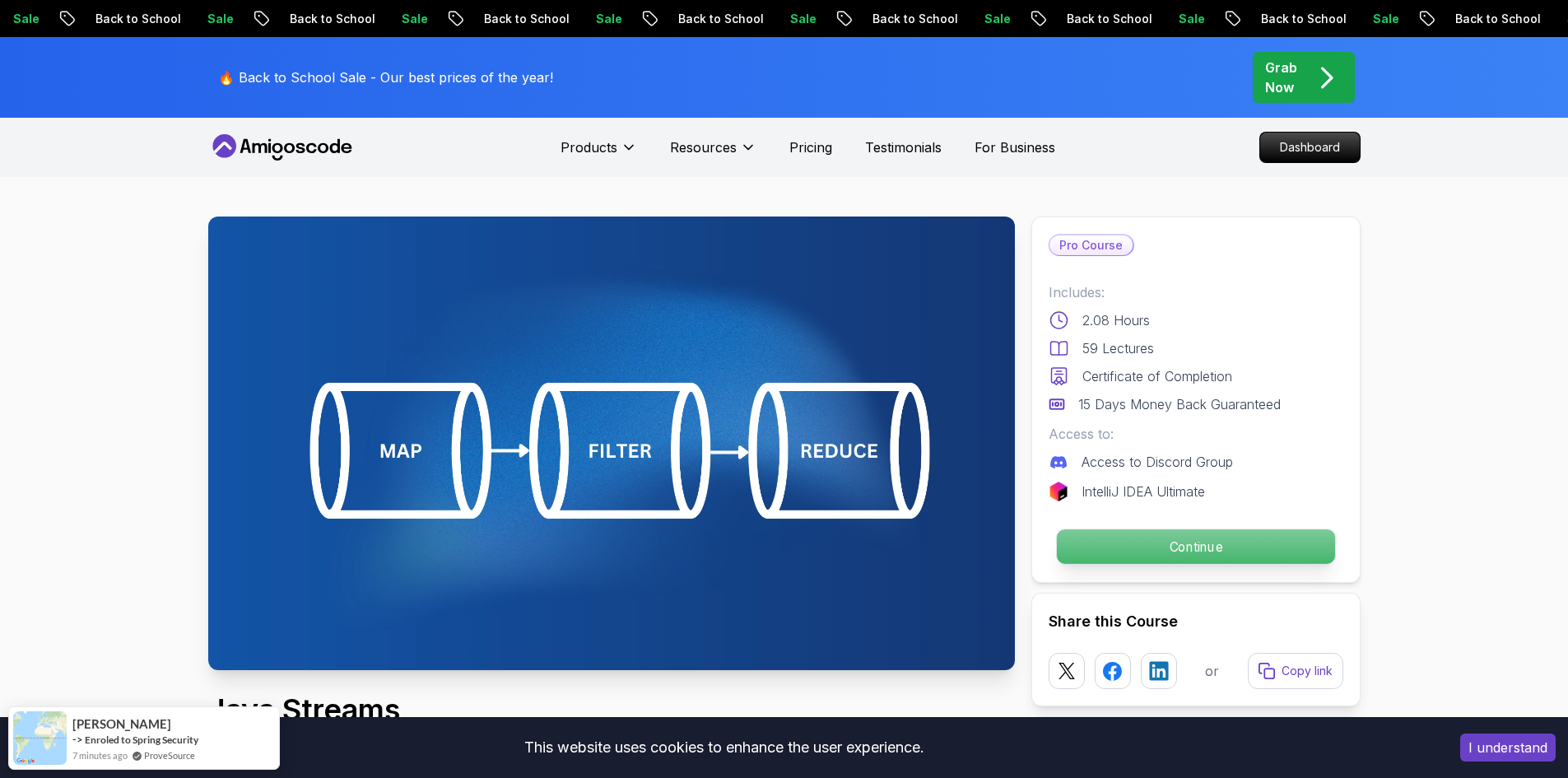
click at [1220, 549] on p "Continue" at bounding box center [1195, 546] width 278 height 35
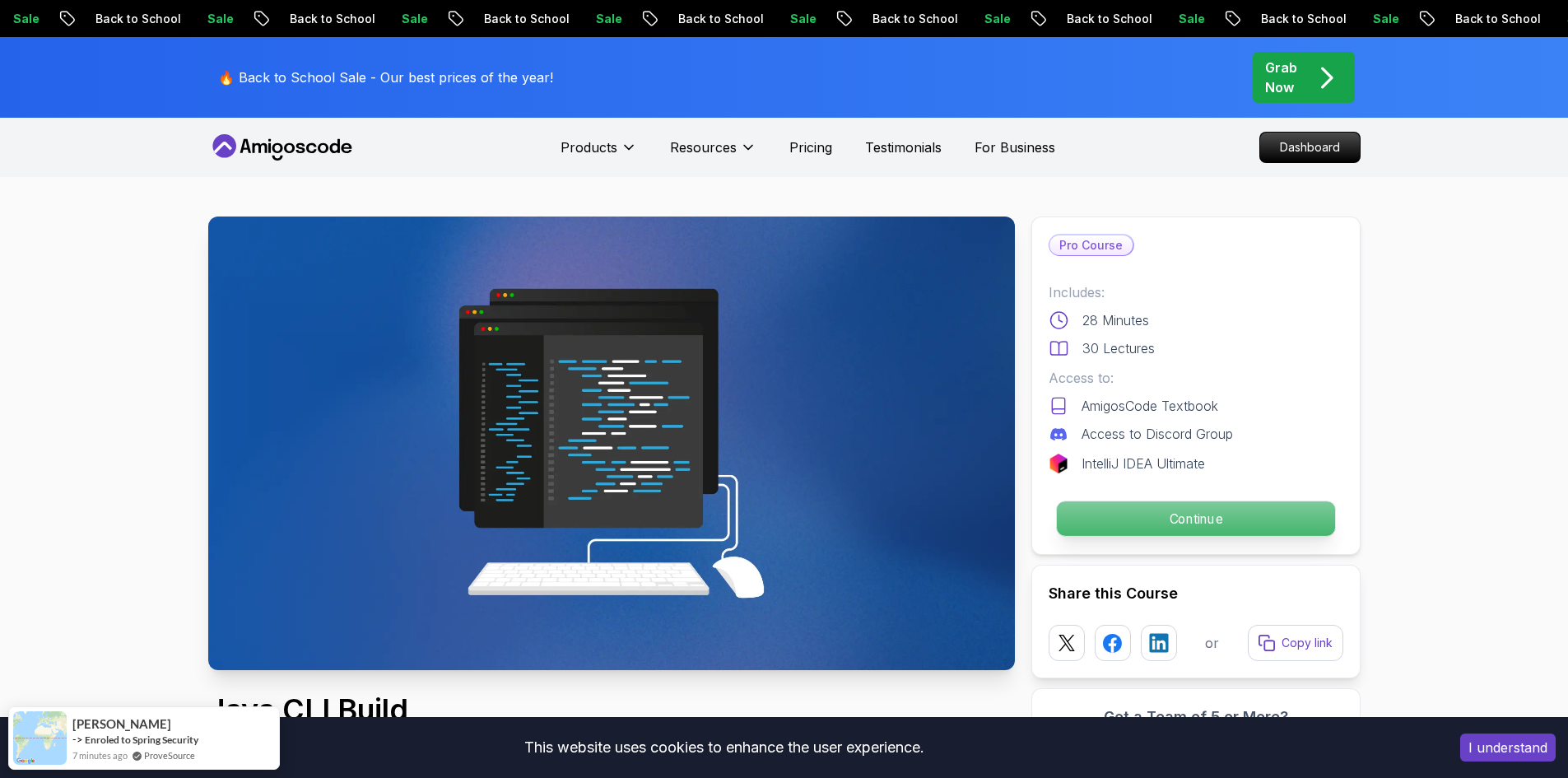
click at [1208, 521] on p "Continue" at bounding box center [1195, 518] width 278 height 35
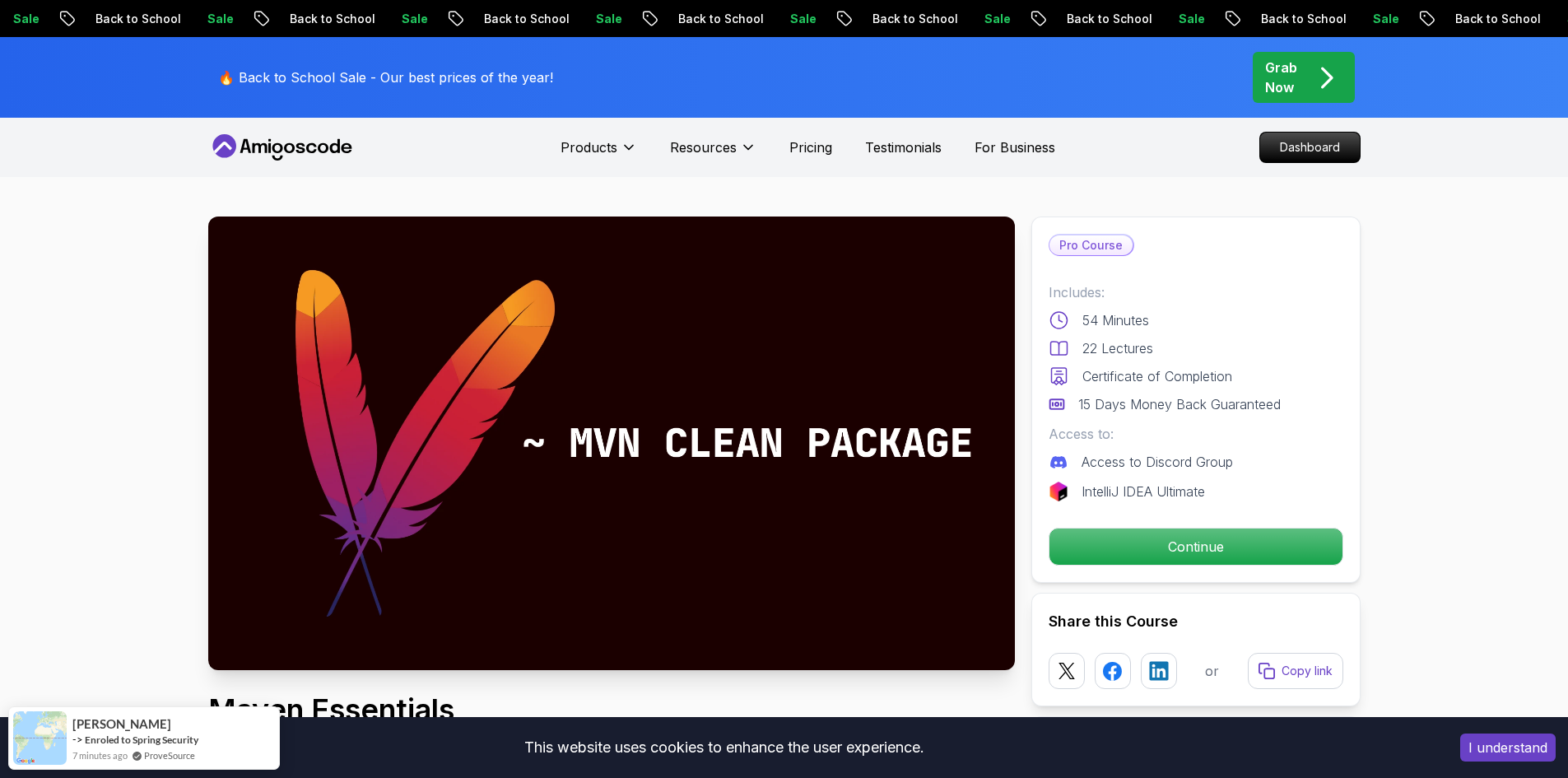
click at [1212, 546] on p "Continue" at bounding box center [1195, 546] width 278 height 35
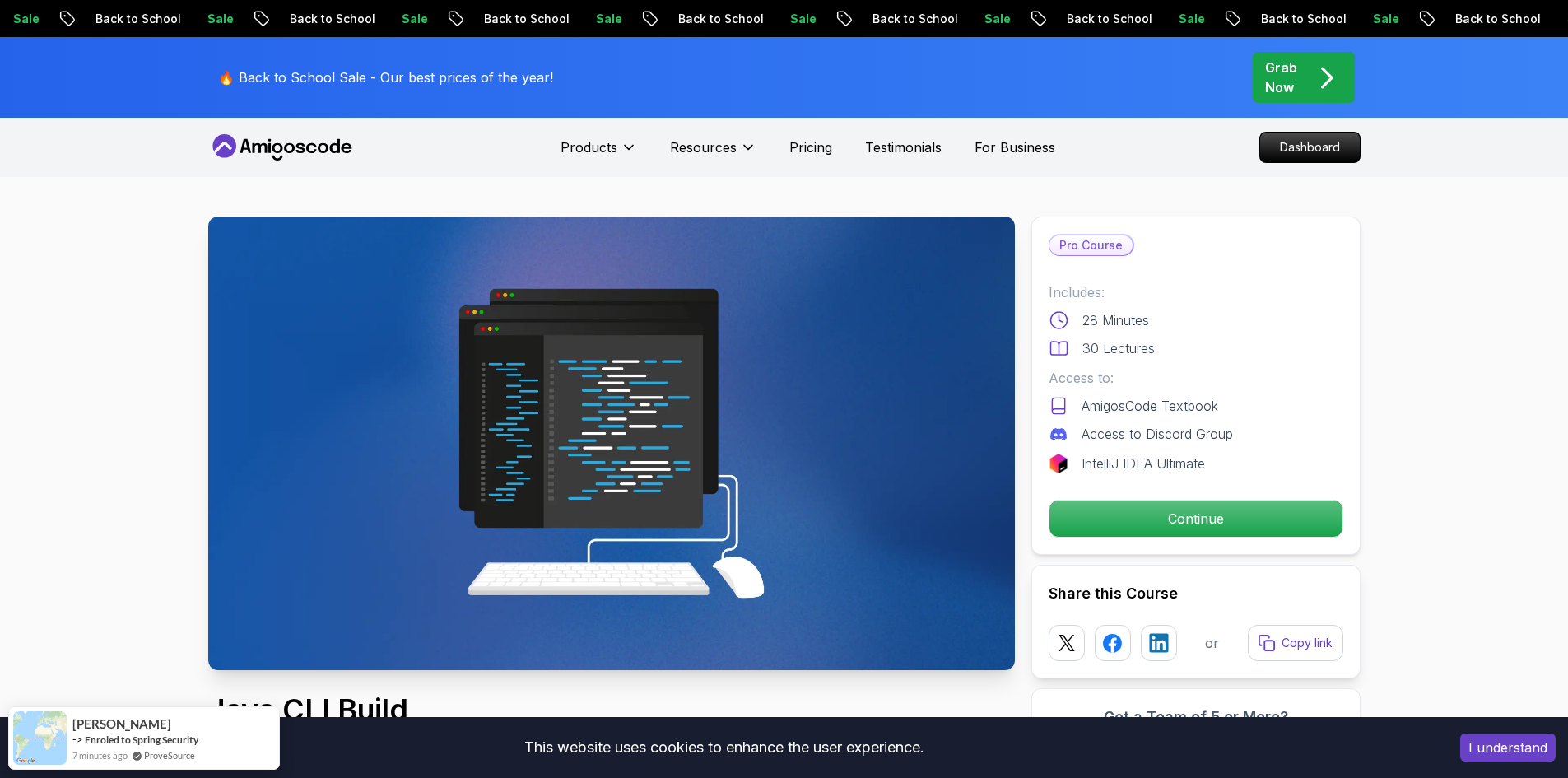
click at [1240, 517] on p "Continue" at bounding box center [1195, 518] width 278 height 35
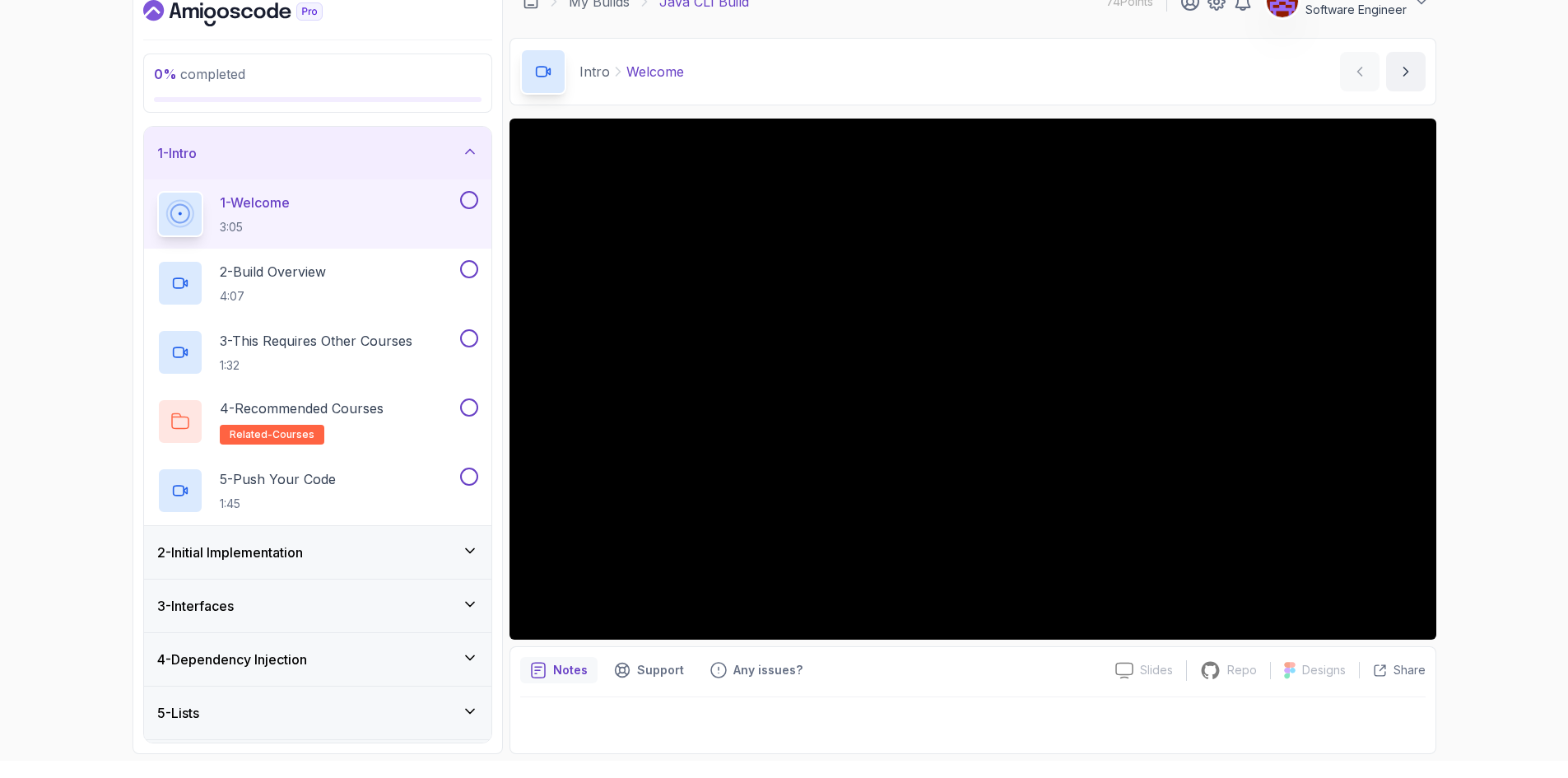
scroll to position [21, 0]
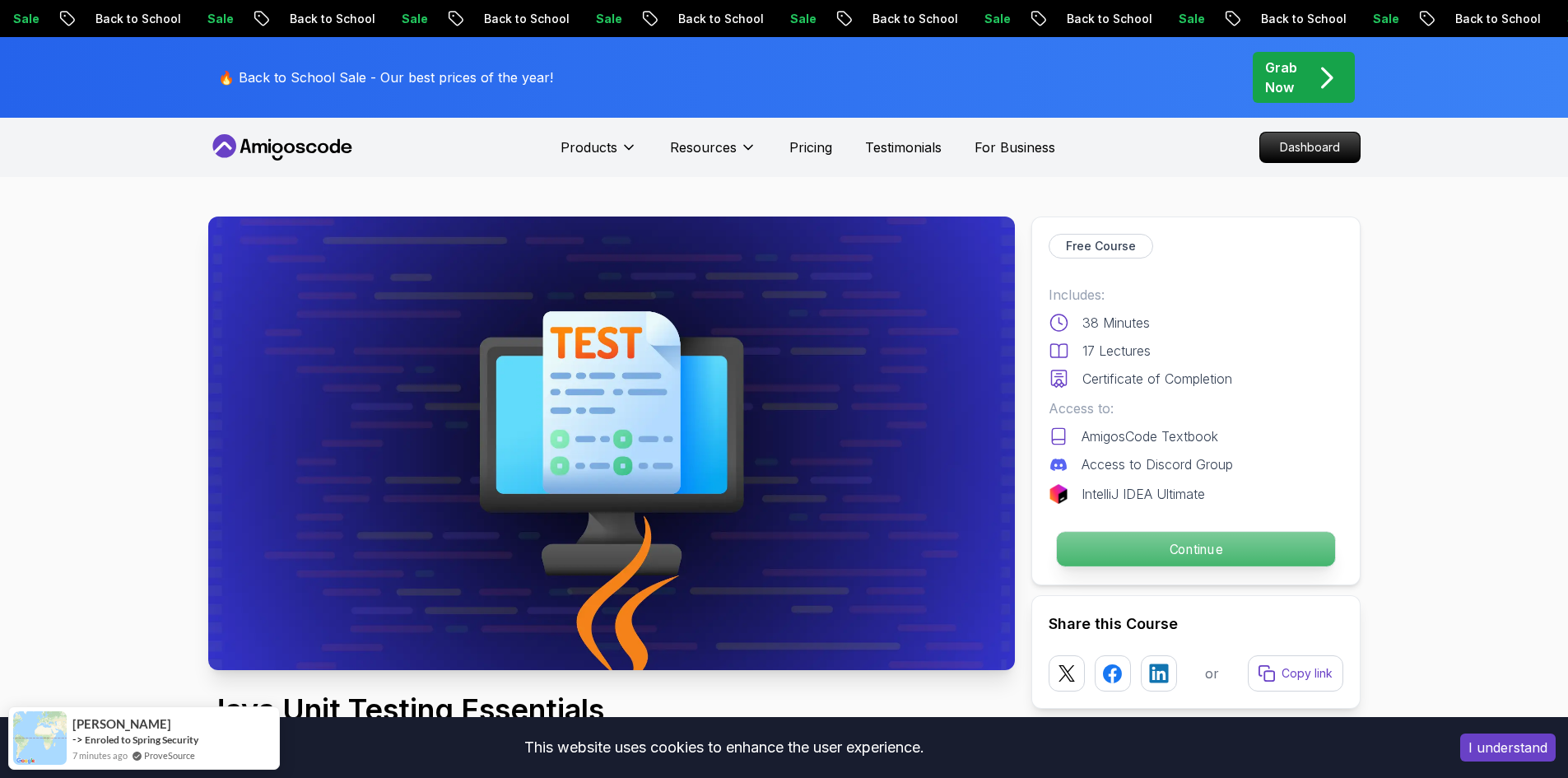
click at [1278, 543] on p "Continue" at bounding box center [1195, 549] width 278 height 35
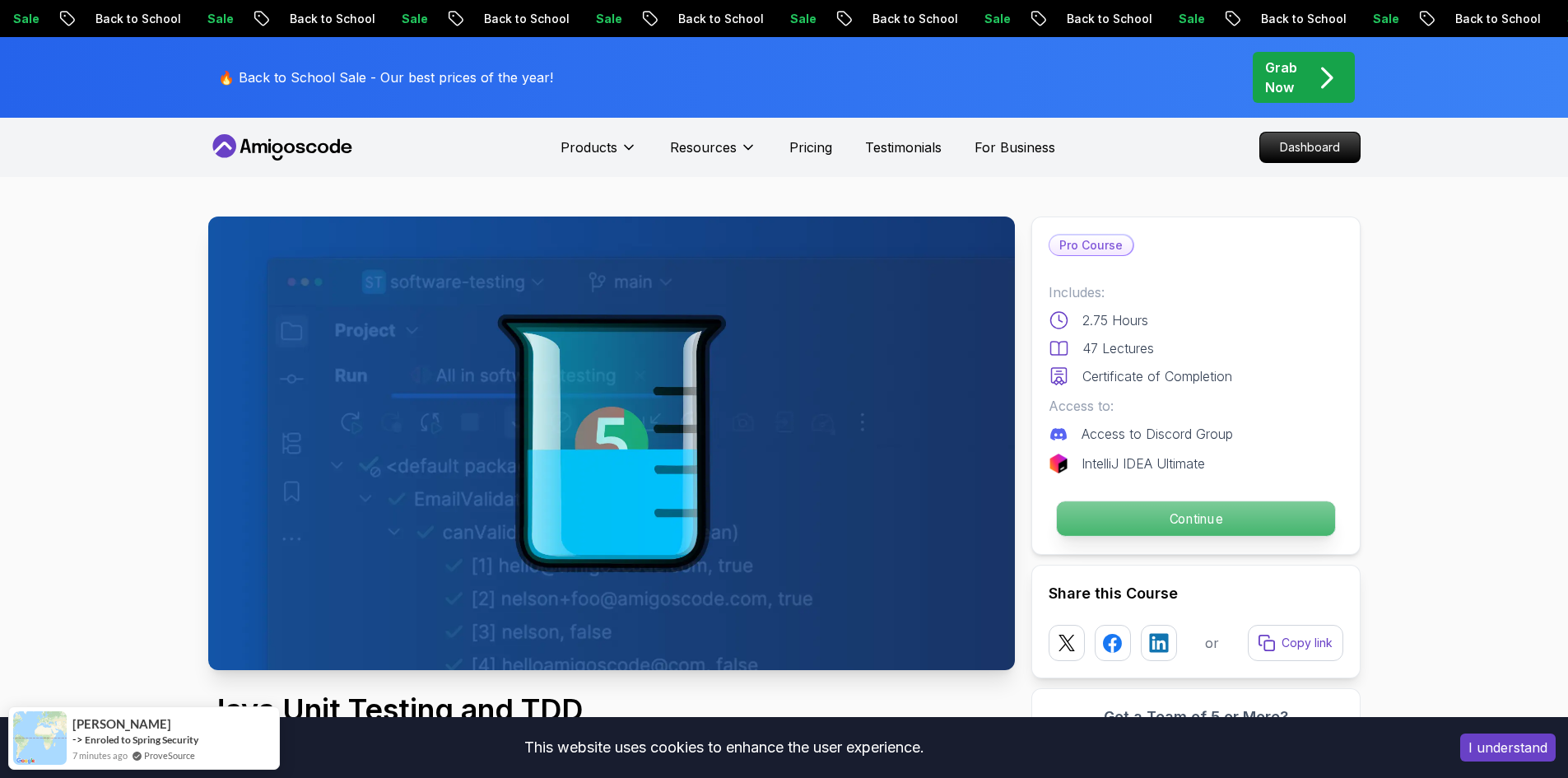
click at [1261, 524] on p "Continue" at bounding box center [1195, 518] width 278 height 35
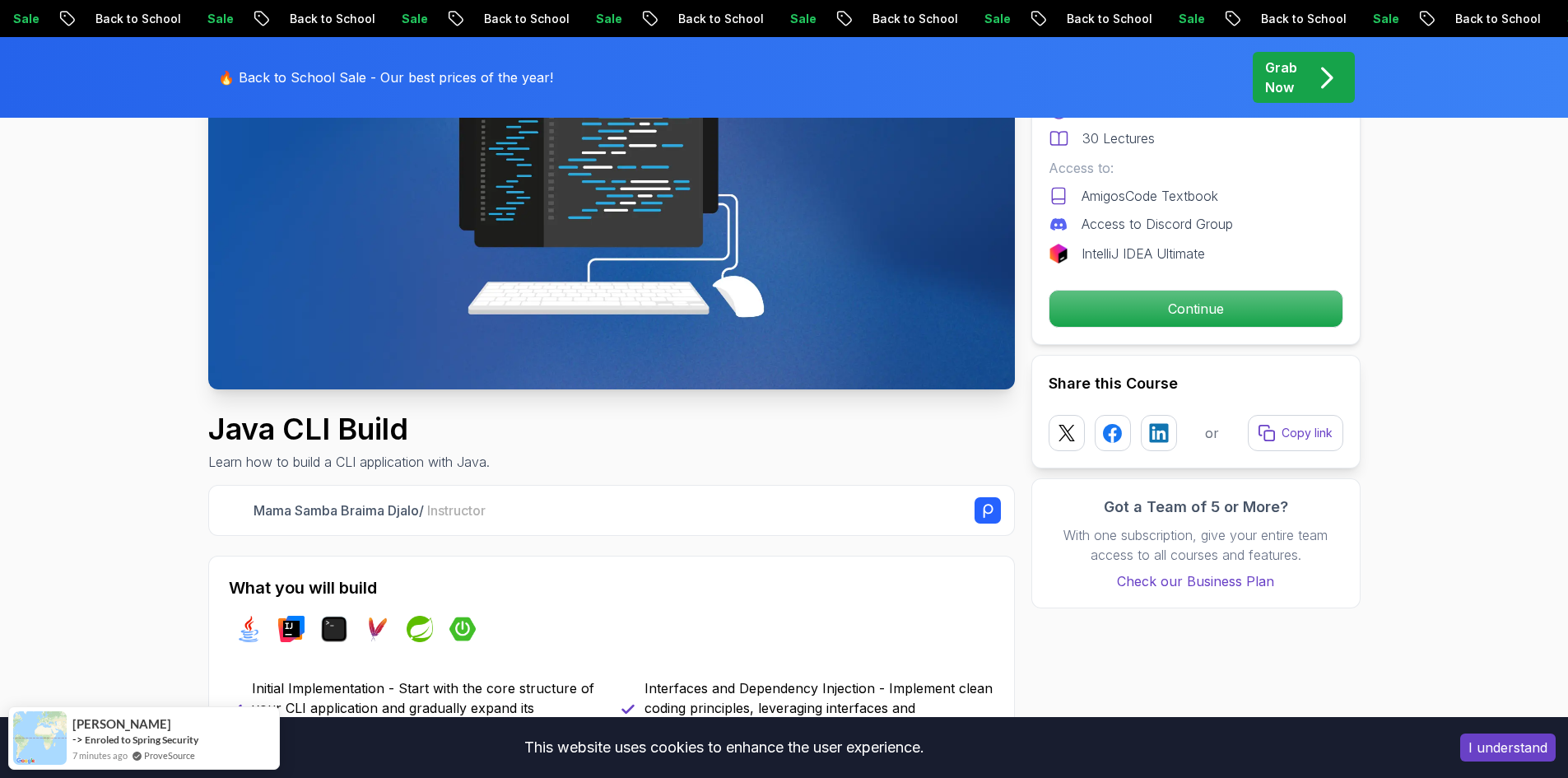
scroll to position [412, 0]
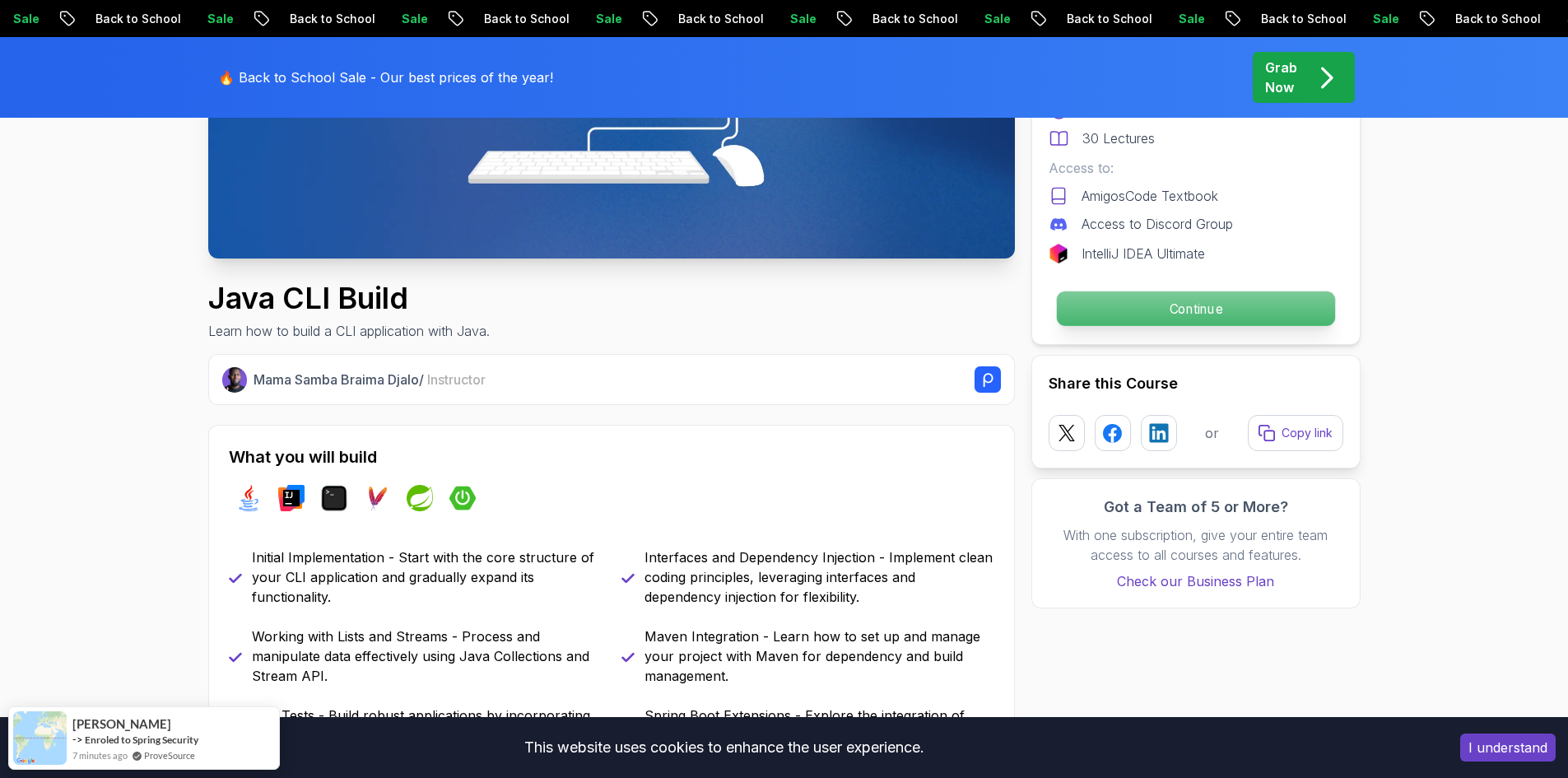
click at [1234, 320] on p "Continue" at bounding box center [1195, 309] width 278 height 35
